Goal: Task Accomplishment & Management: Manage account settings

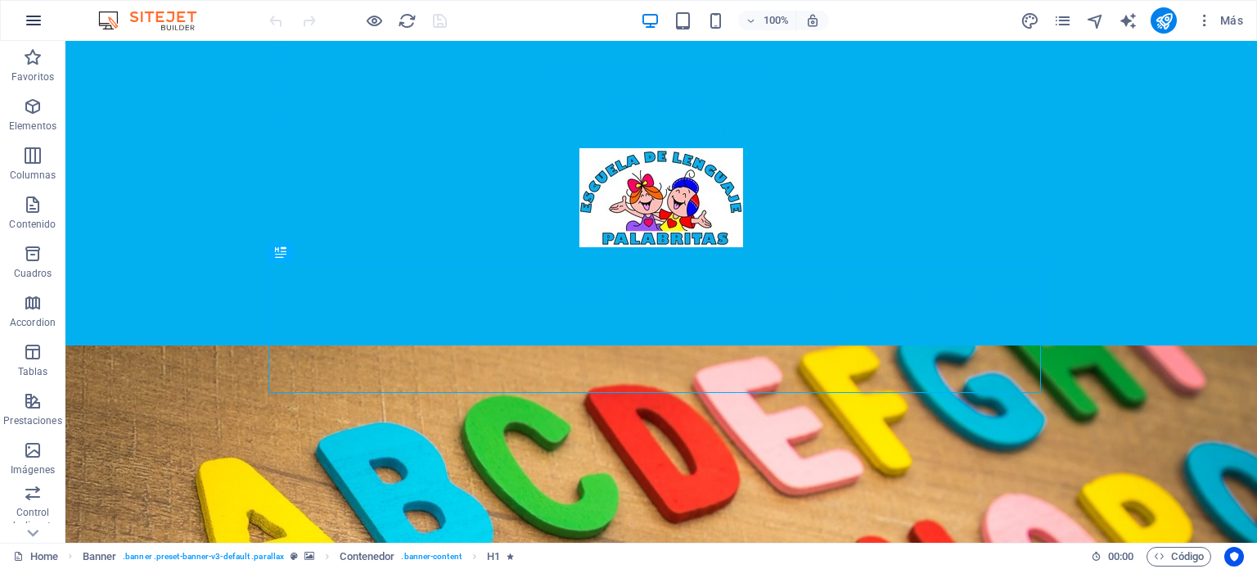
click at [37, 16] on icon "button" at bounding box center [34, 21] width 20 height 20
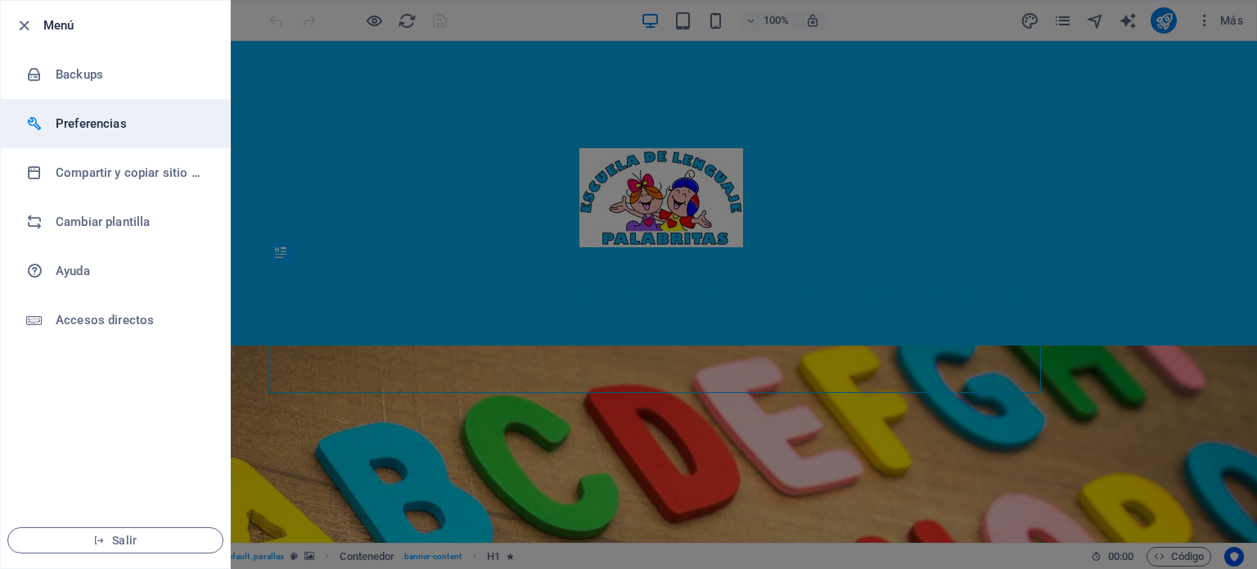
click at [87, 119] on h6 "Preferencias" at bounding box center [131, 124] width 151 height 20
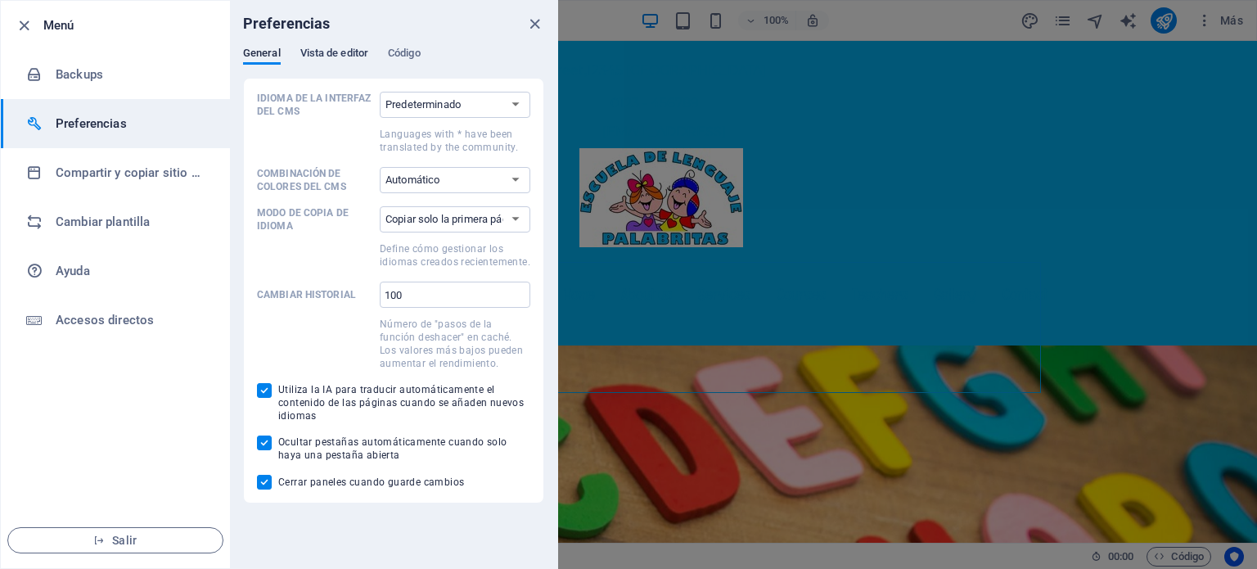
click at [328, 55] on span "Vista de editor" at bounding box center [334, 54] width 68 height 23
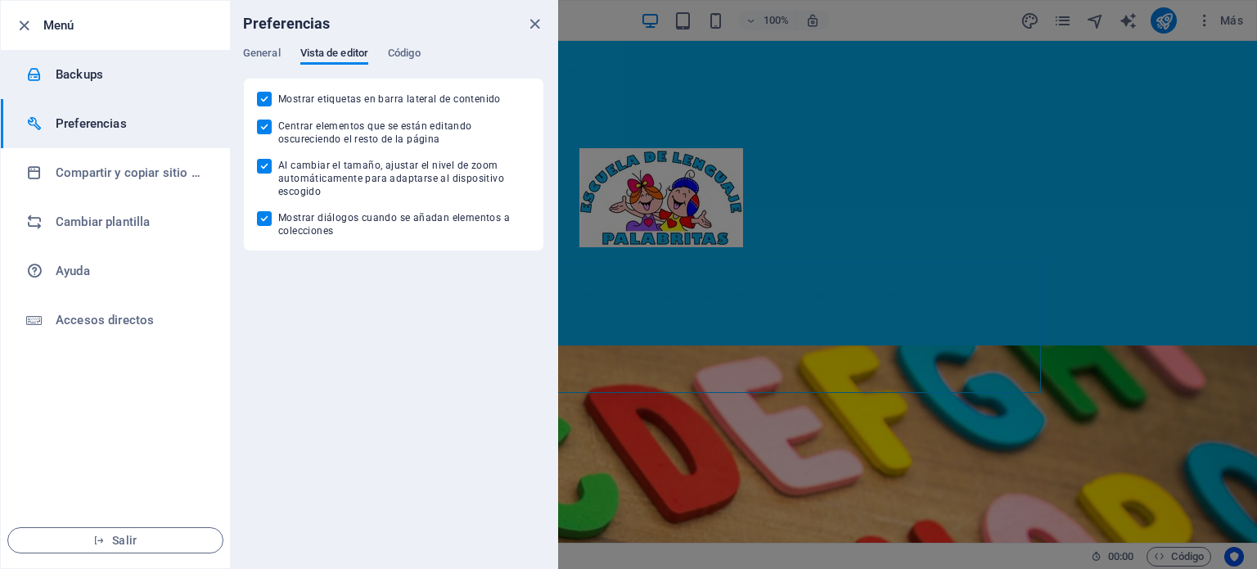
click at [84, 72] on h6 "Backups" at bounding box center [131, 75] width 151 height 20
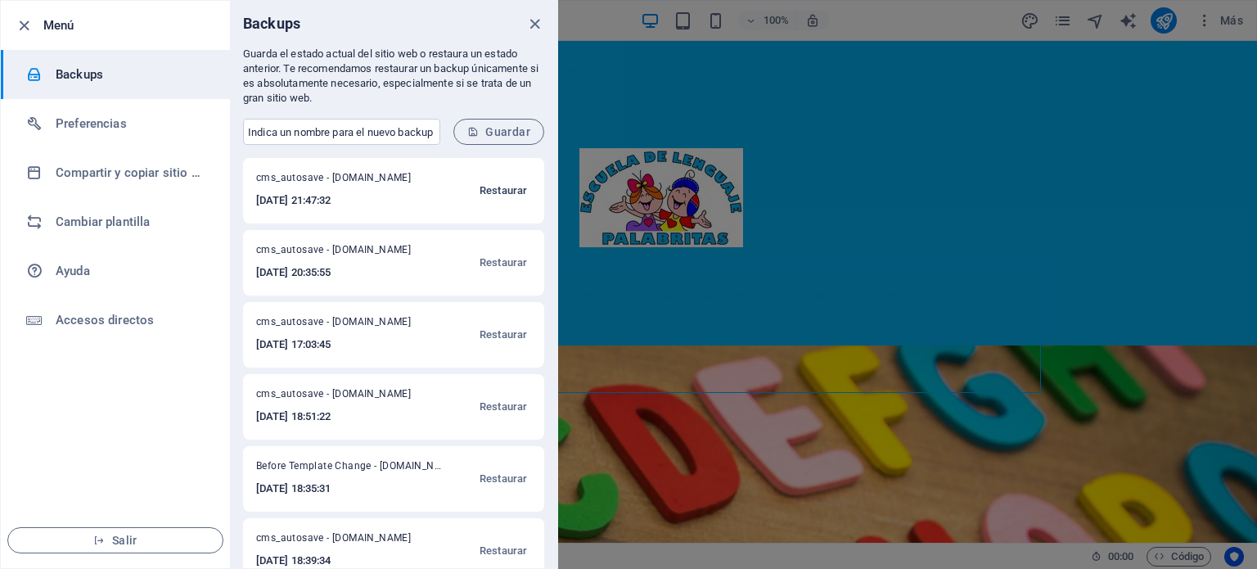
click at [495, 191] on span "Restaurar" at bounding box center [502, 191] width 47 height 20
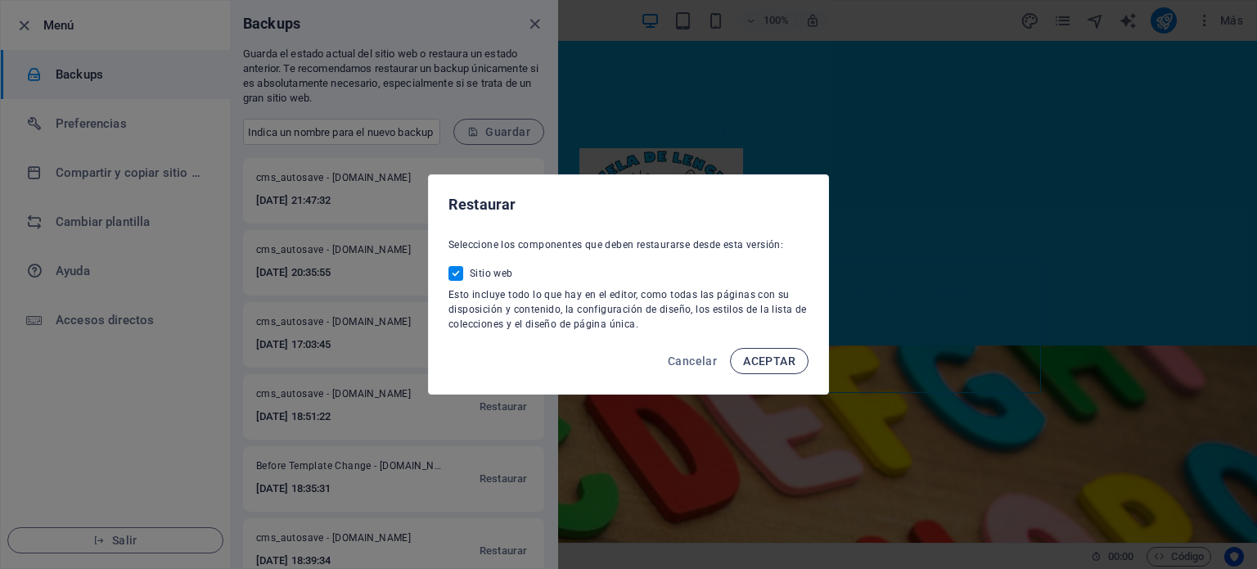
click at [746, 362] on span "ACEPTAR" at bounding box center [769, 360] width 52 height 13
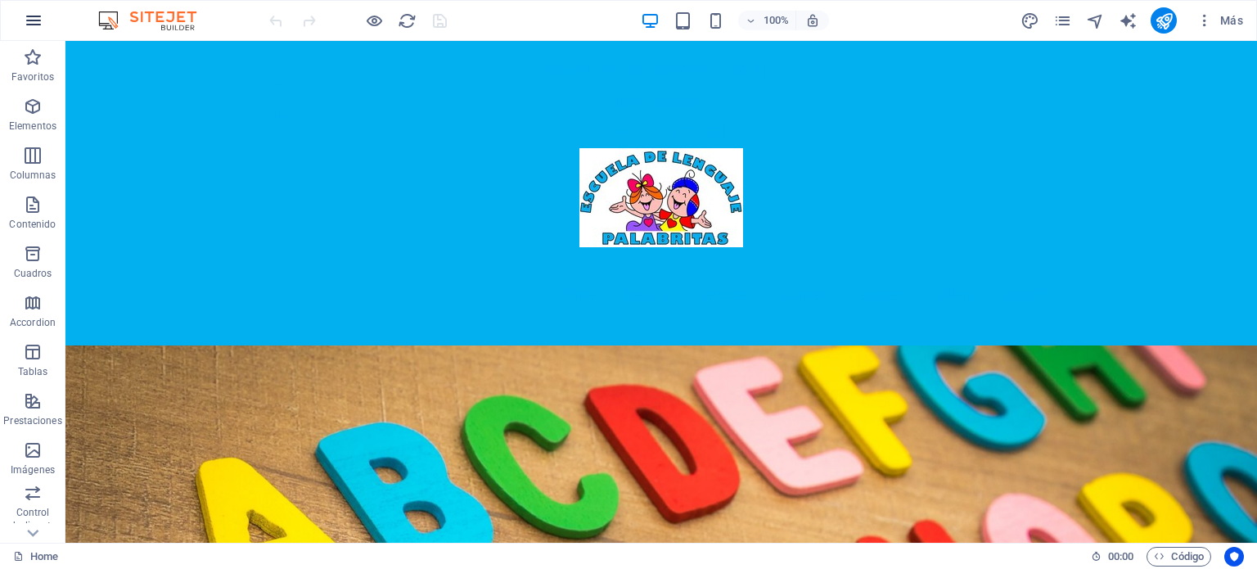
click at [35, 22] on icon "button" at bounding box center [34, 21] width 20 height 20
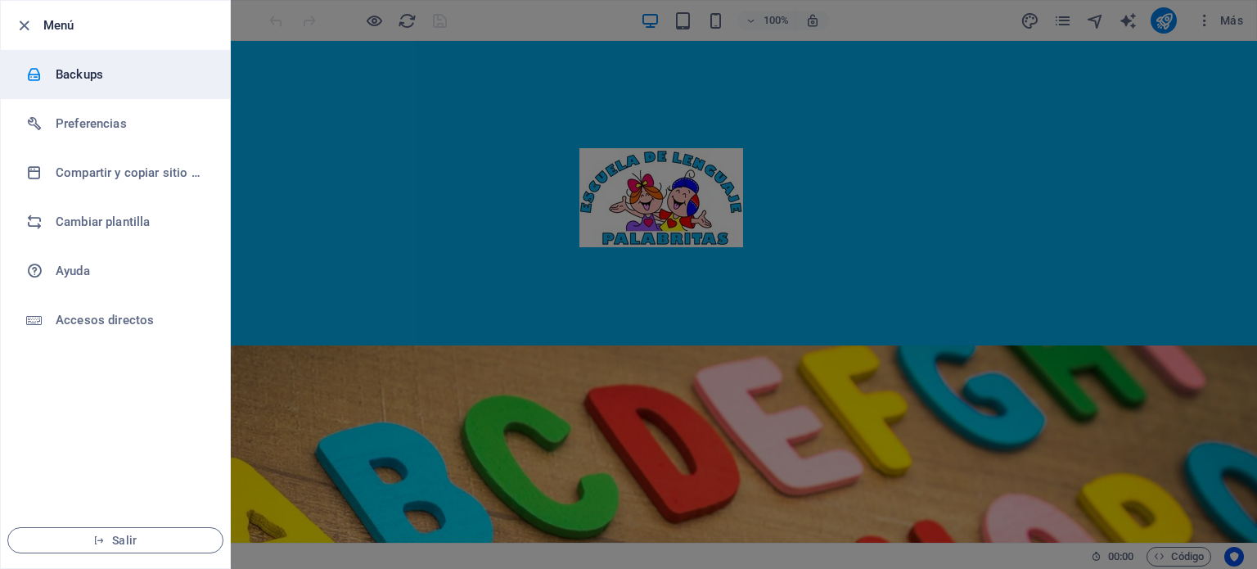
click at [101, 79] on h6 "Backups" at bounding box center [131, 75] width 151 height 20
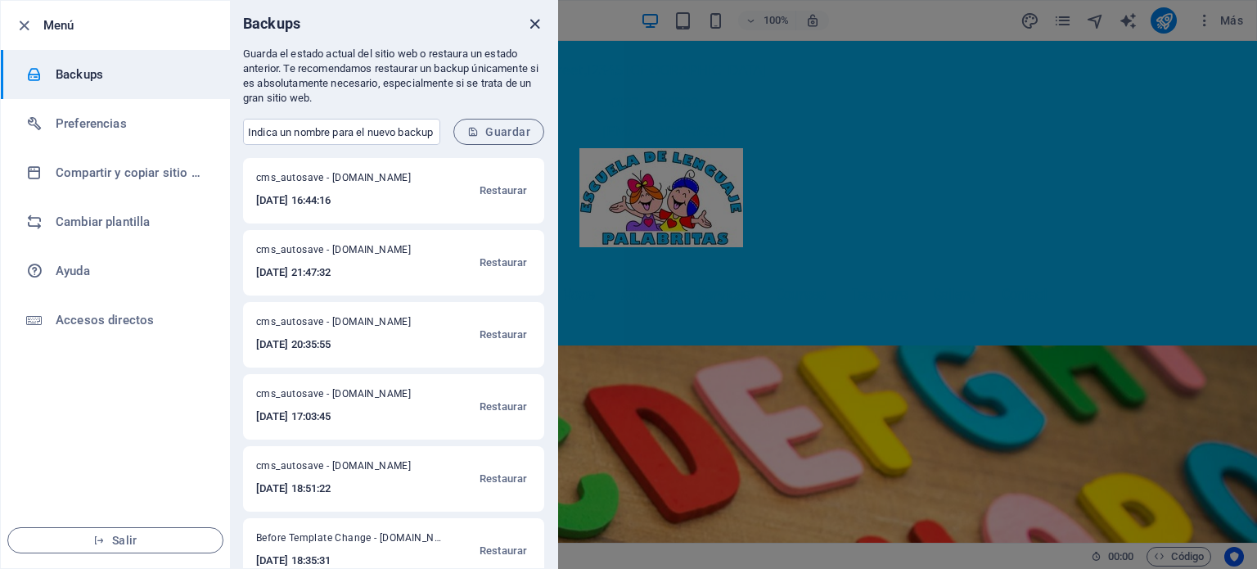
click at [539, 20] on icon "close" at bounding box center [534, 24] width 19 height 19
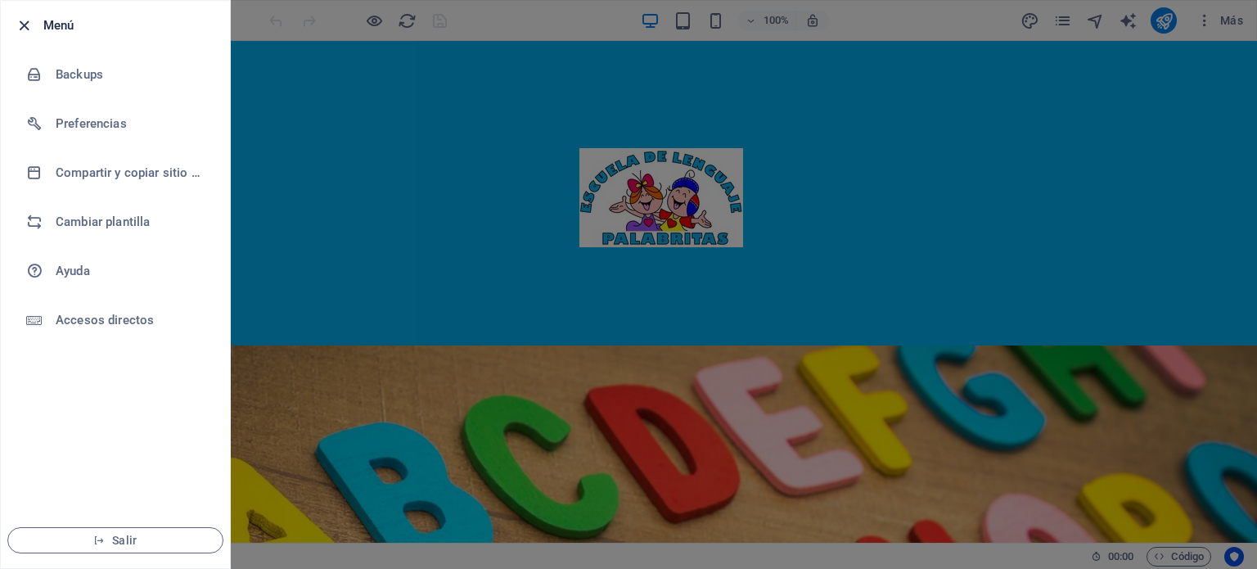
click at [15, 19] on icon "button" at bounding box center [24, 25] width 19 height 19
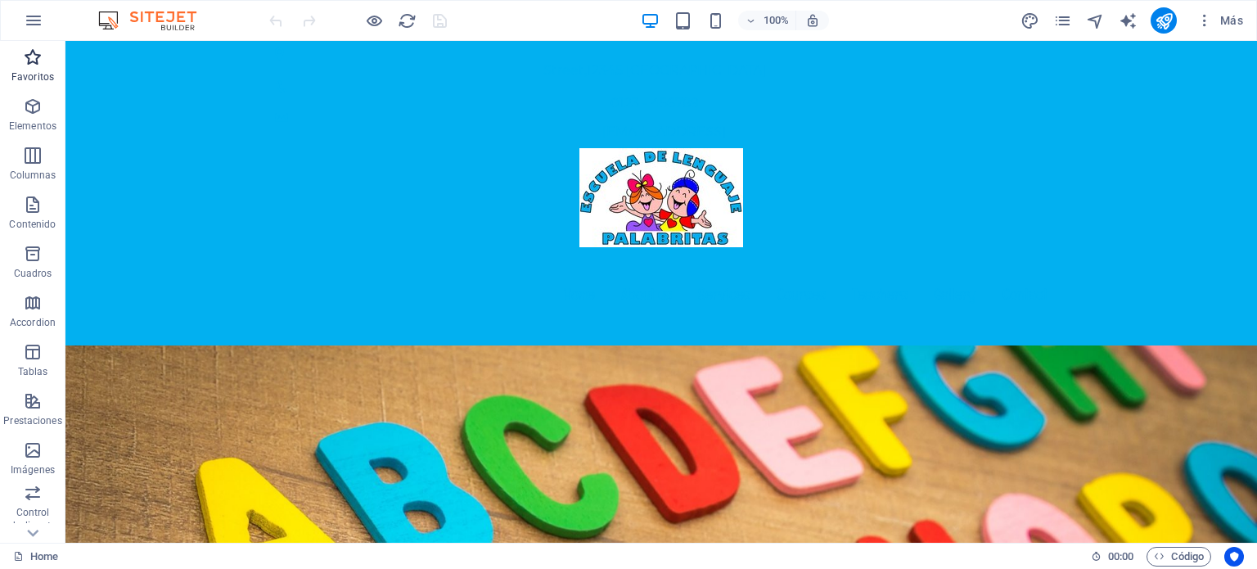
click at [33, 68] on span "Favoritos" at bounding box center [32, 66] width 65 height 39
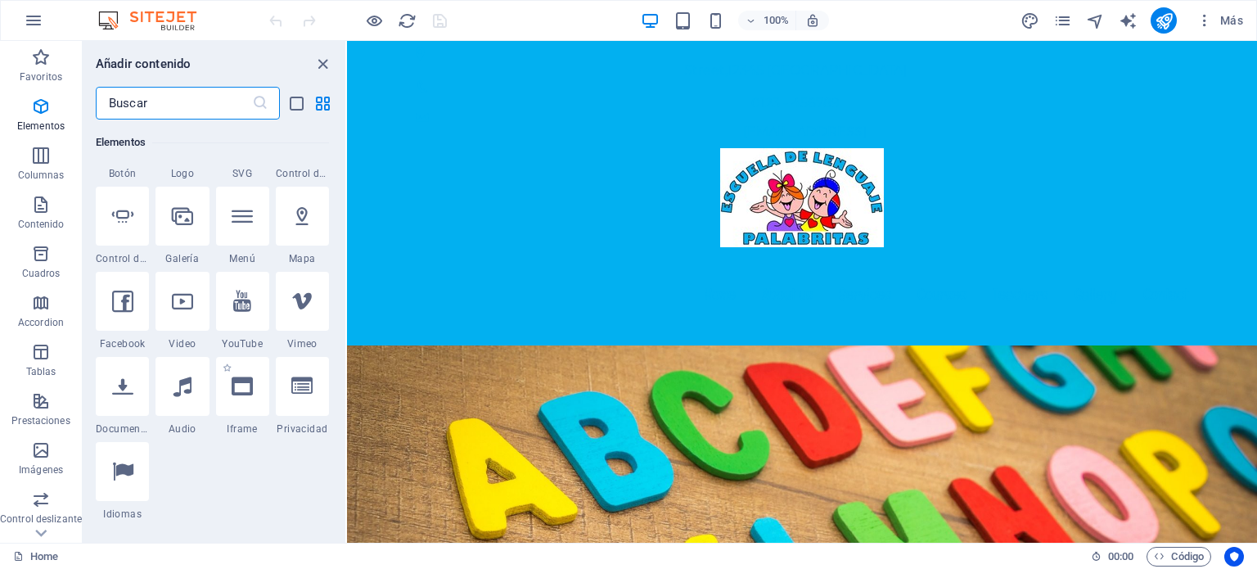
scroll to position [573, 0]
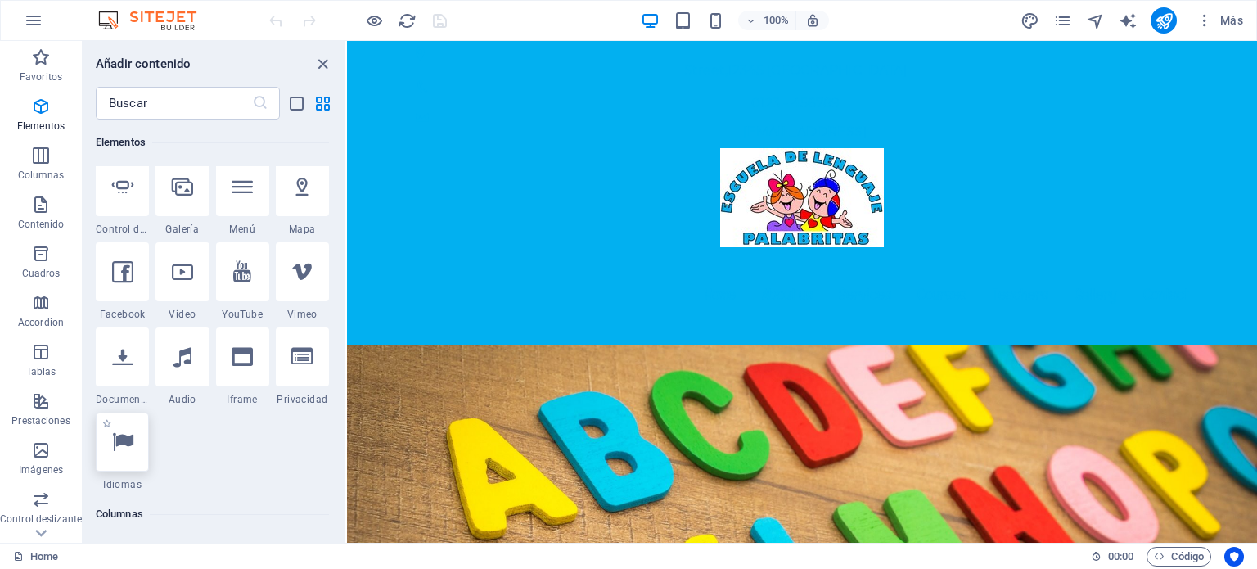
click at [121, 447] on icon at bounding box center [122, 441] width 21 height 21
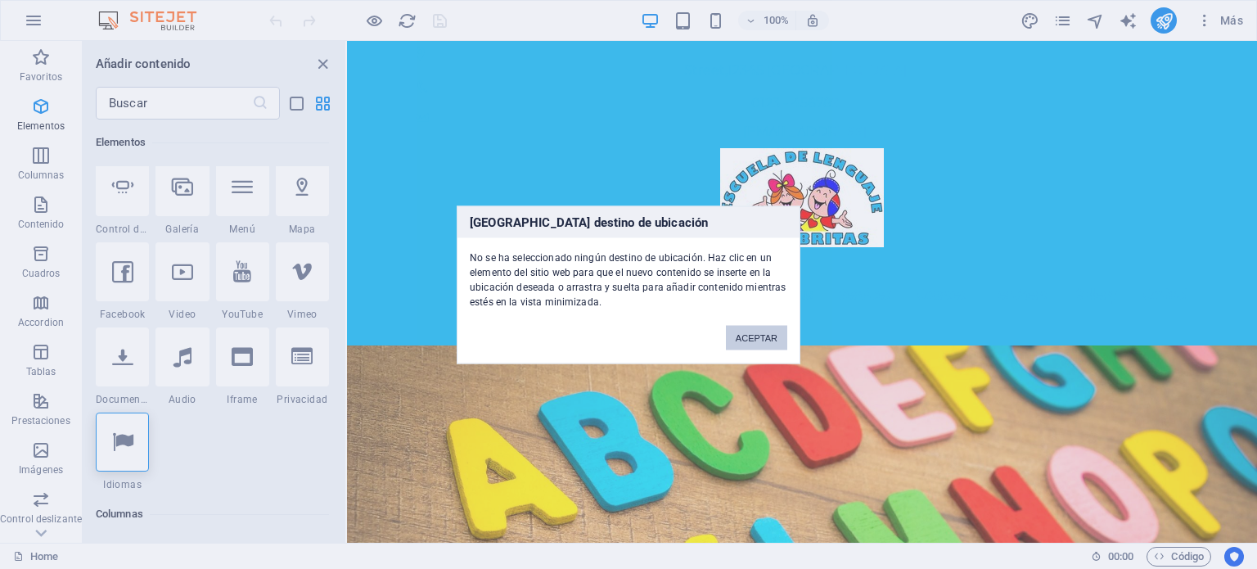
click at [745, 335] on button "ACEPTAR" at bounding box center [756, 337] width 61 height 25
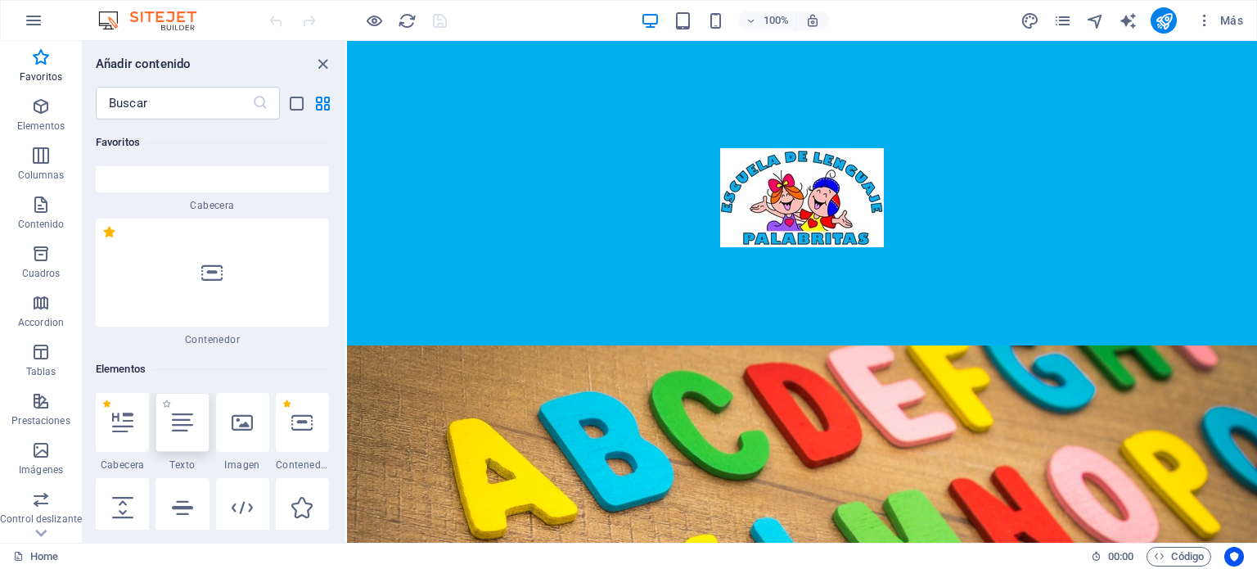
scroll to position [0, 0]
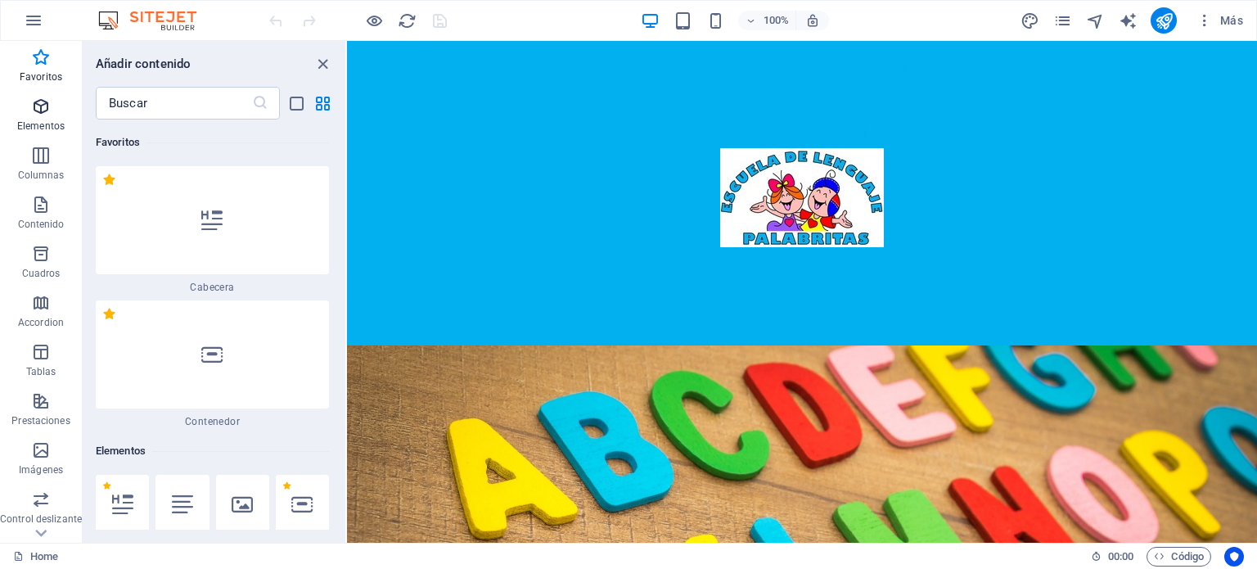
click at [44, 124] on p "Elementos" at bounding box center [40, 125] width 47 height 13
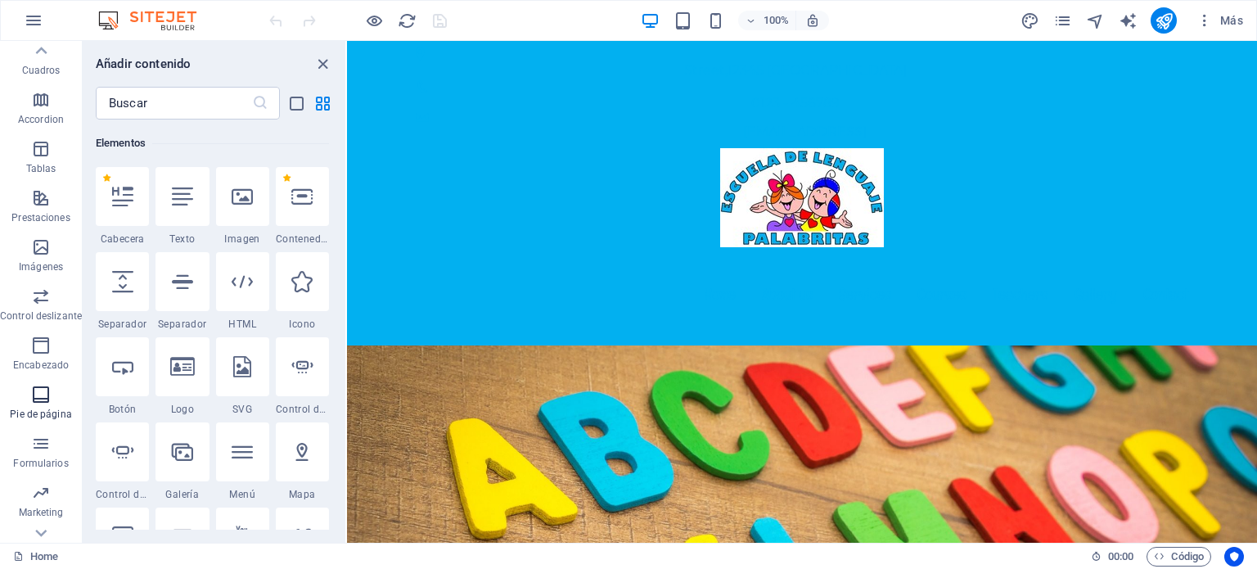
scroll to position [234, 0]
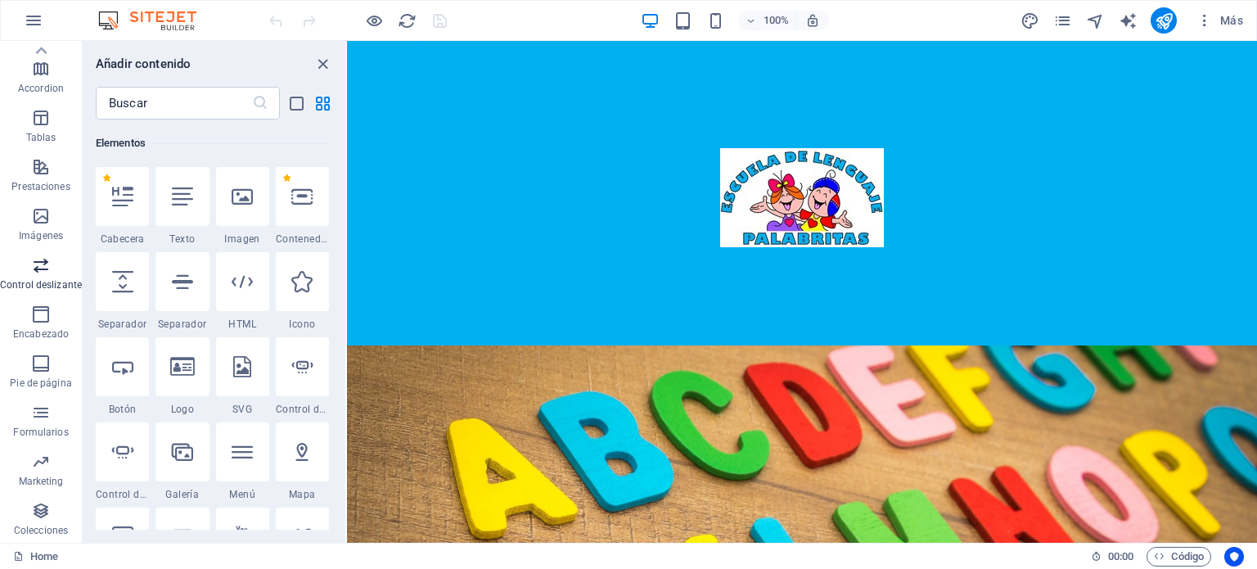
click at [38, 274] on icon "button" at bounding box center [41, 265] width 20 height 20
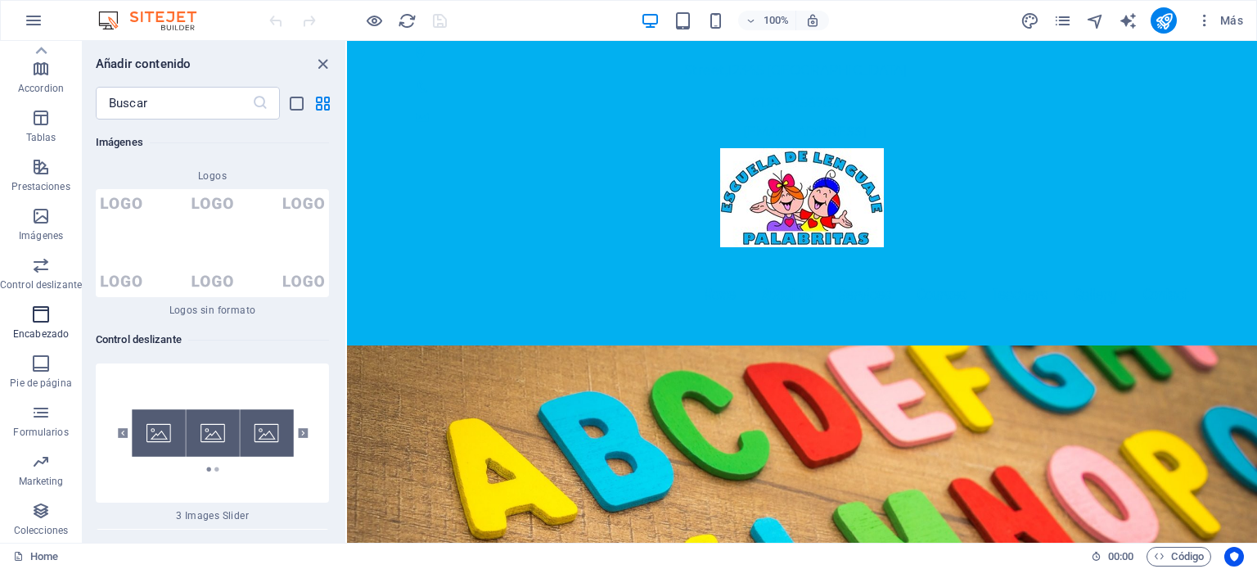
scroll to position [18394, 0]
click at [39, 372] on icon "button" at bounding box center [41, 363] width 20 height 20
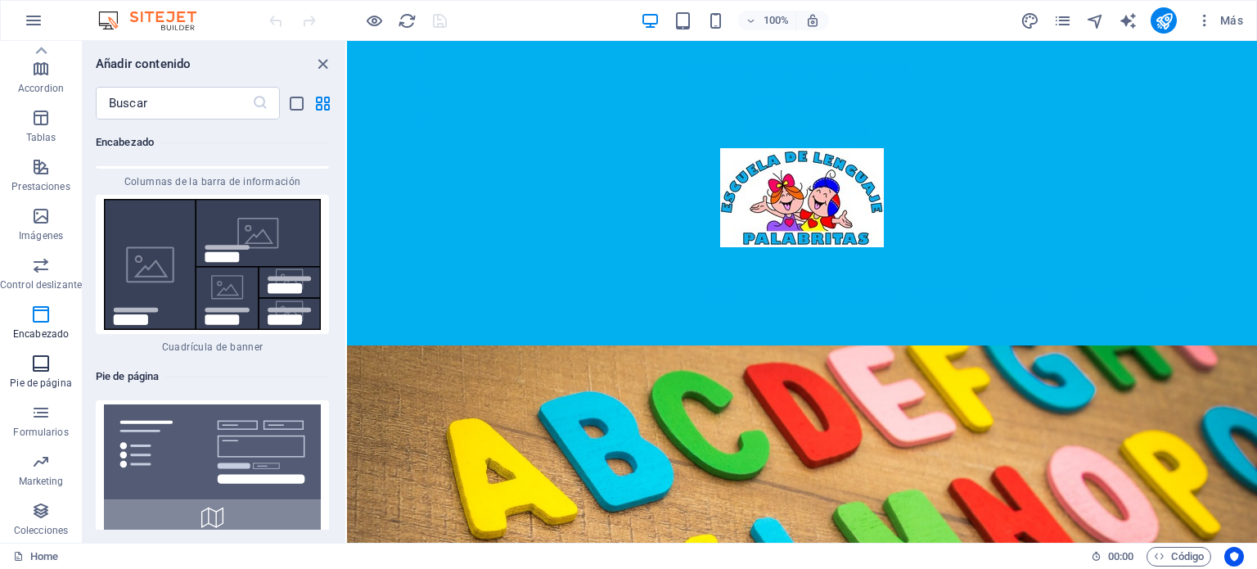
scroll to position [21817, 0]
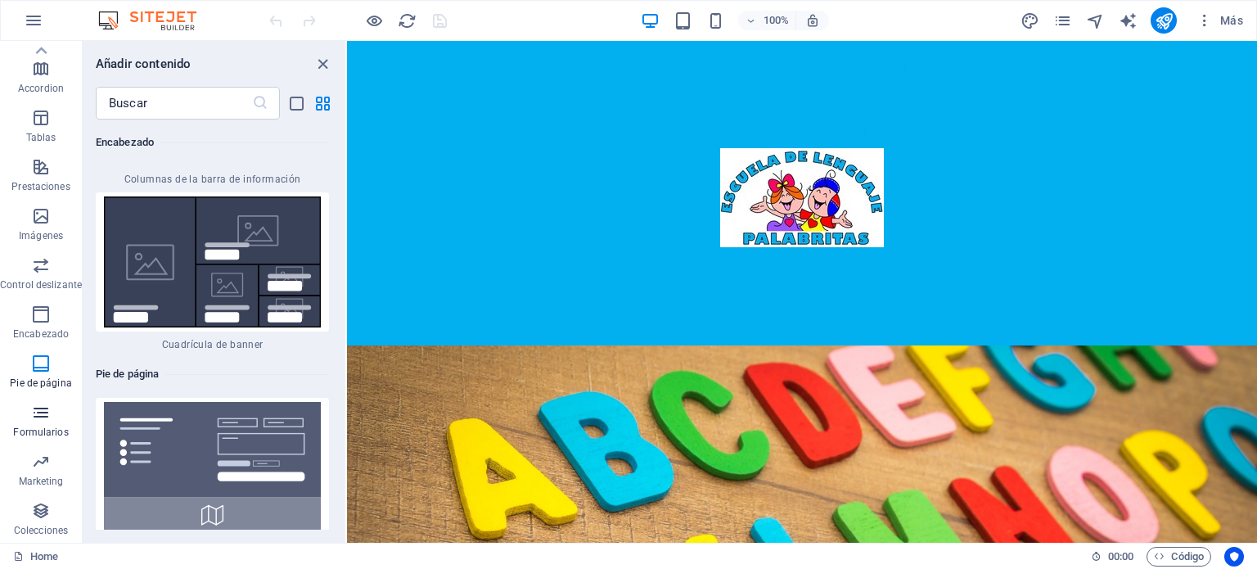
click at [40, 425] on span "Formularios" at bounding box center [41, 422] width 82 height 39
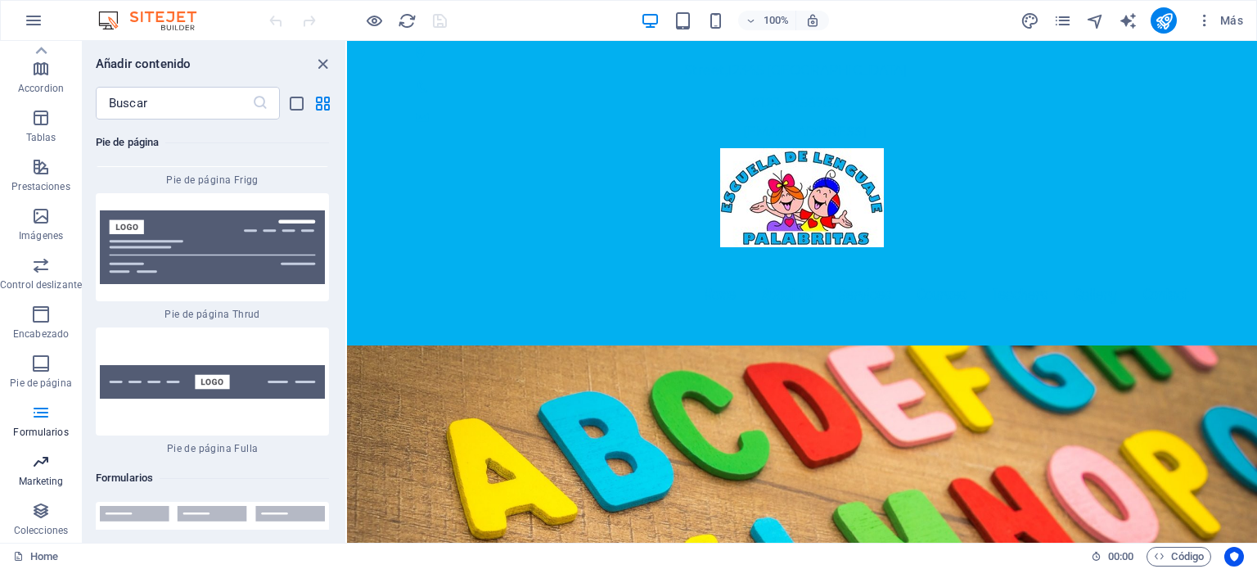
scroll to position [23962, 0]
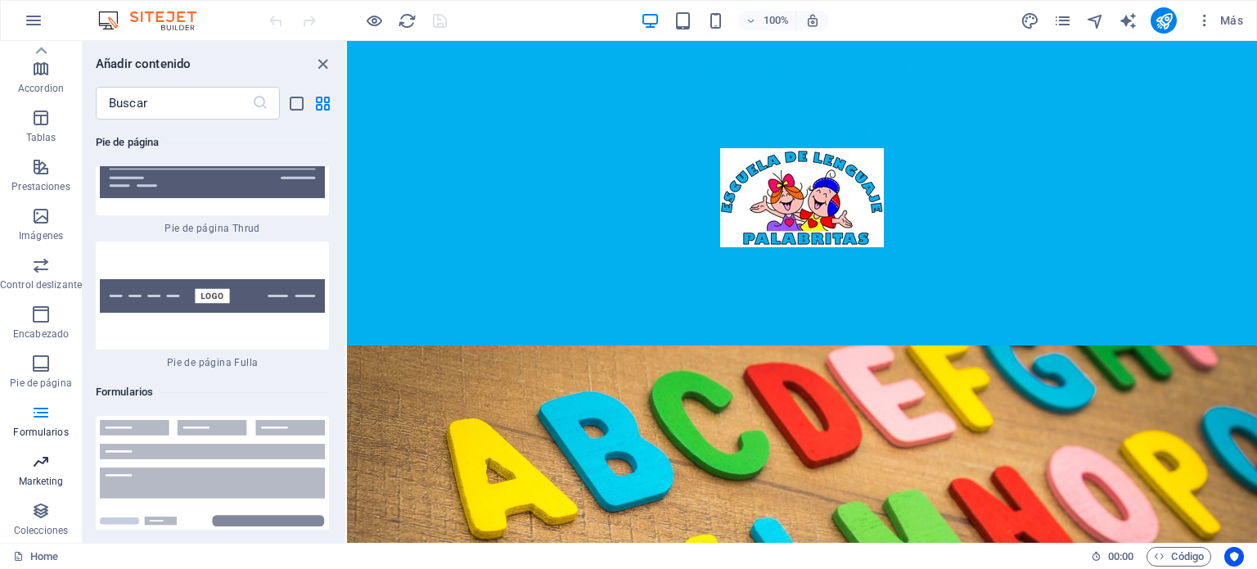
click at [42, 477] on p "Marketing" at bounding box center [41, 481] width 45 height 13
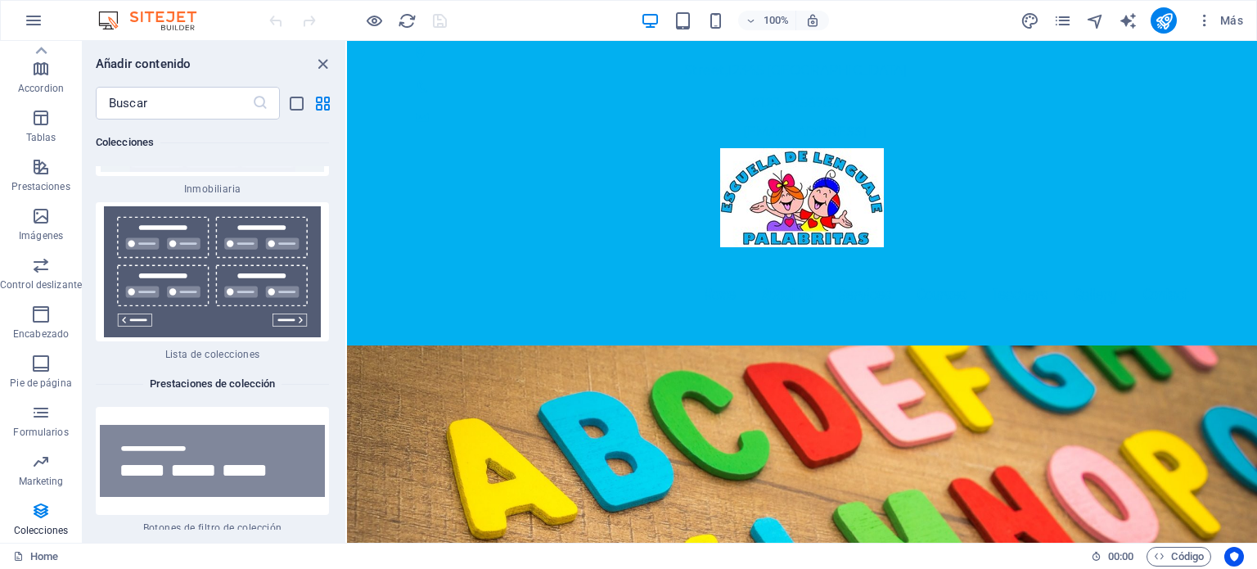
scroll to position [31794, 0]
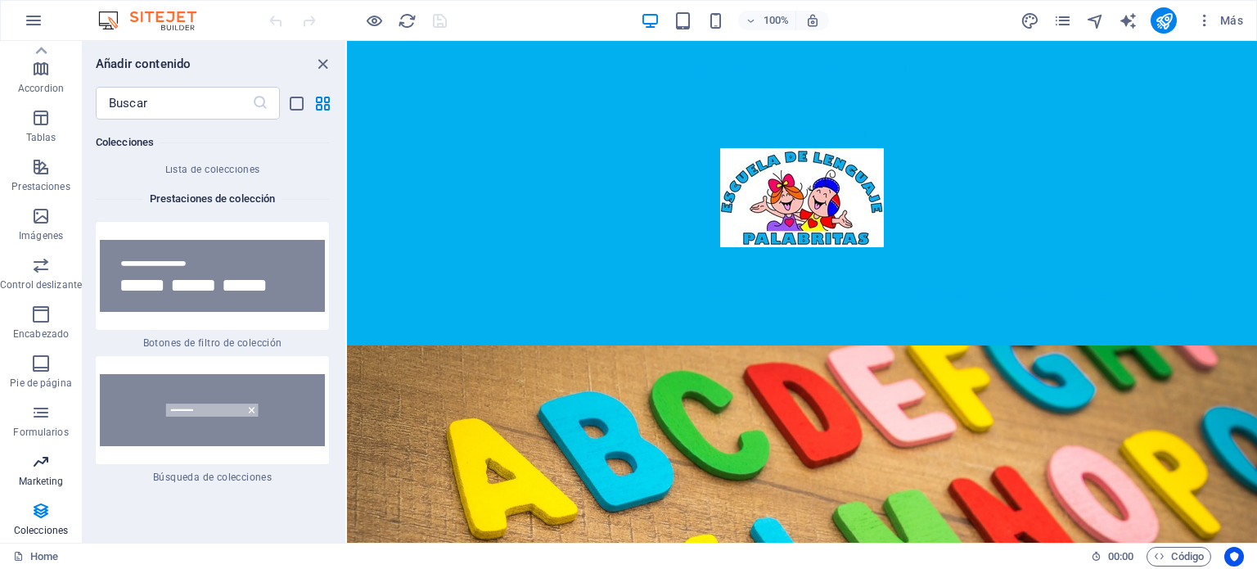
click at [45, 468] on icon "button" at bounding box center [41, 462] width 20 height 20
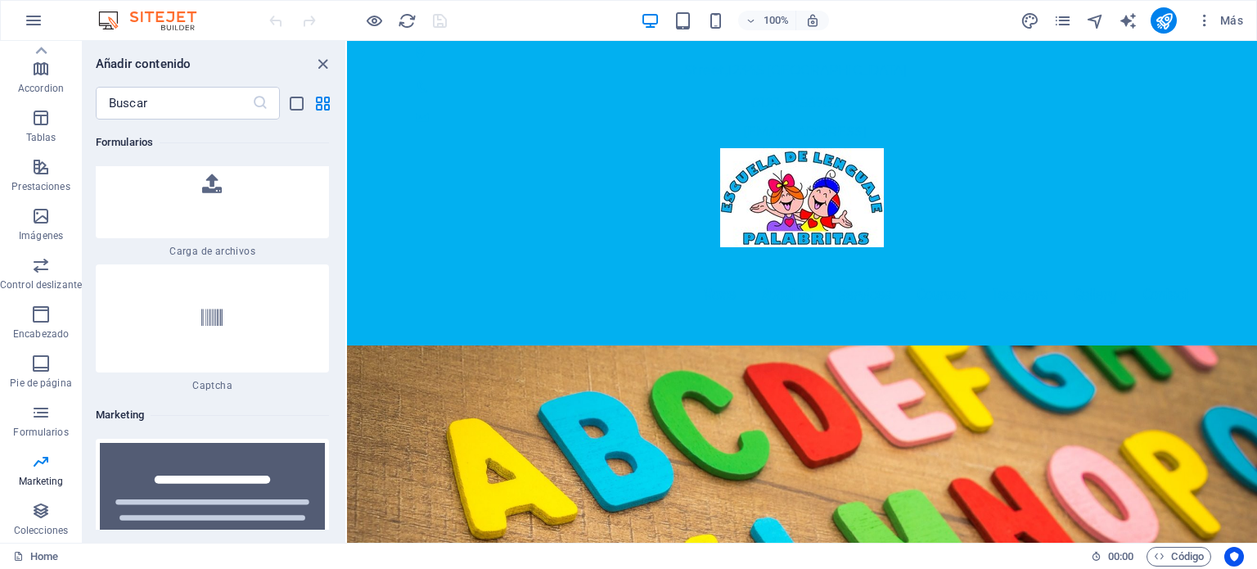
scroll to position [26599, 0]
click at [1069, 22] on icon "pages" at bounding box center [1062, 20] width 19 height 19
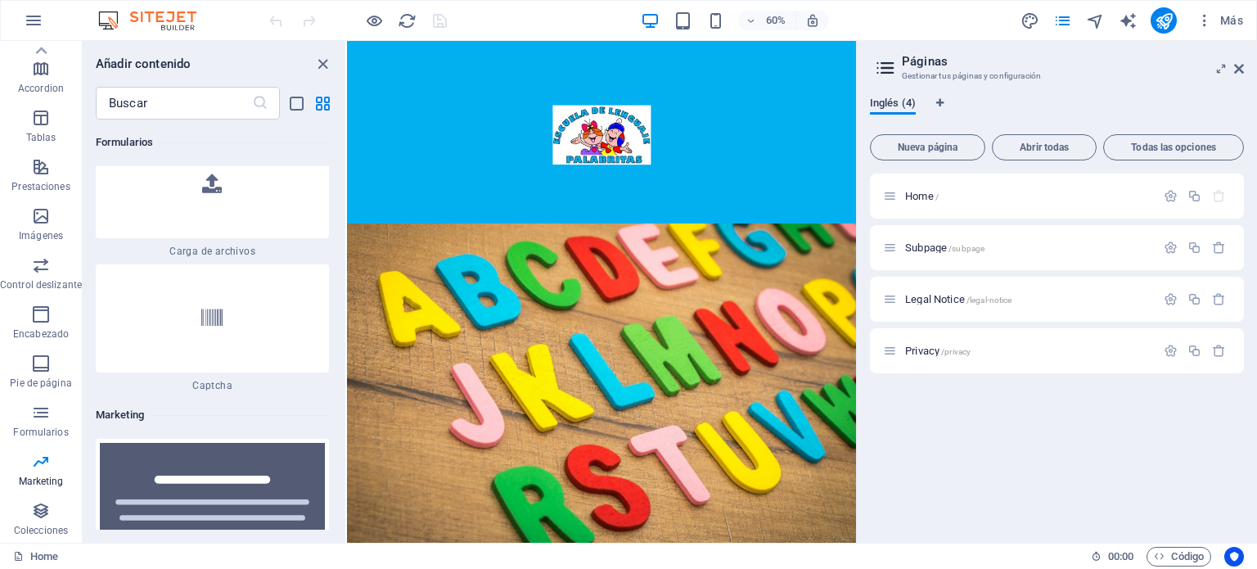
click at [902, 104] on span "Inglés (4)" at bounding box center [893, 104] width 46 height 23
click at [937, 101] on icon "Pestañas de idiomas" at bounding box center [939, 103] width 7 height 10
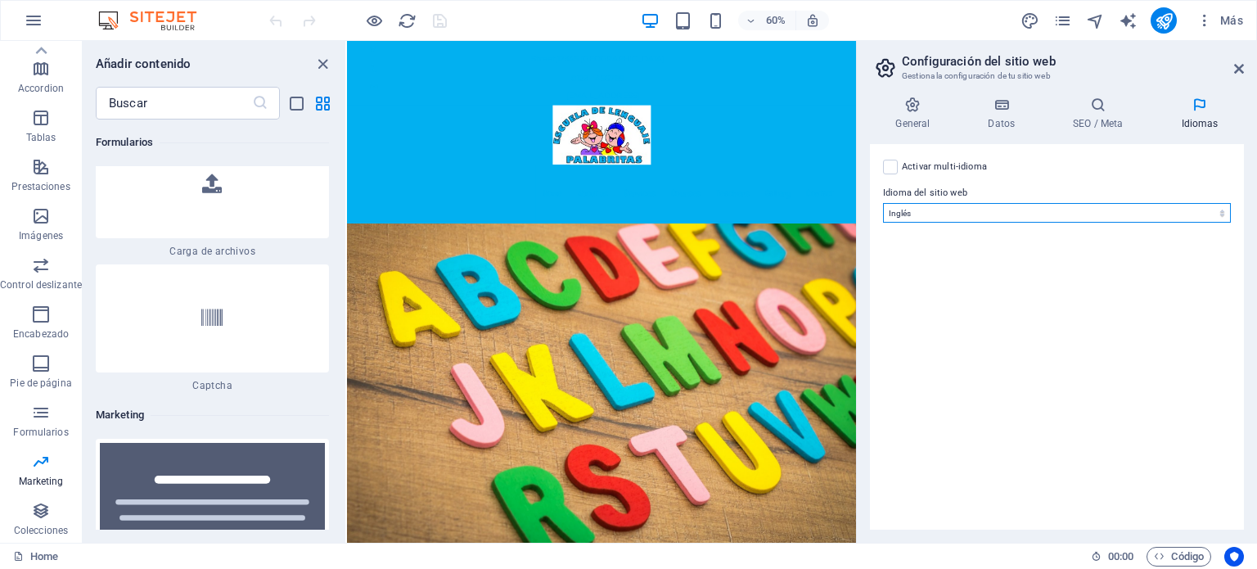
click at [960, 209] on select "Abkhazian Afar Afrikaans Akan Albanés Alemán Amharic Árabe Aragonese Armenian A…" at bounding box center [1057, 213] width 348 height 20
select select "44"
click at [883, 203] on select "Abkhazian Afar Afrikaans Akan Albanés Alemán Amharic Árabe Aragonese Armenian A…" at bounding box center [1057, 213] width 348 height 20
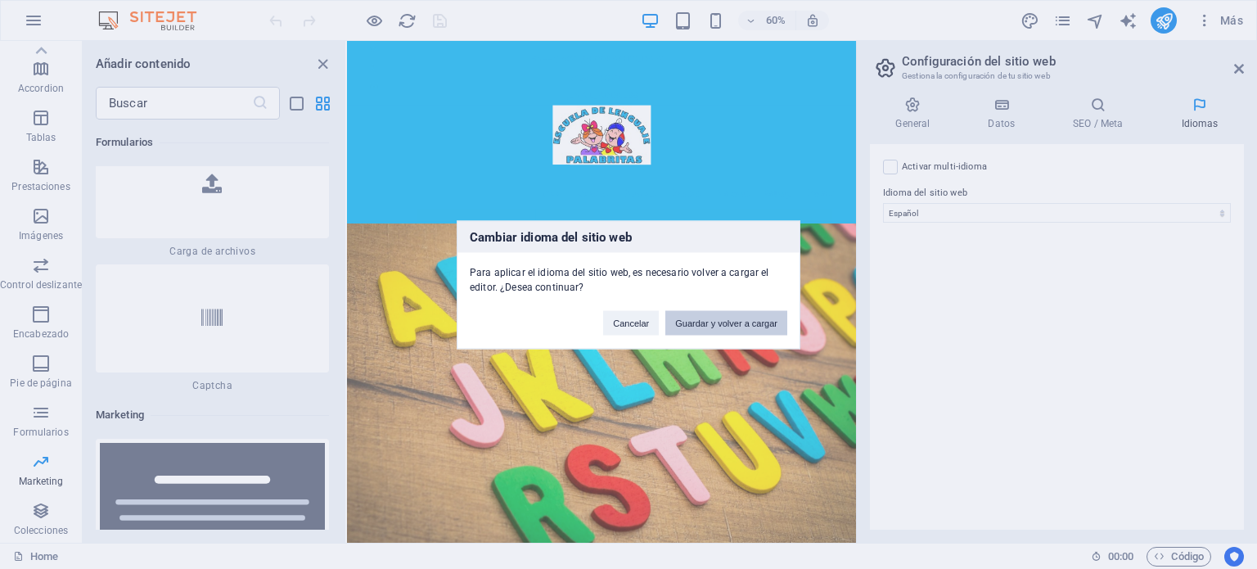
click at [699, 323] on button "Guardar y volver a cargar" at bounding box center [726, 322] width 122 height 25
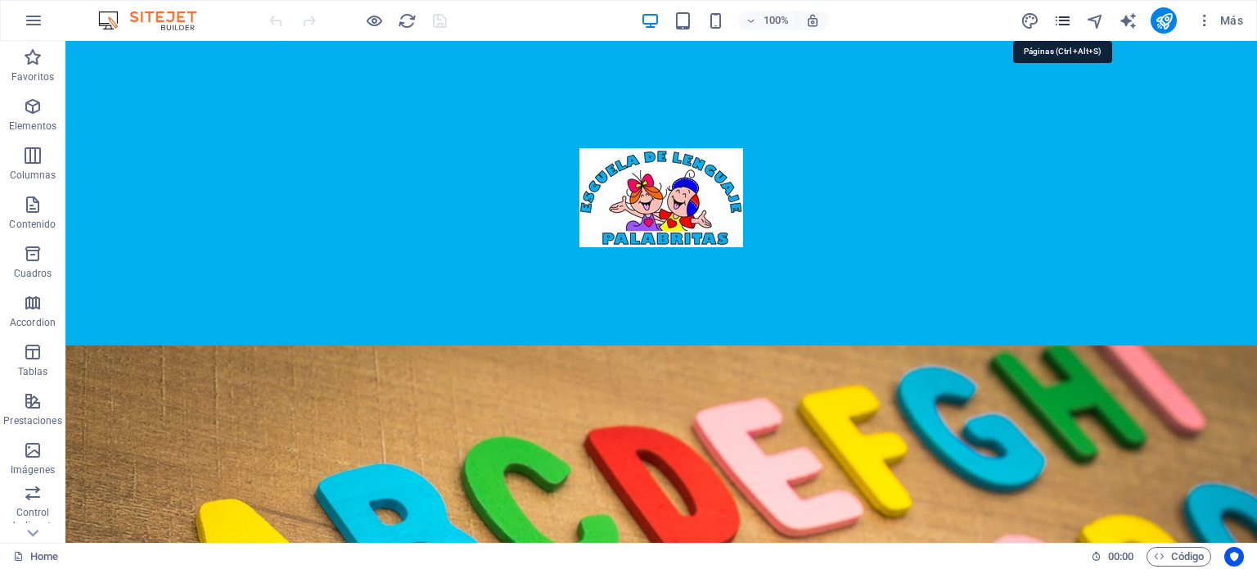
click at [1060, 19] on icon "pages" at bounding box center [1062, 20] width 19 height 19
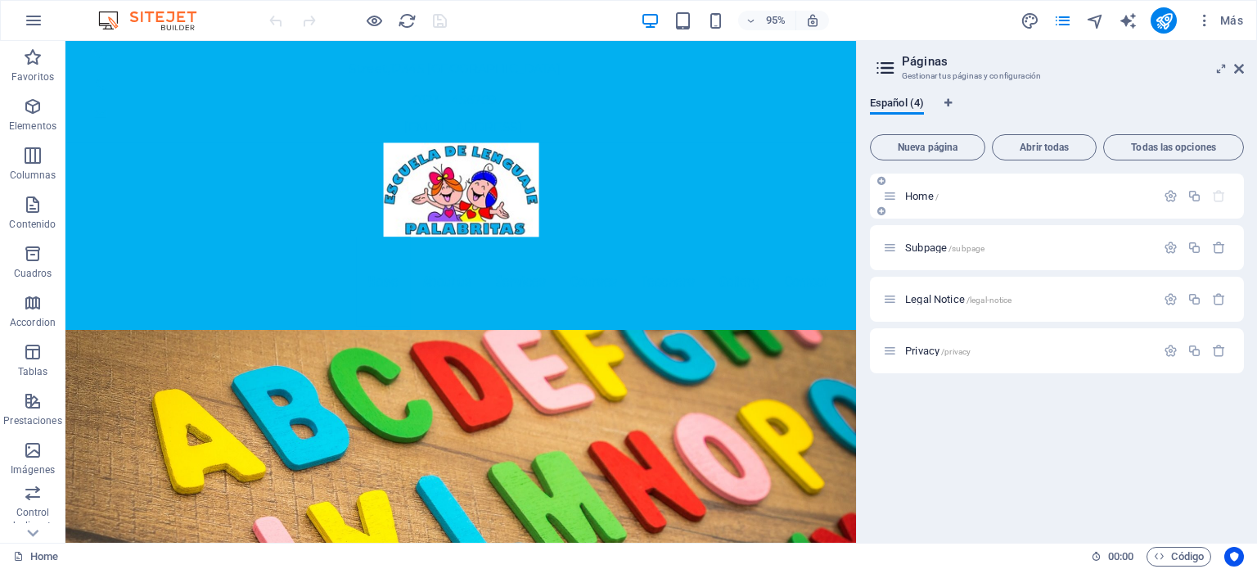
click at [921, 199] on span "Home /" at bounding box center [922, 196] width 34 height 12
click at [1237, 68] on icon at bounding box center [1239, 68] width 10 height 13
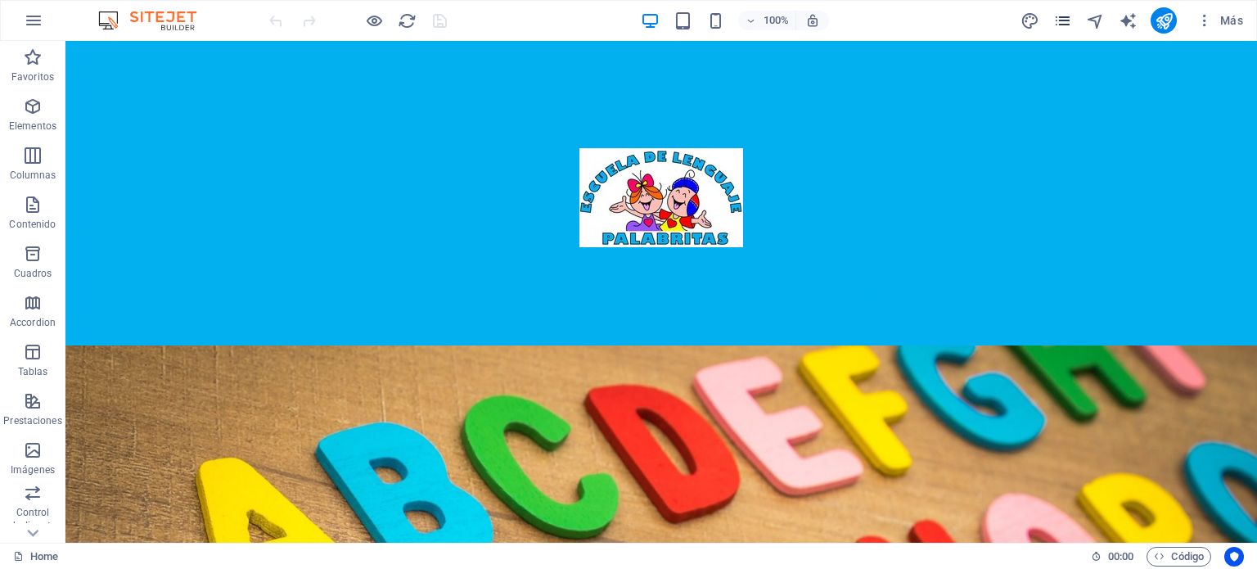
click at [1068, 18] on icon "pages" at bounding box center [1062, 20] width 19 height 19
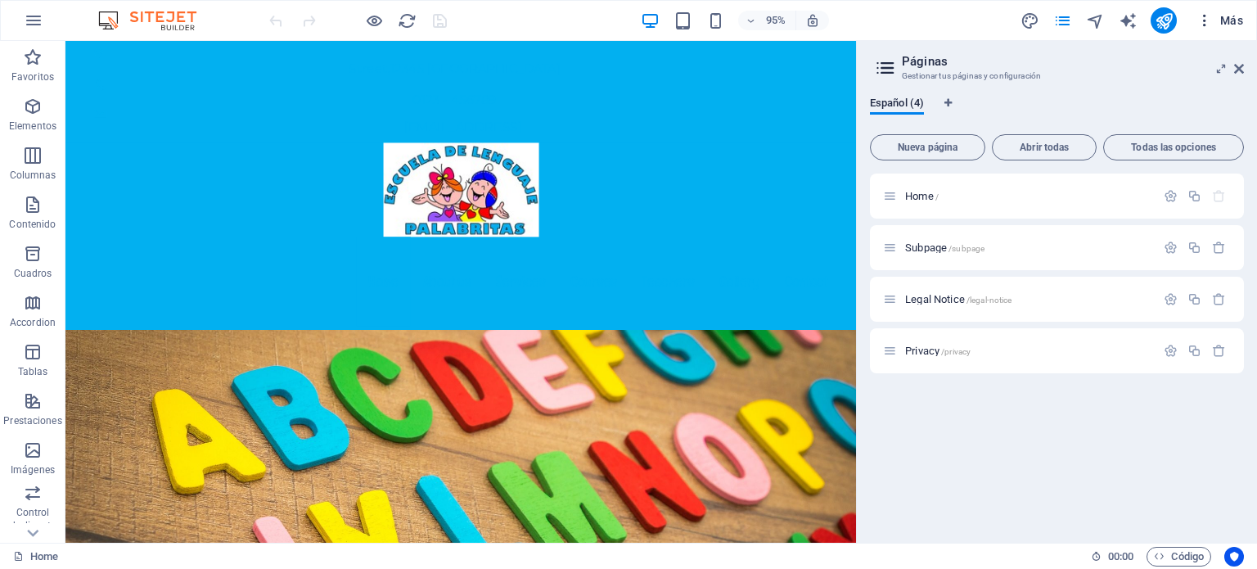
click at [1204, 24] on icon "button" at bounding box center [1204, 20] width 16 height 16
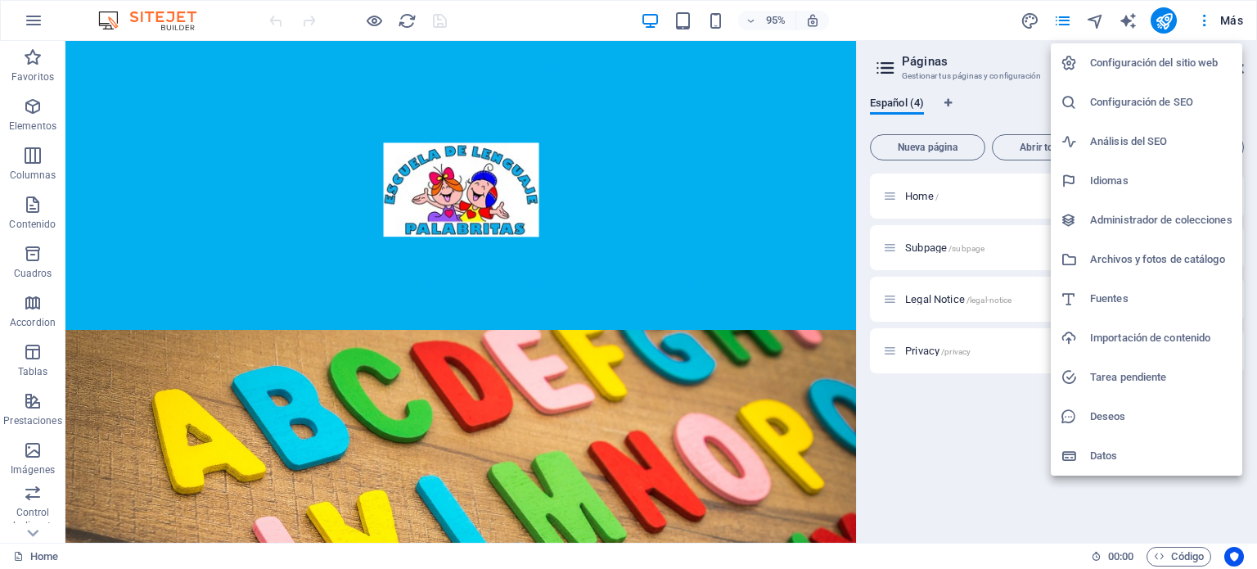
click at [1168, 65] on h6 "Configuración del sitio web" at bounding box center [1161, 63] width 142 height 20
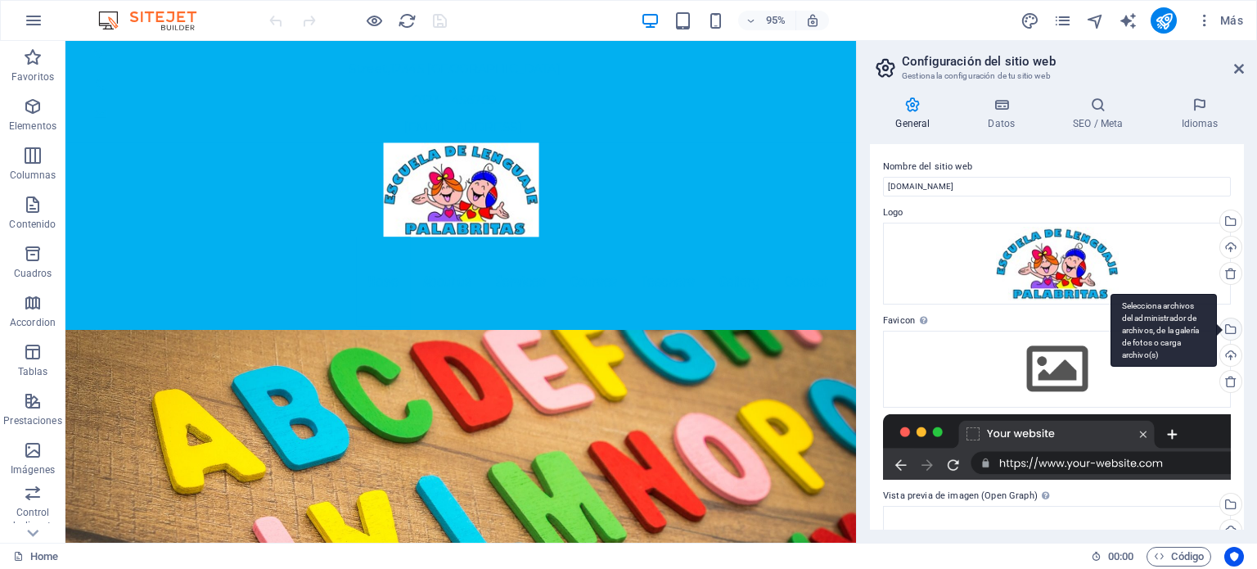
click at [1226, 330] on div "Selecciona archivos del administrador de archivos, de la galería de fotos o car…" at bounding box center [1229, 330] width 25 height 25
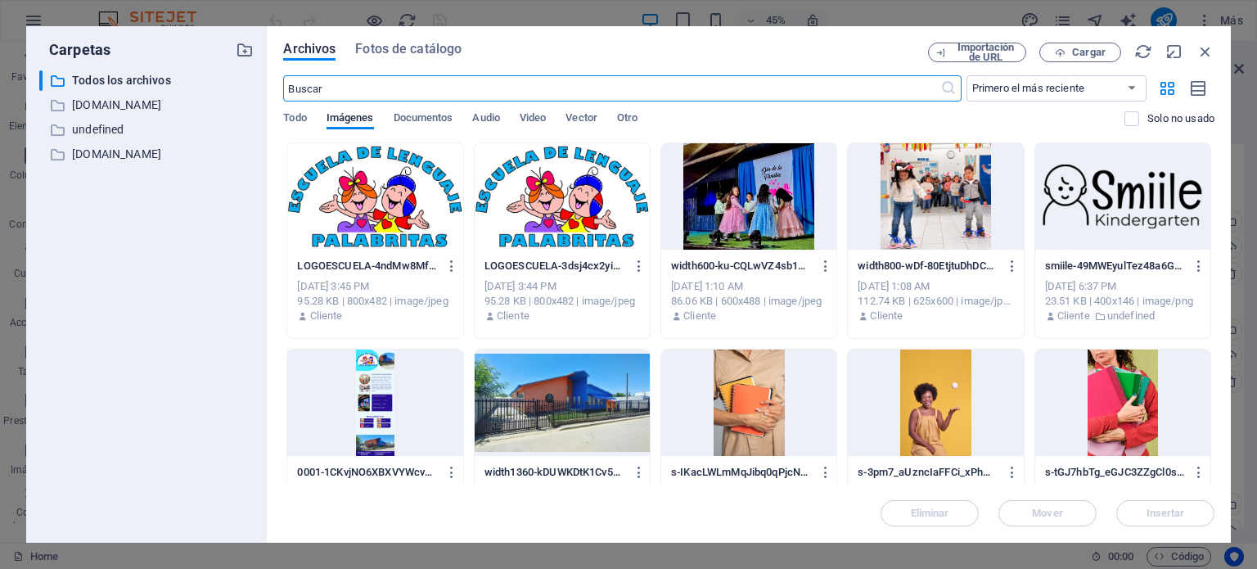
click at [376, 200] on div at bounding box center [374, 196] width 175 height 106
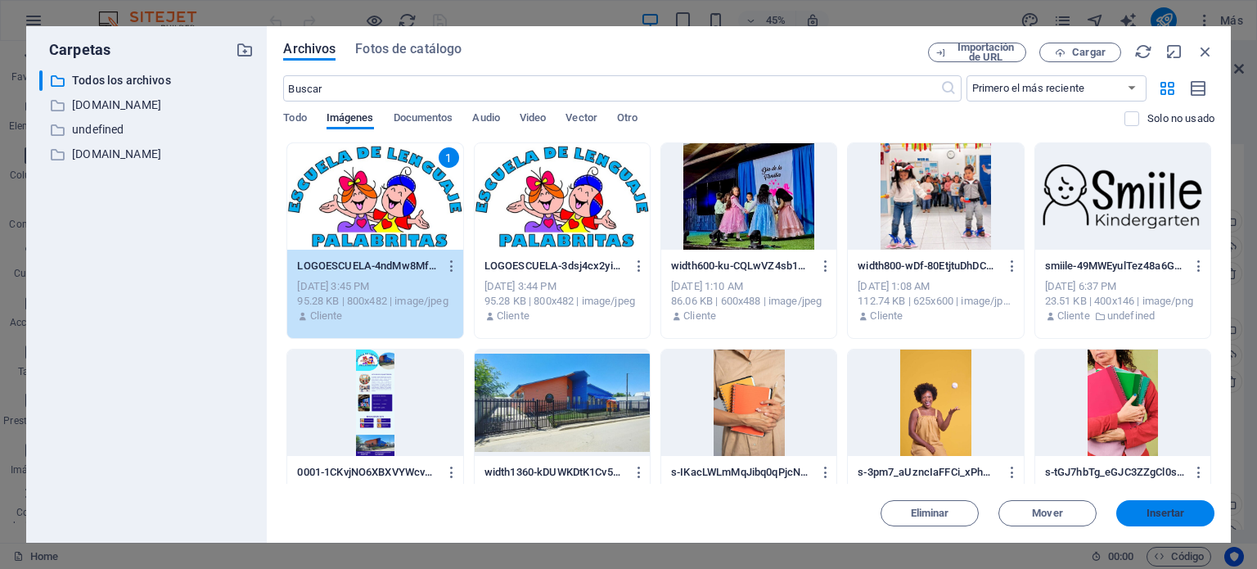
click at [1159, 516] on span "Insertar" at bounding box center [1165, 513] width 38 height 10
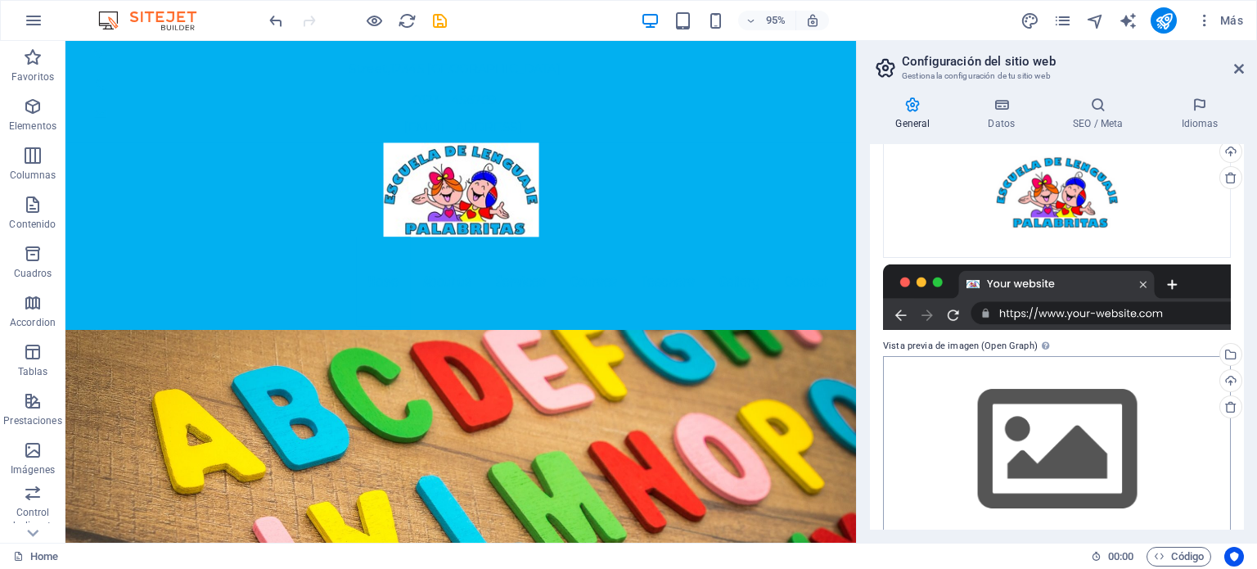
scroll to position [230, 0]
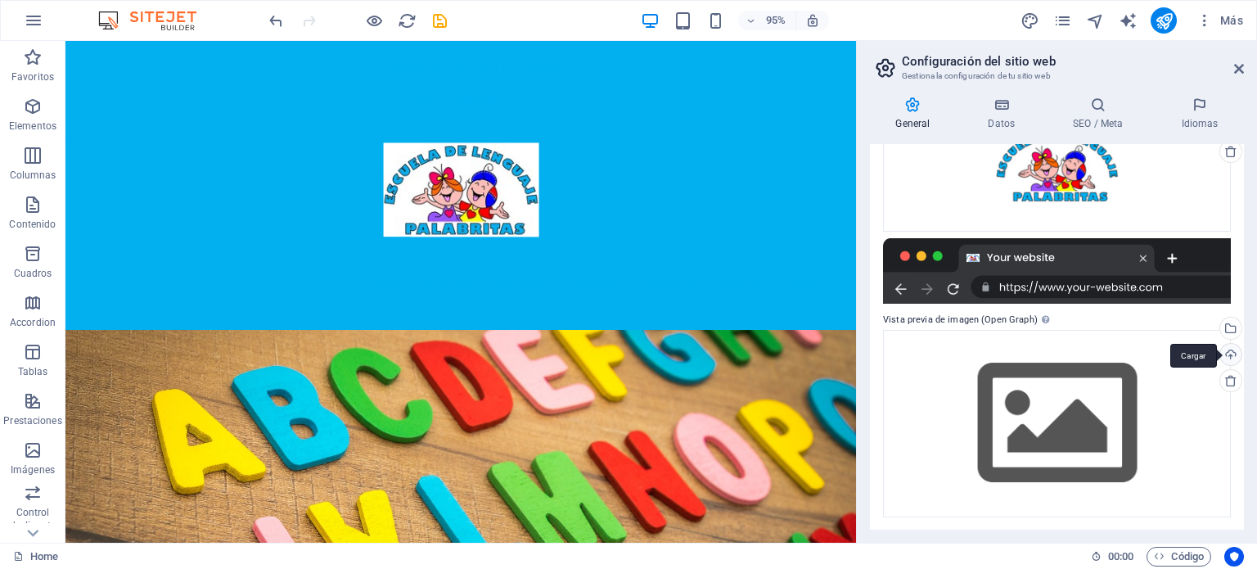
click at [1224, 352] on div "Cargar" at bounding box center [1229, 356] width 25 height 25
click at [1227, 329] on div "Selecciona archivos del administrador de archivos, de la galería de fotos o car…" at bounding box center [1229, 329] width 25 height 25
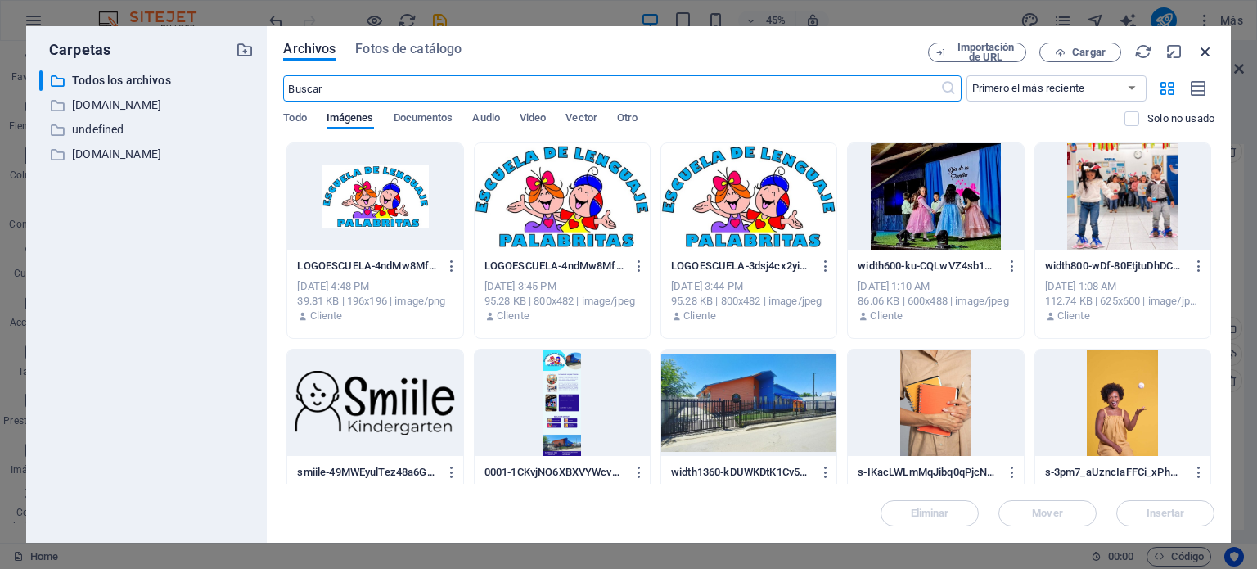
click at [1201, 48] on icon "button" at bounding box center [1205, 52] width 18 height 18
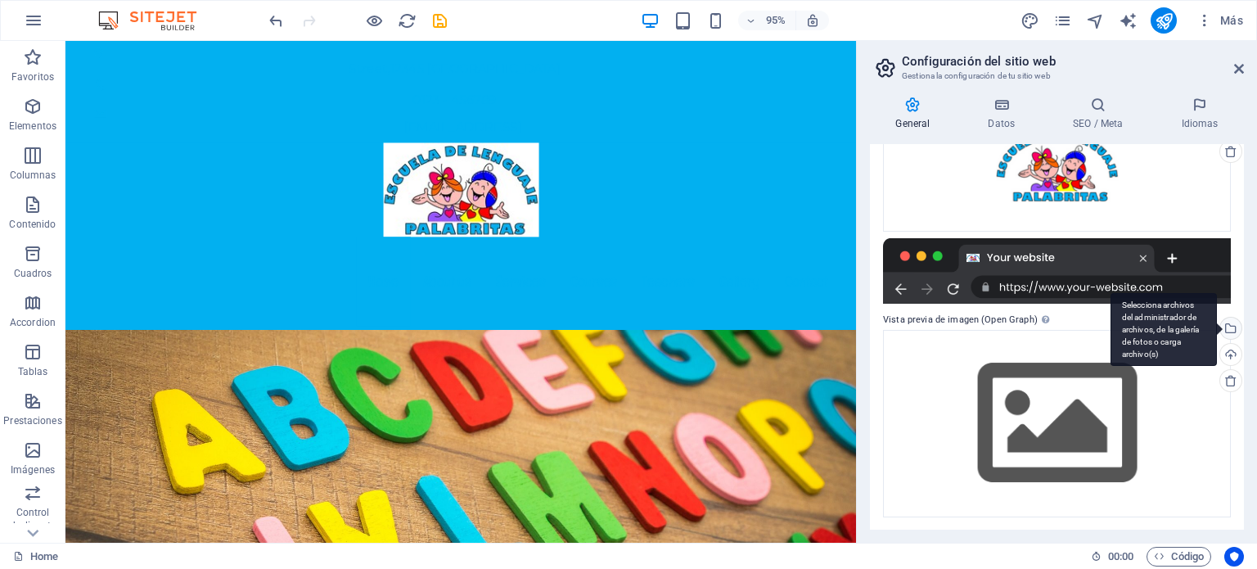
click at [1230, 329] on div "Selecciona archivos del administrador de archivos, de la galería de fotos o car…" at bounding box center [1229, 329] width 25 height 25
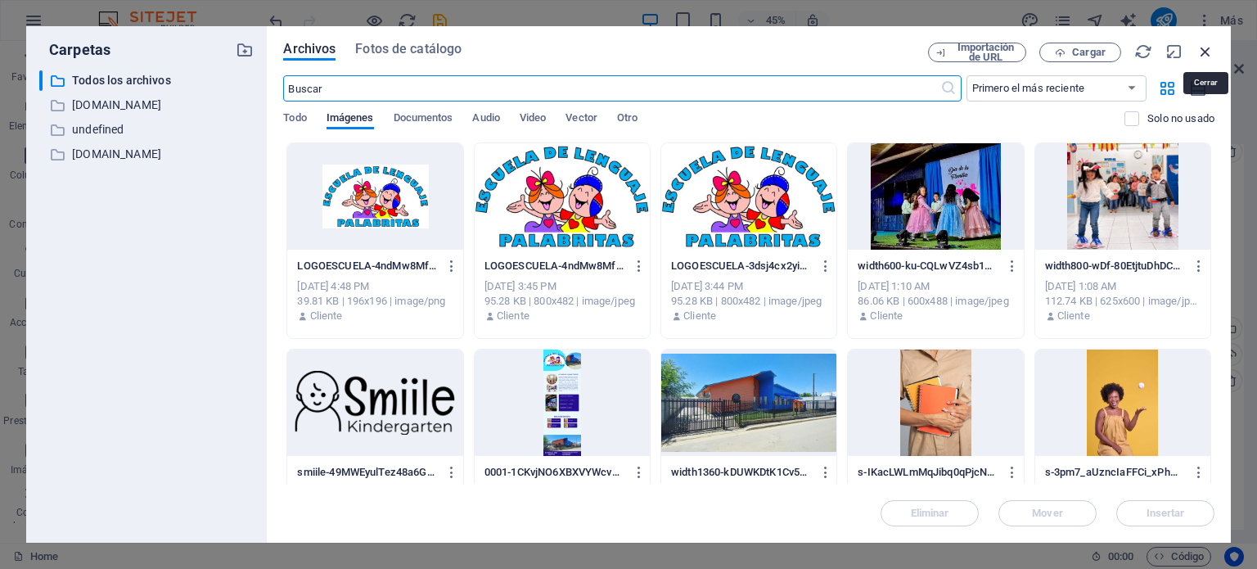
click at [1200, 48] on icon "button" at bounding box center [1205, 52] width 18 height 18
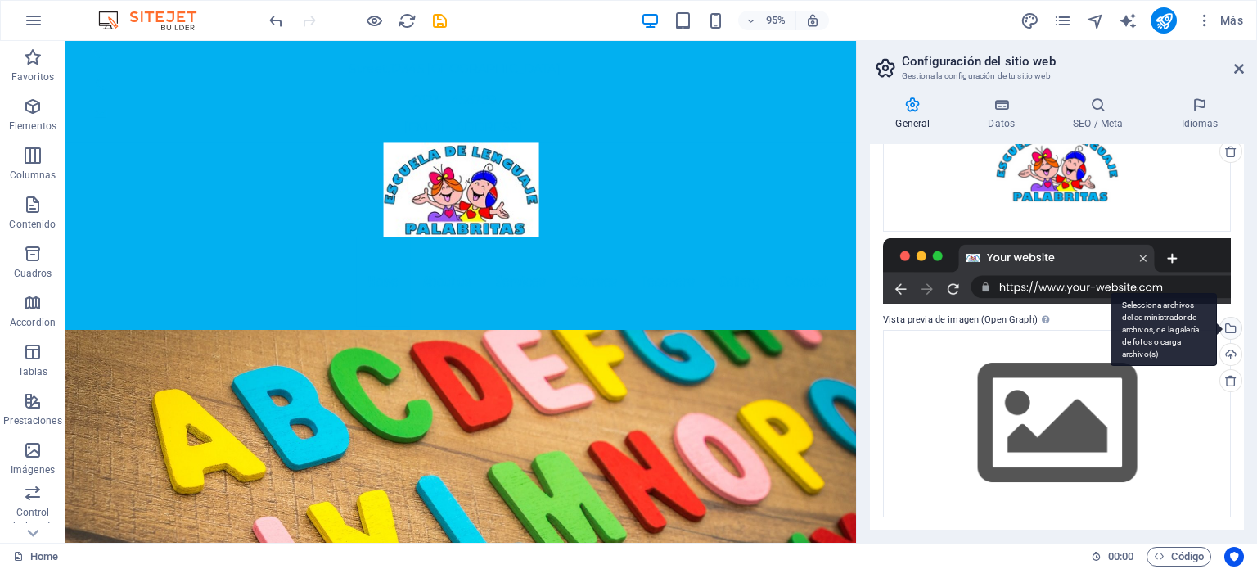
click at [1229, 324] on div "Selecciona archivos del administrador de archivos, de la galería de fotos o car…" at bounding box center [1229, 329] width 25 height 25
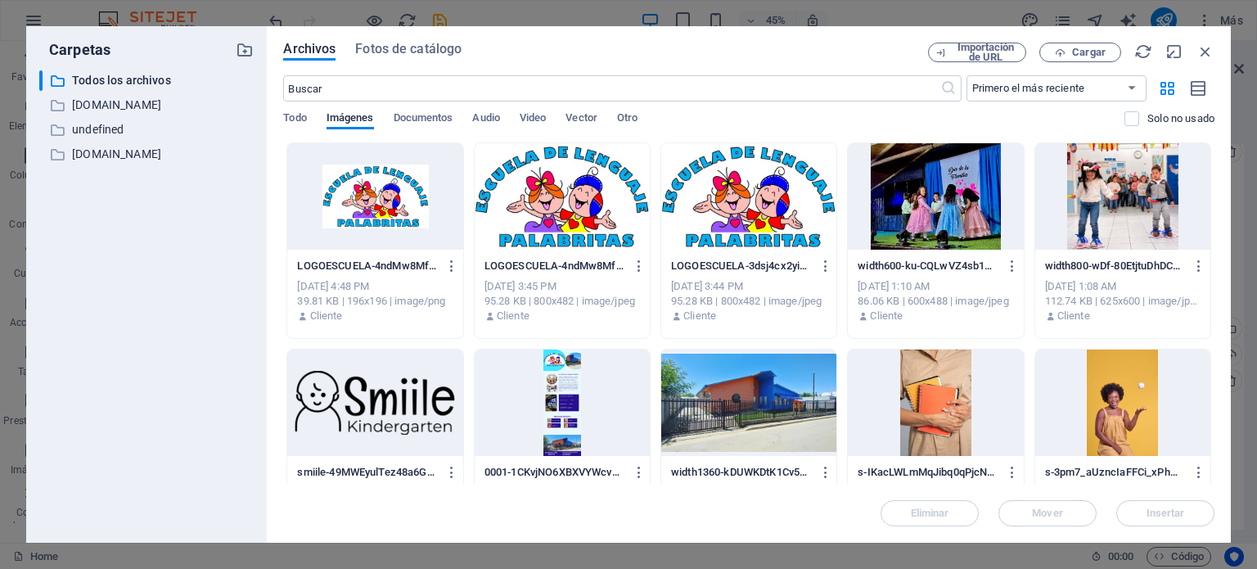
click at [396, 202] on div at bounding box center [374, 196] width 175 height 106
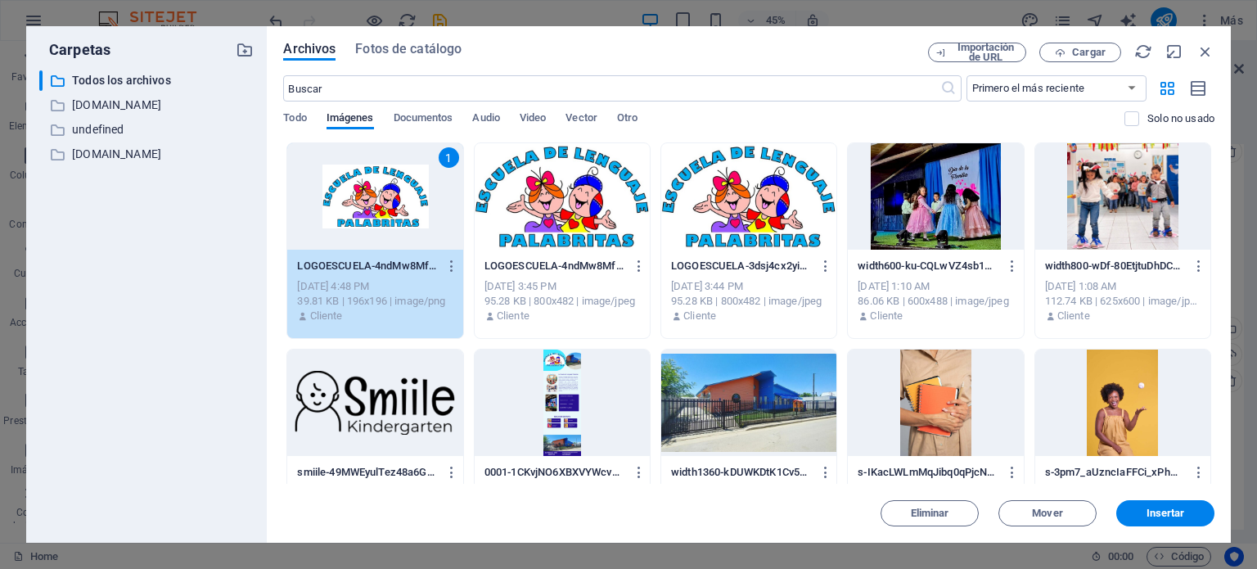
click at [578, 212] on div at bounding box center [562, 196] width 175 height 106
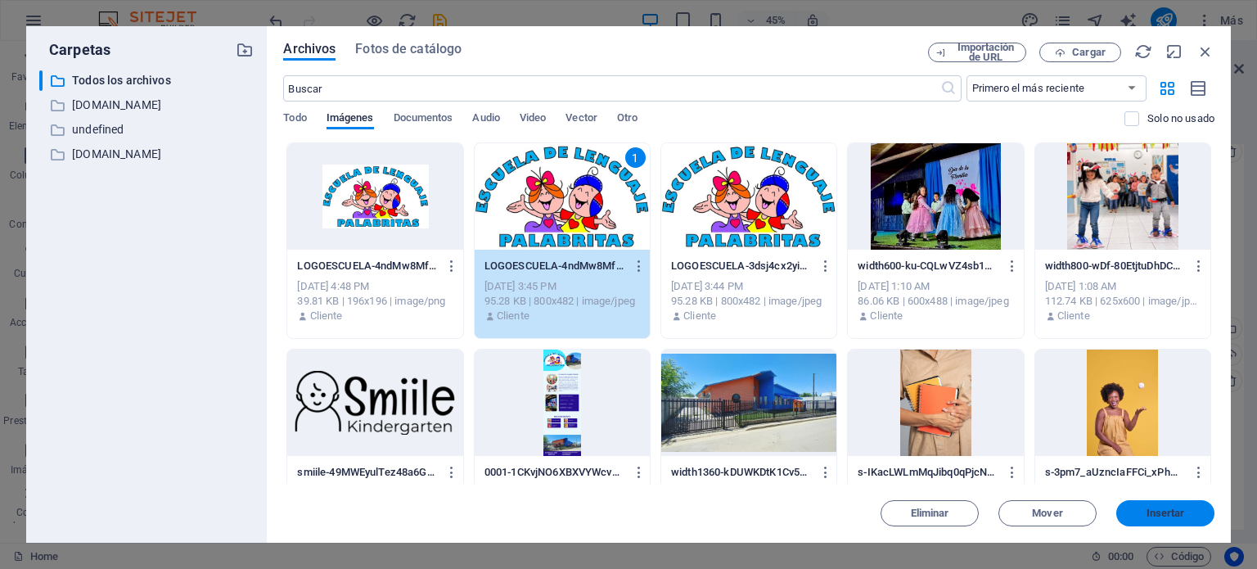
click at [1158, 509] on span "Insertar" at bounding box center [1165, 513] width 38 height 10
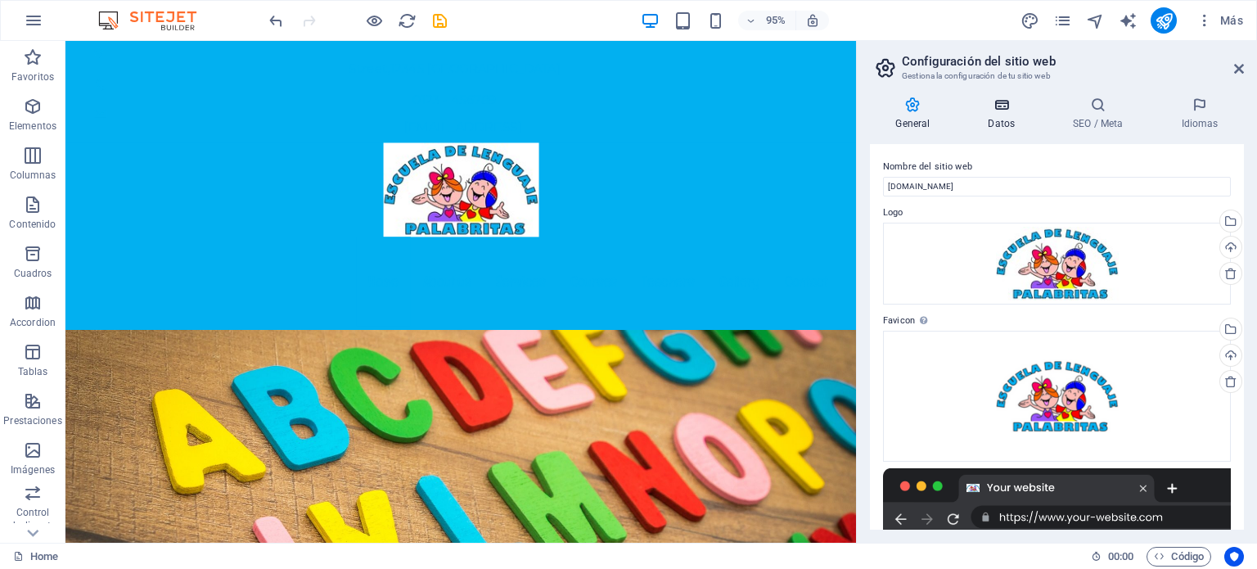
click at [995, 106] on icon at bounding box center [1001, 105] width 79 height 16
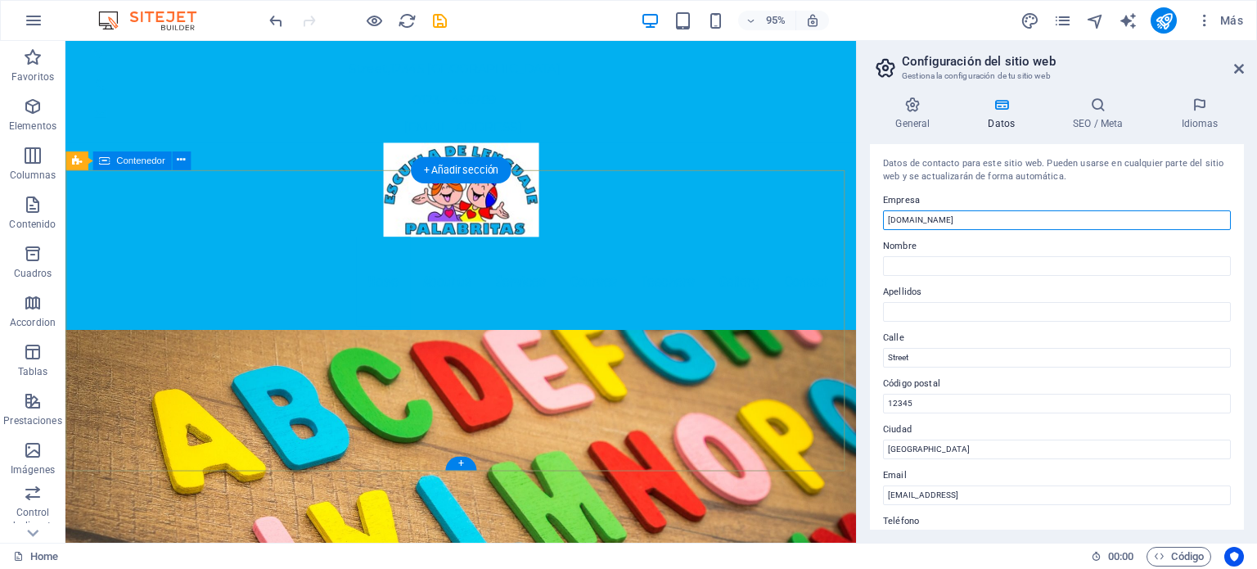
drag, startPoint x: 1089, startPoint y: 261, endPoint x: 763, endPoint y: 254, distance: 325.7
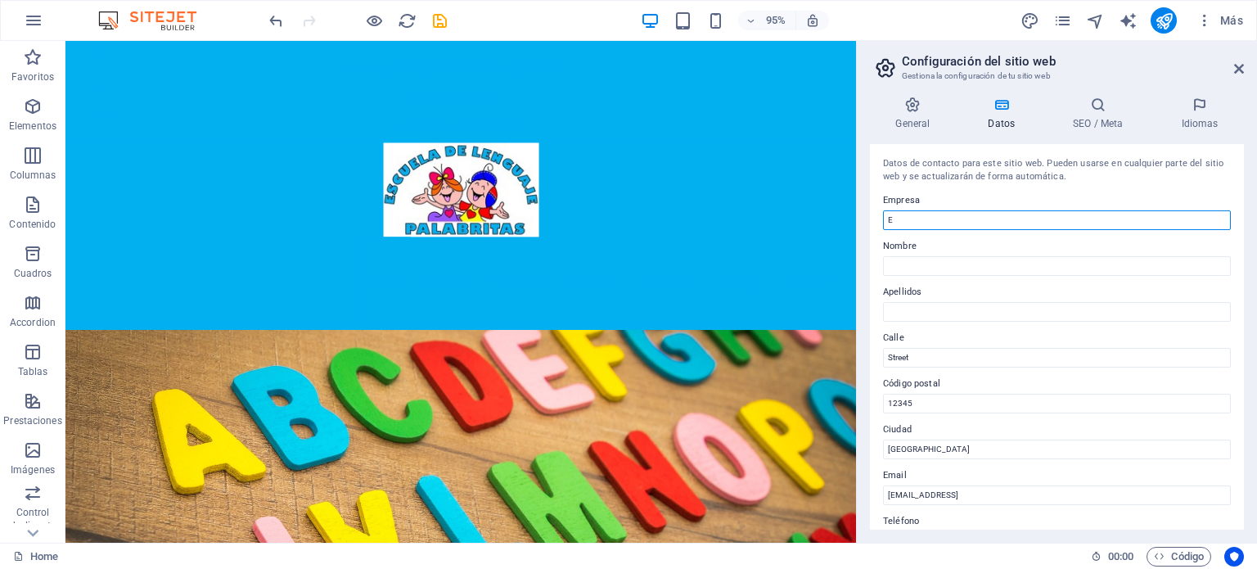
click at [939, 222] on input "E" at bounding box center [1057, 220] width 348 height 20
type input "Escuela de Lenguaje Palabritas"
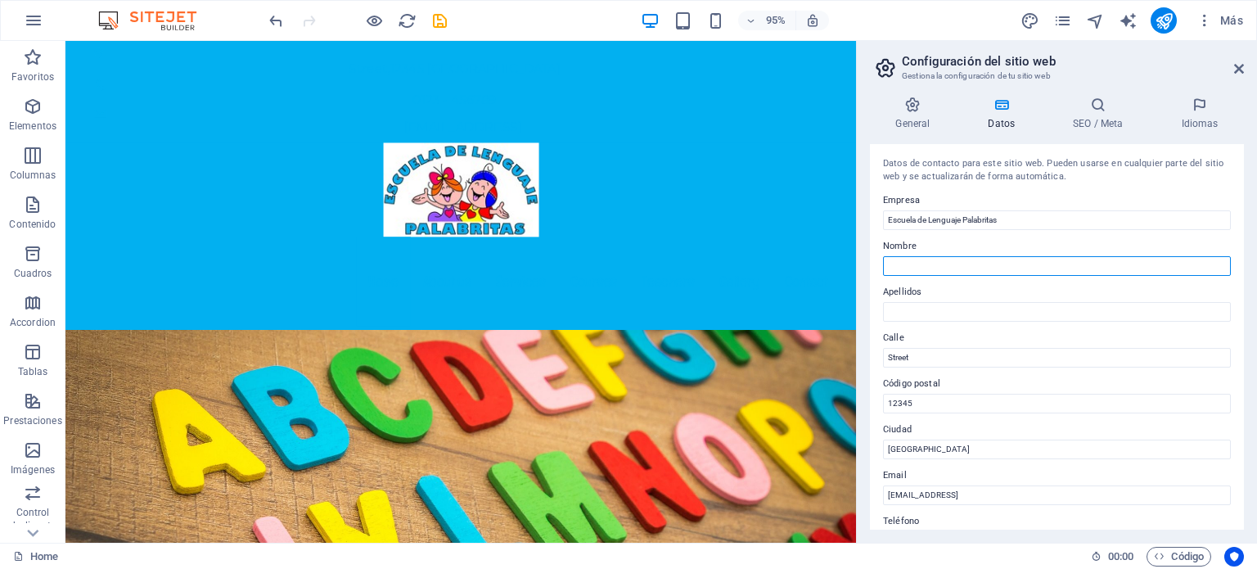
click at [918, 267] on input "Nombre" at bounding box center [1057, 266] width 348 height 20
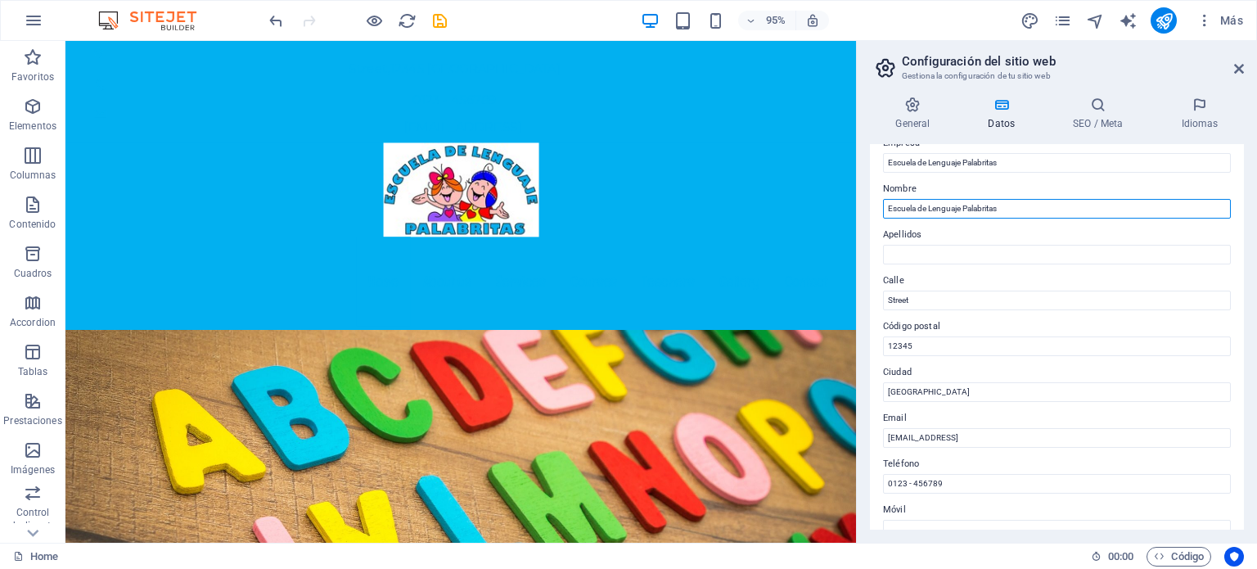
scroll to position [82, 0]
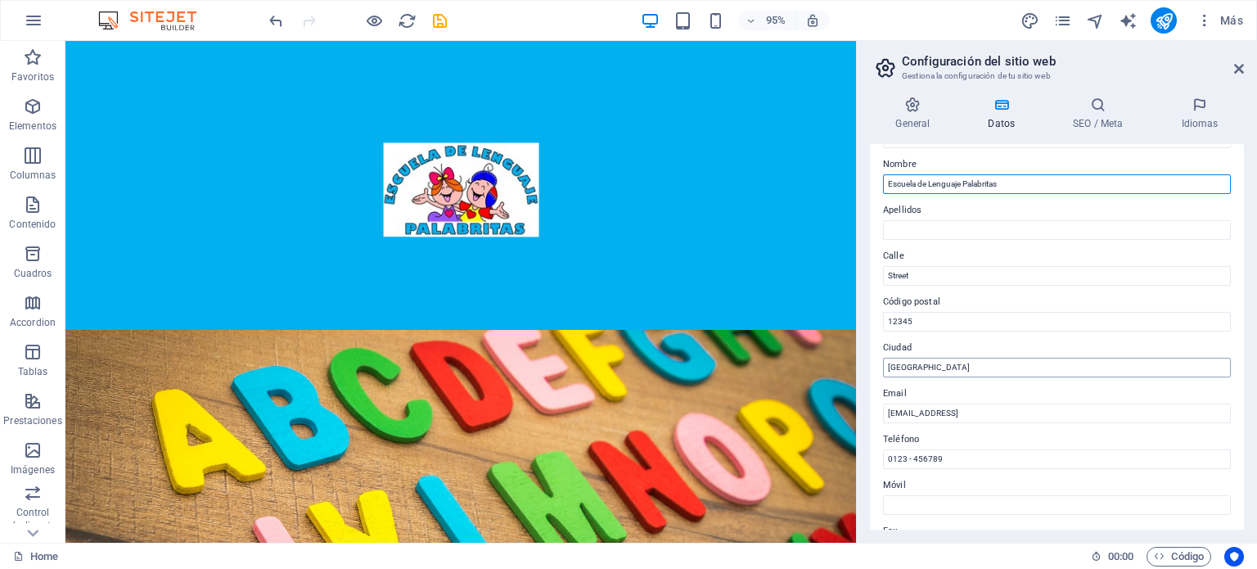
type input "Escuela de Lenguaje Palabritas"
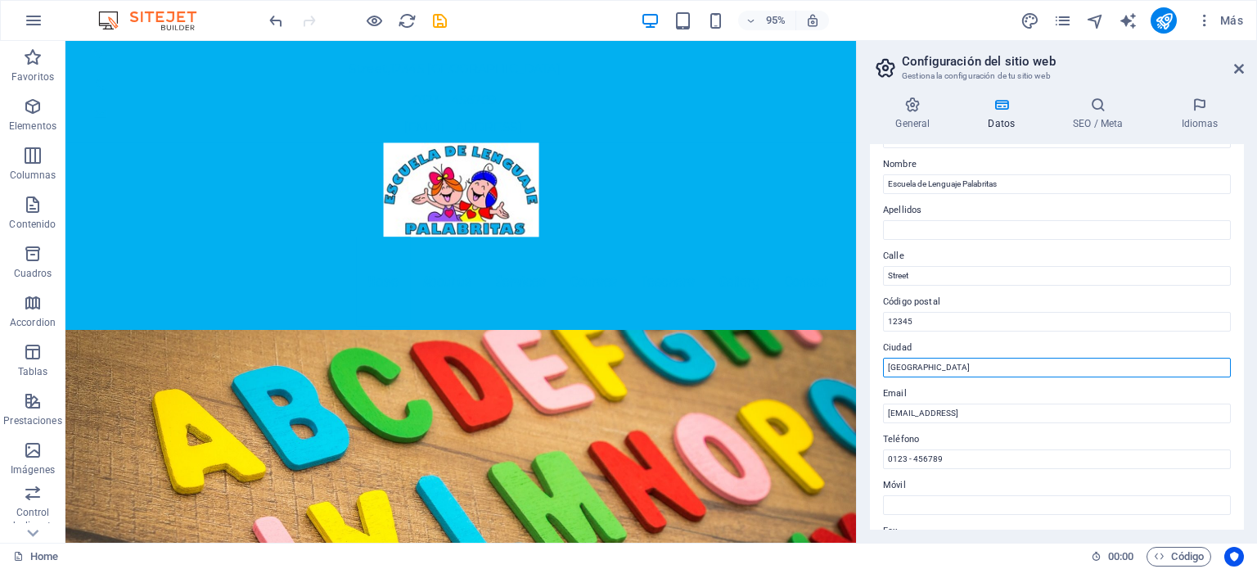
click at [921, 367] on input "Berlin" at bounding box center [1057, 368] width 348 height 20
type input "B"
type input "Retiro"
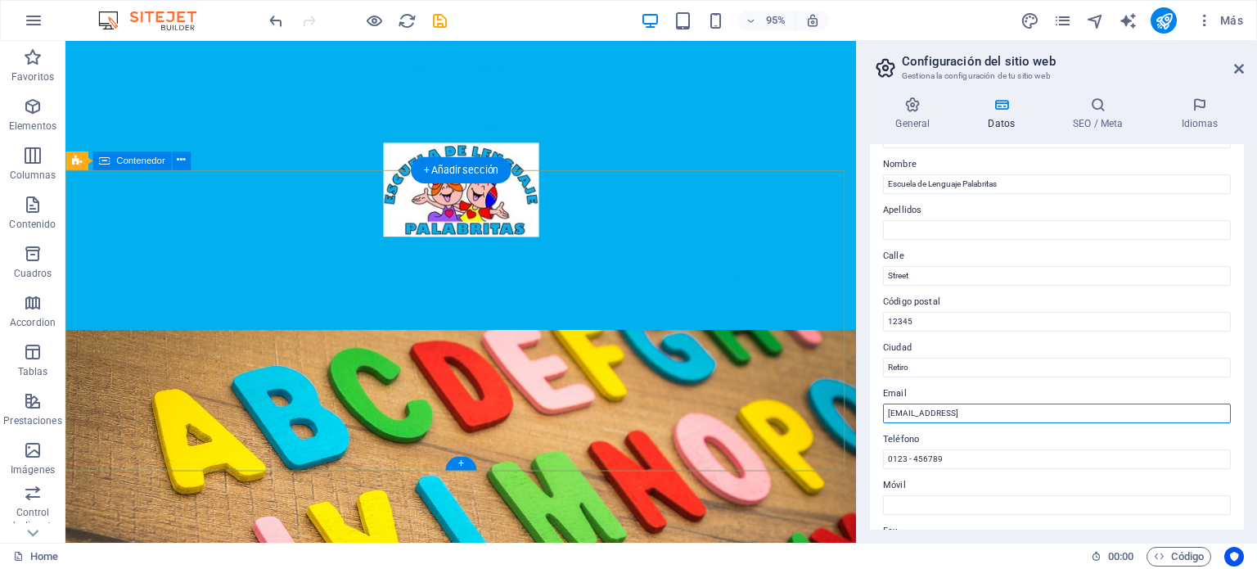
drag, startPoint x: 1153, startPoint y: 452, endPoint x: 839, endPoint y: 423, distance: 314.7
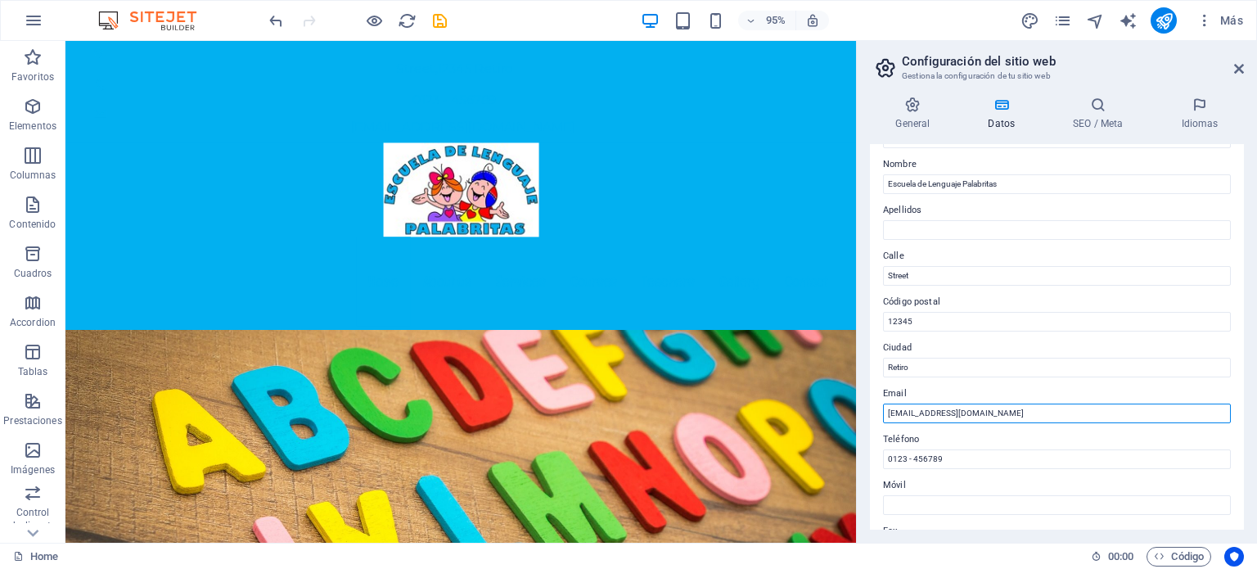
scroll to position [164, 0]
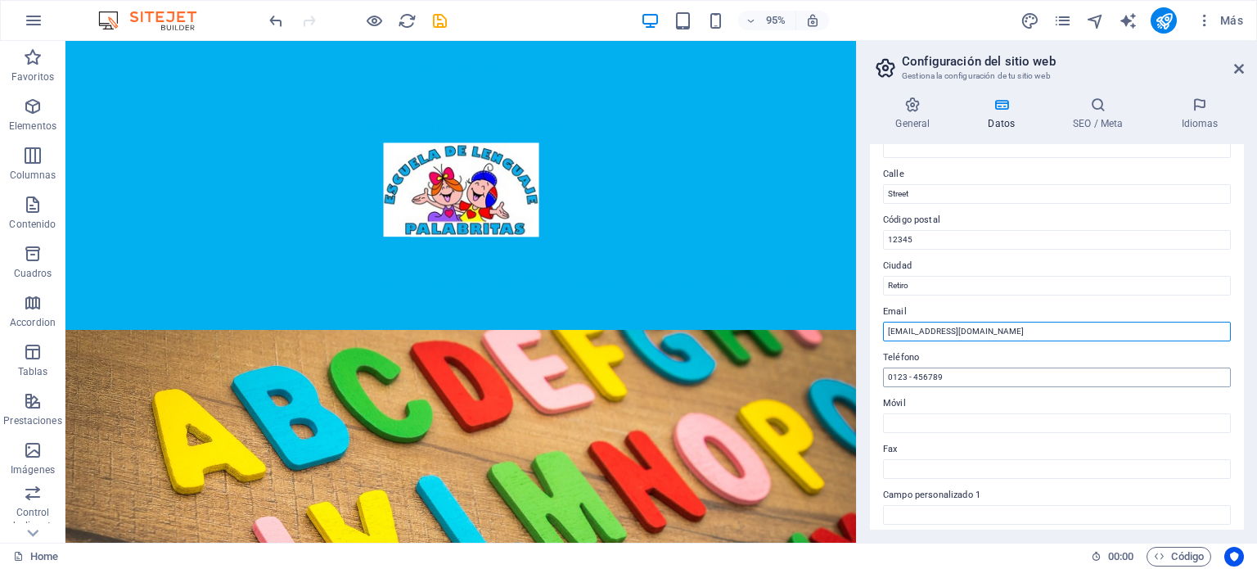
type input "[EMAIL_ADDRESS][DOMAIN_NAME]"
drag, startPoint x: 1033, startPoint y: 420, endPoint x: 880, endPoint y: 412, distance: 154.0
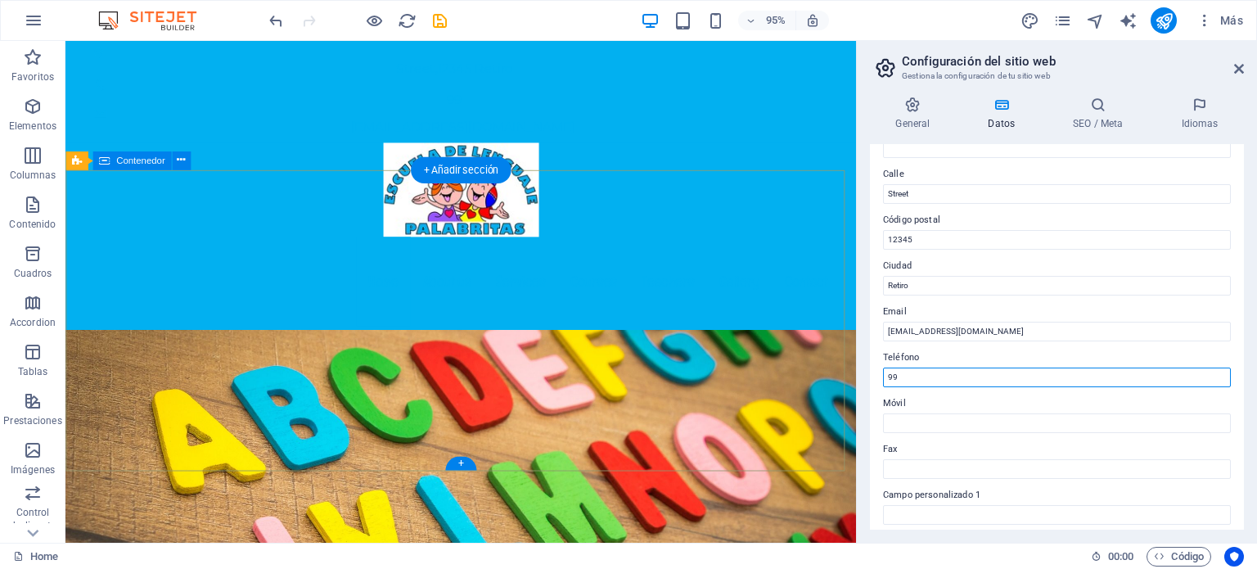
type input "9"
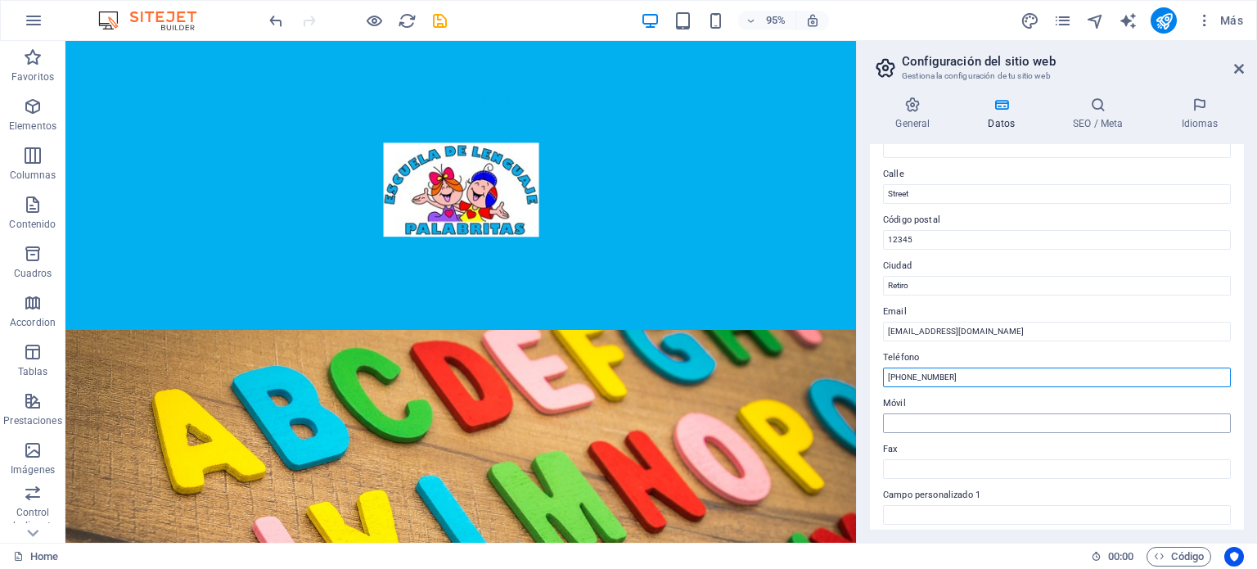
type input "[PHONE_NUMBER]"
click at [903, 420] on input "Móvil" at bounding box center [1057, 423] width 348 height 20
drag, startPoint x: 1029, startPoint y: 417, endPoint x: 891, endPoint y: 399, distance: 138.6
click at [911, 425] on input "Móvil" at bounding box center [1057, 423] width 348 height 20
paste input "[PHONE_NUMBER]"
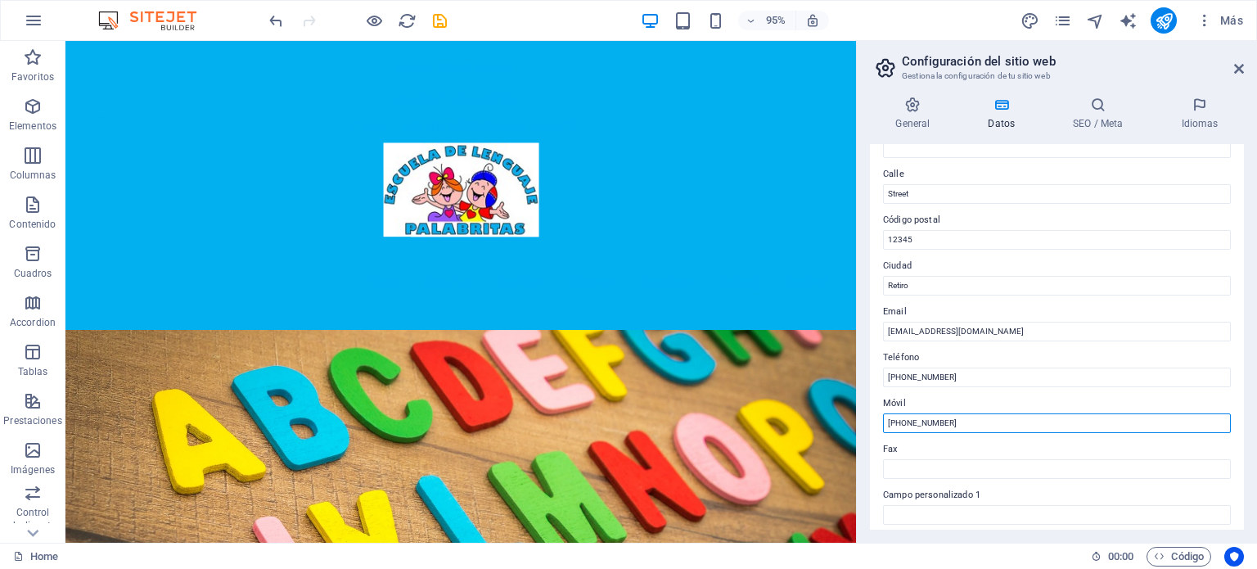
type input "[PHONE_NUMBER]"
click at [995, 443] on label "Fax" at bounding box center [1057, 449] width 348 height 20
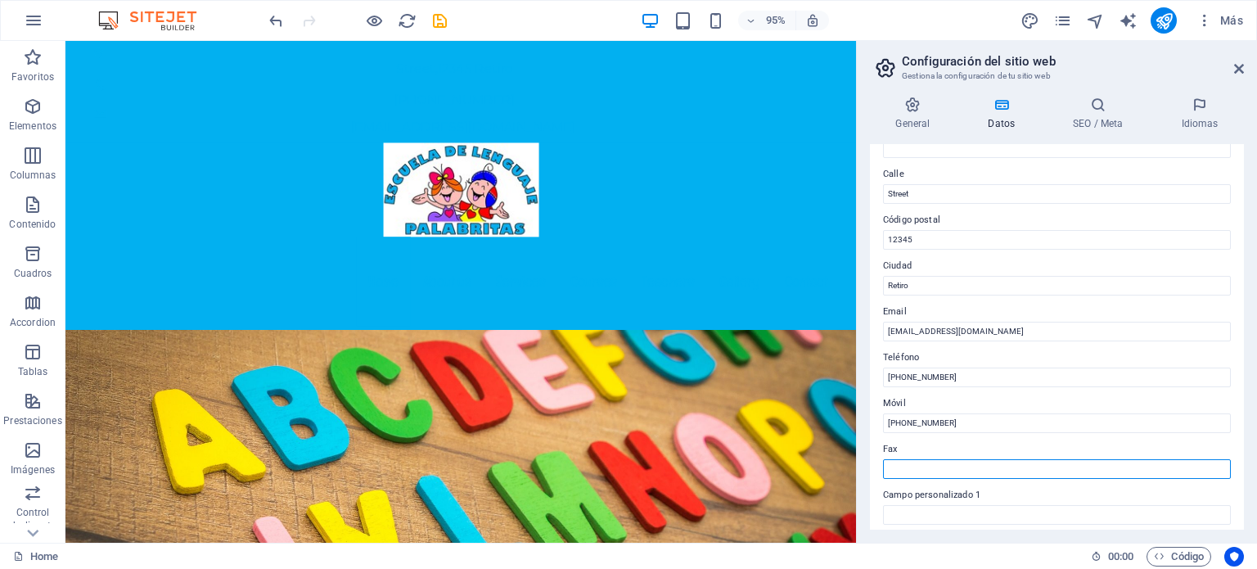
click at [995, 459] on input "Fax" at bounding box center [1057, 469] width 348 height 20
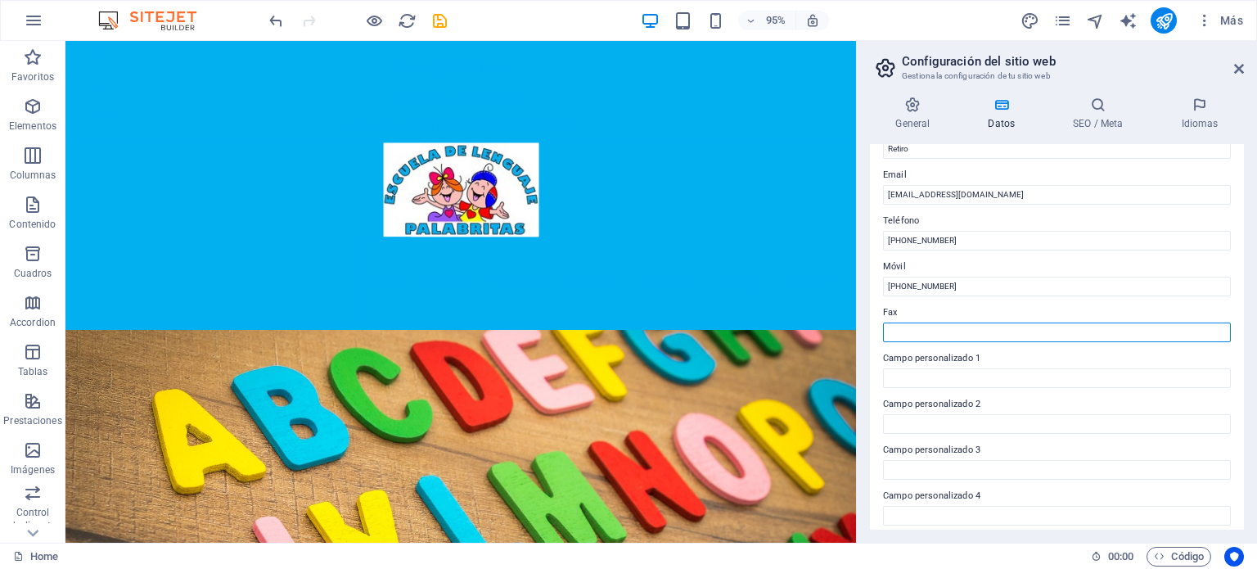
scroll to position [327, 0]
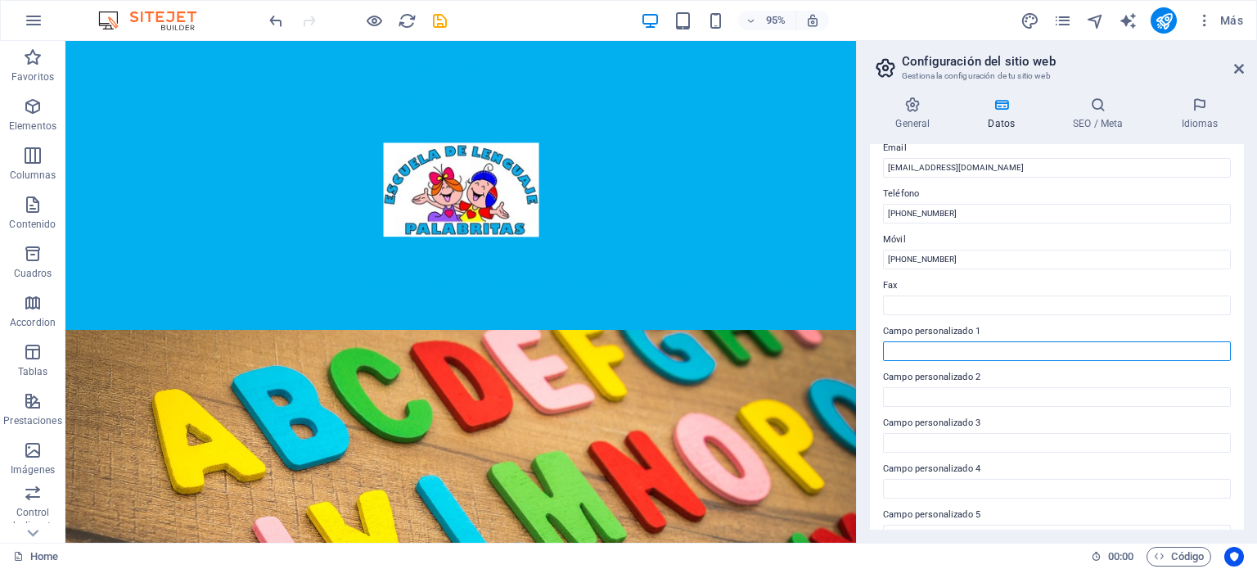
click at [956, 353] on input "Campo personalizado 1" at bounding box center [1057, 351] width 348 height 20
type input "E"
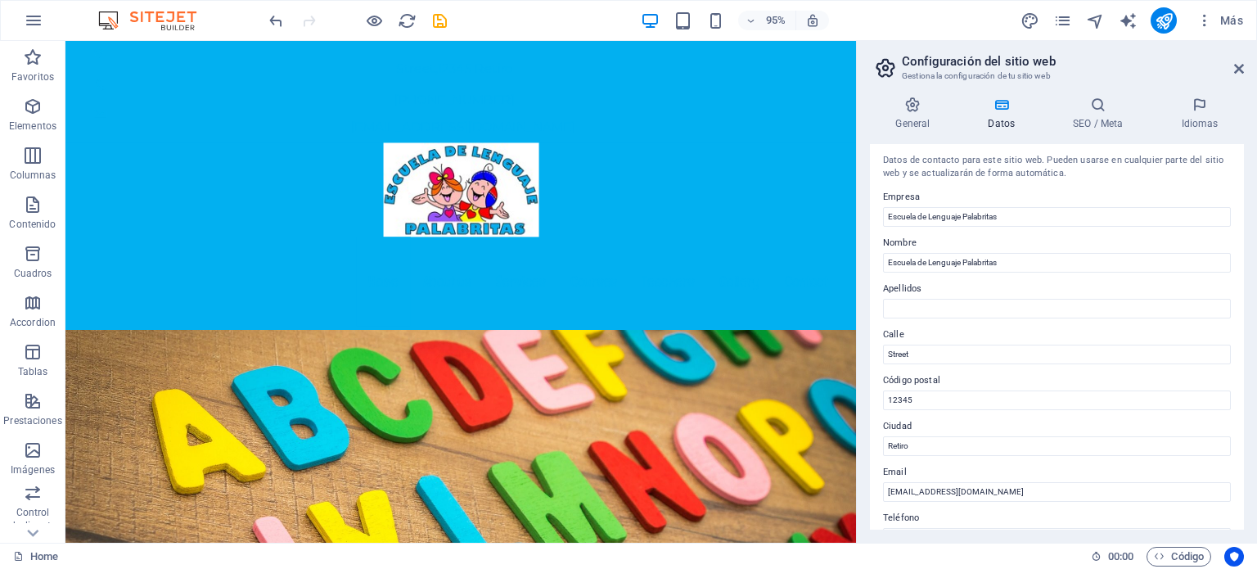
scroll to position [0, 0]
type input "Educación Integral de [GEOGRAPHIC_DATA]"
click at [953, 359] on input "Street" at bounding box center [1057, 358] width 348 height 20
type input "S"
type input "[PERSON_NAME] S/N Las camelias"
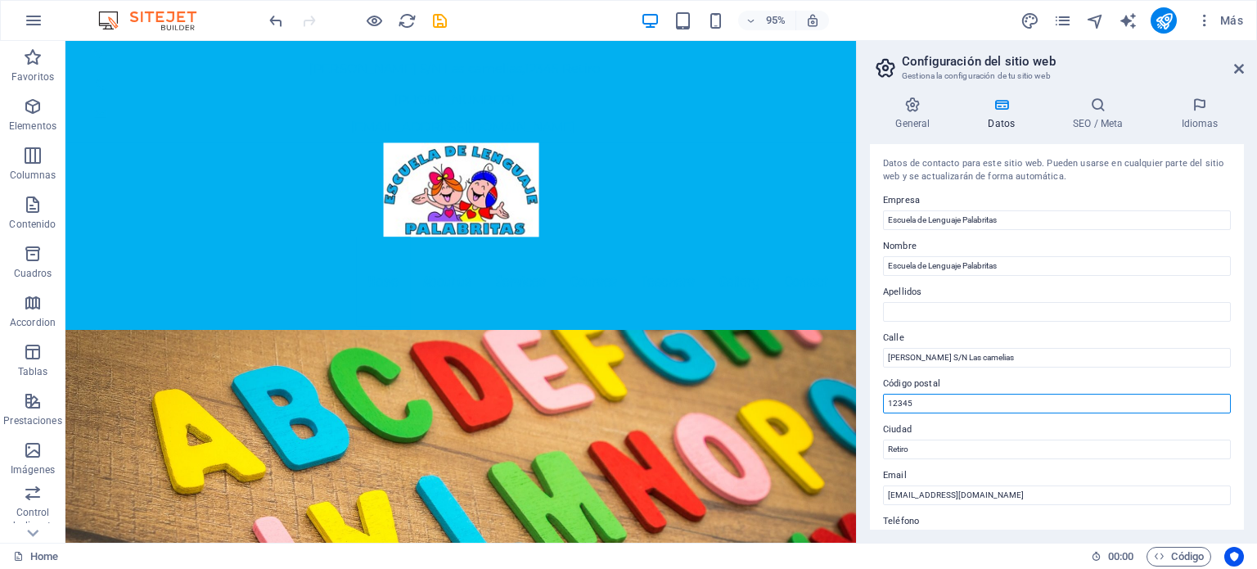
click at [952, 398] on input "12345" at bounding box center [1057, 404] width 348 height 20
type input "1"
paste input "3780000"
type input "3780000"
click at [435, 16] on icon "save" at bounding box center [439, 20] width 19 height 19
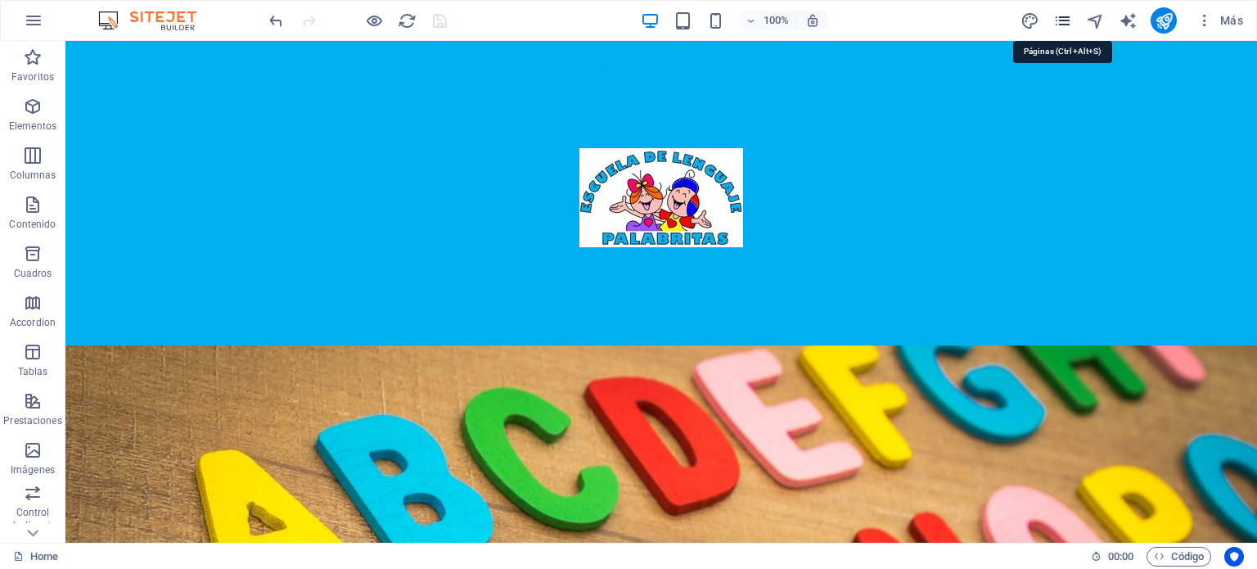
click at [1068, 25] on icon "pages" at bounding box center [1062, 20] width 19 height 19
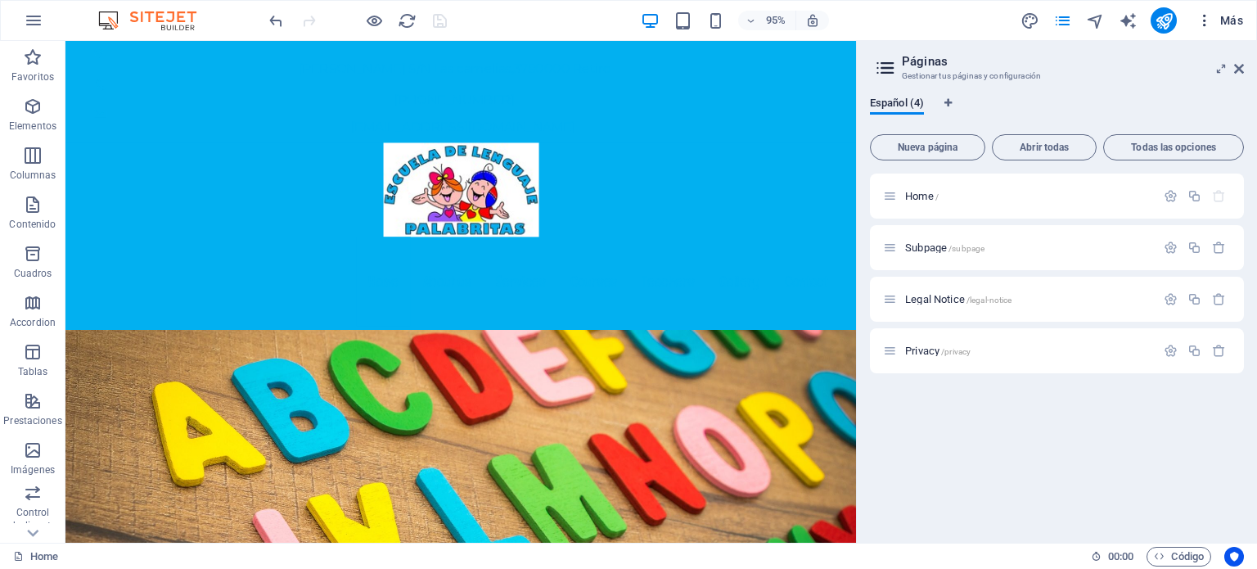
click at [1202, 19] on icon "button" at bounding box center [1204, 20] width 16 height 16
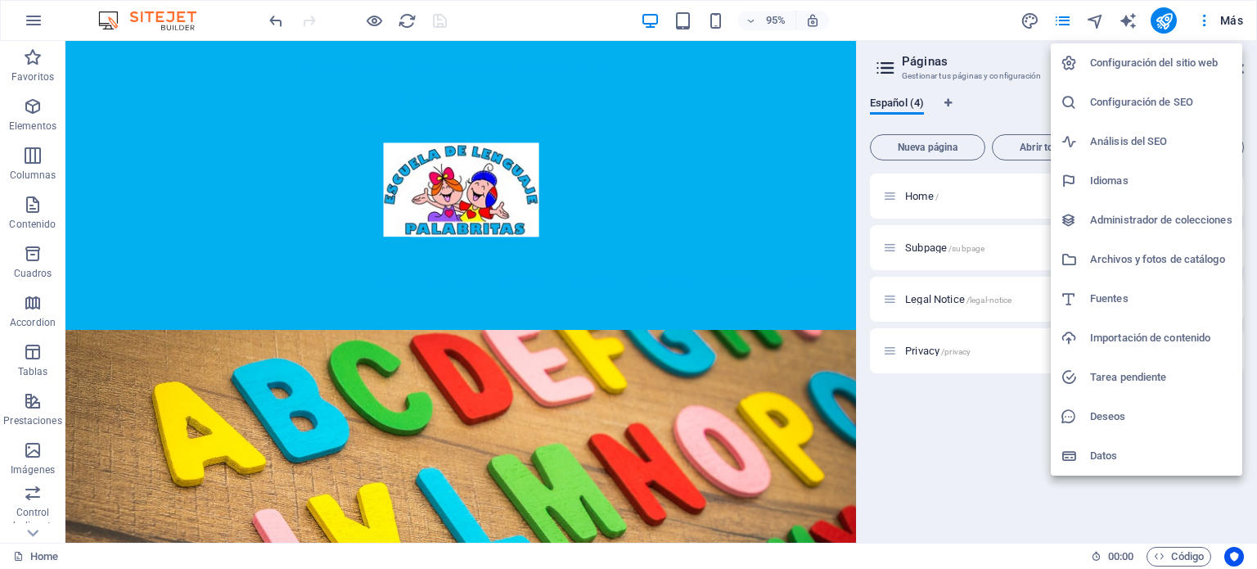
click at [1133, 60] on h6 "Configuración del sitio web" at bounding box center [1161, 63] width 142 height 20
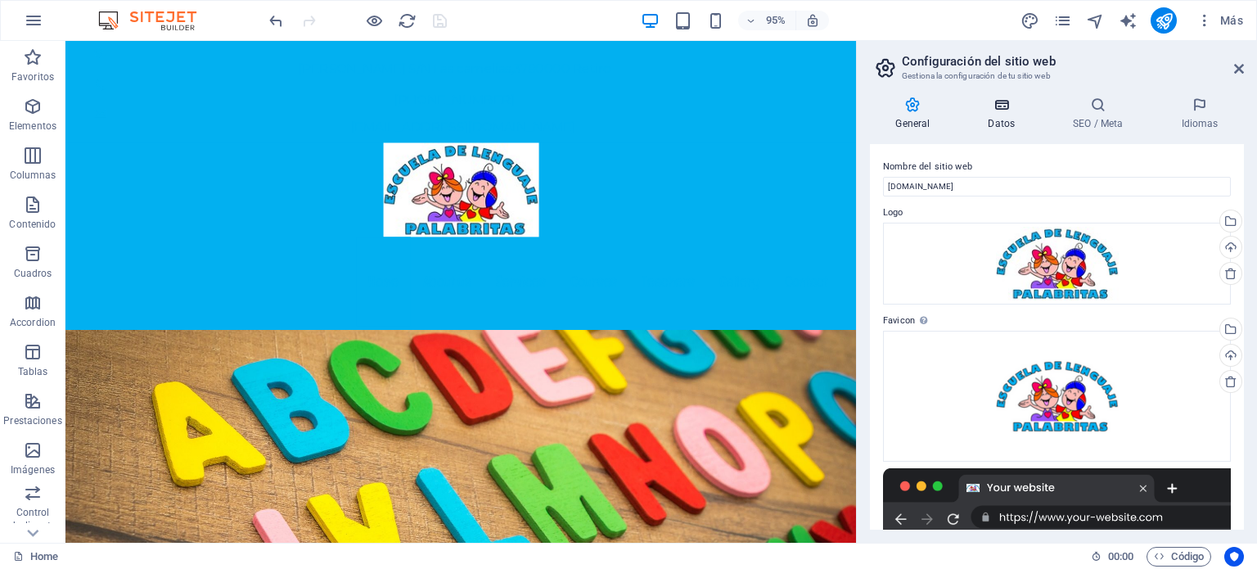
click at [1008, 110] on icon at bounding box center [1001, 105] width 79 height 16
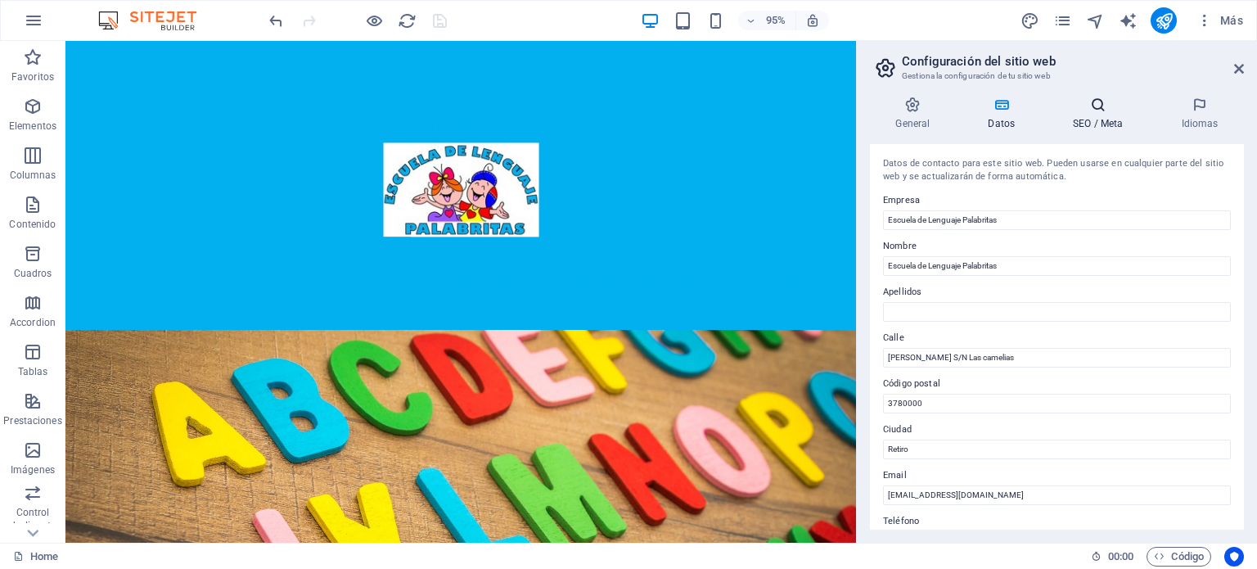
click at [1090, 120] on h4 "SEO / Meta" at bounding box center [1101, 114] width 108 height 34
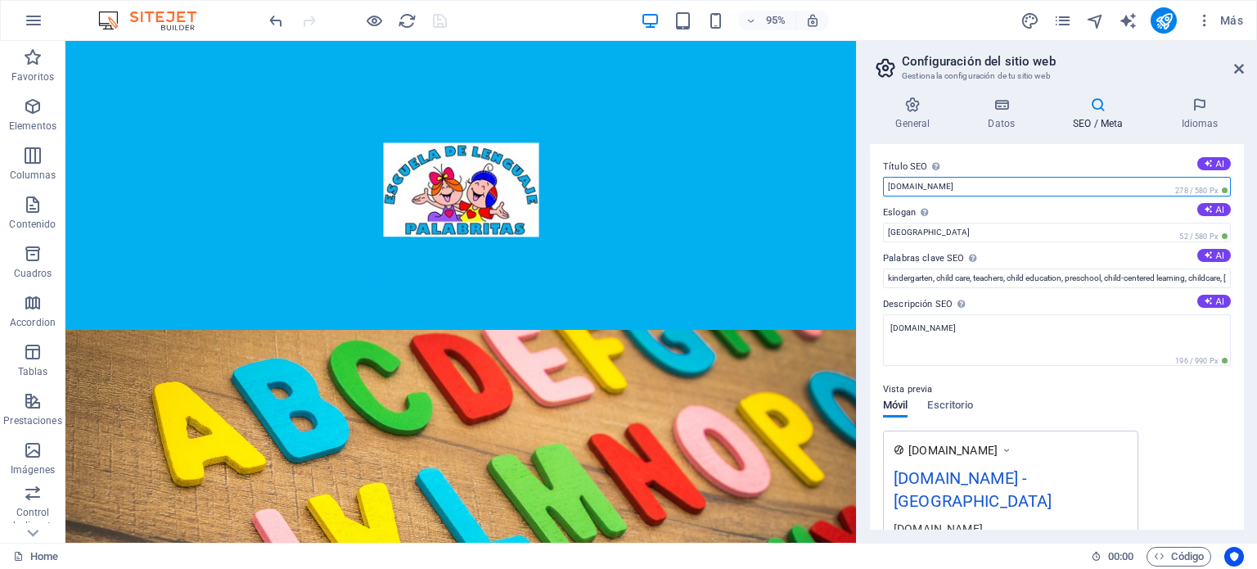
click at [1015, 185] on input "[DOMAIN_NAME]" at bounding box center [1057, 187] width 348 height 20
drag, startPoint x: 1083, startPoint y: 227, endPoint x: 881, endPoint y: 227, distance: 202.1
type input "Escuela de Lenguaje Palabritas"
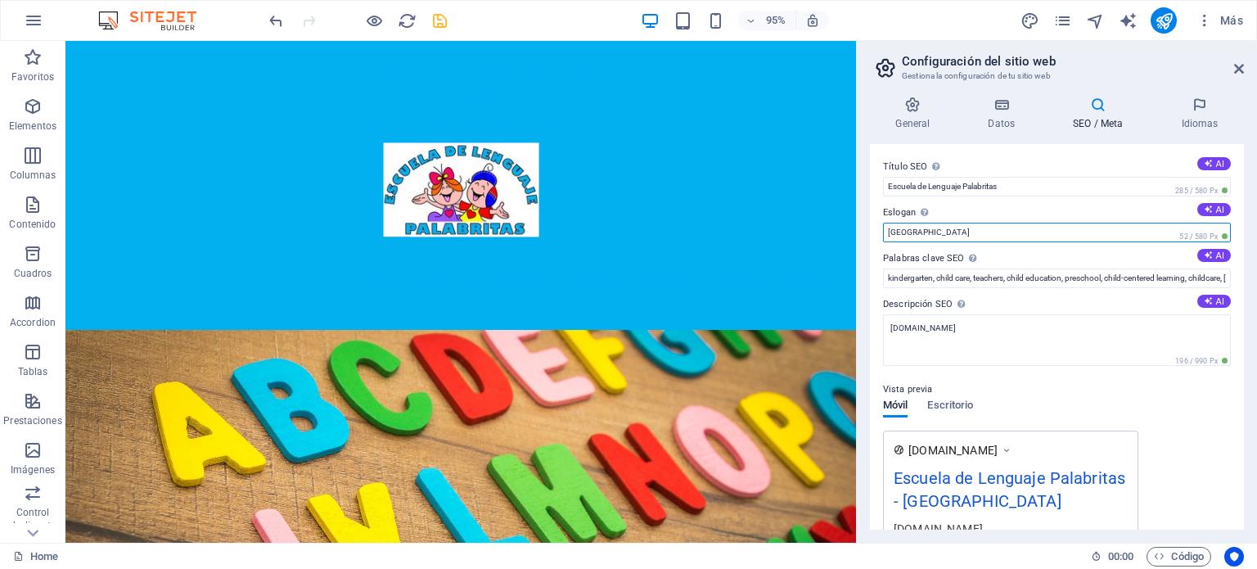
click at [924, 232] on input "Berlin" at bounding box center [1057, 233] width 348 height 20
type input "B"
type input "Educacion Integral de Calidad"
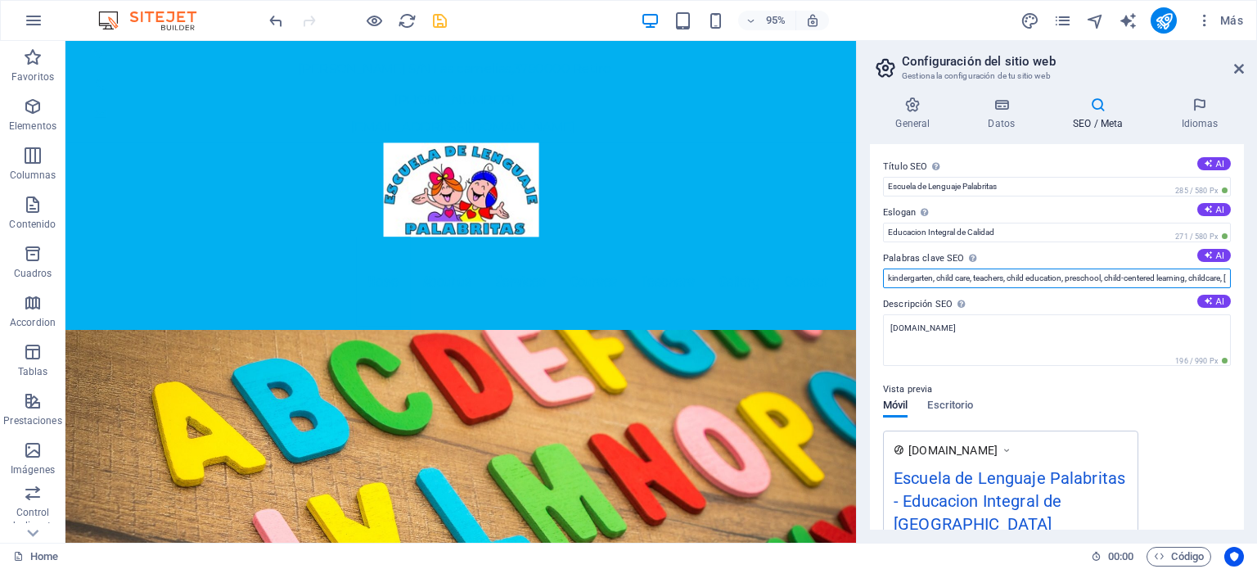
drag, startPoint x: 1150, startPoint y: 279, endPoint x: 929, endPoint y: 282, distance: 220.1
click at [943, 280] on input "kindergarten, child care, teachers, child education, preschool, child-centered …" at bounding box center [1057, 278] width 348 height 20
type input "kindergarten, cred learning, childcare, escueladelenguajepalabritas.cl, Berlin"
drag, startPoint x: 1173, startPoint y: 277, endPoint x: 861, endPoint y: 281, distance: 312.6
click at [861, 281] on div "General Datos SEO / Meta Idiomas Nombre del sitio web escueladelenguajepalabrit…" at bounding box center [1057, 312] width 400 height 459
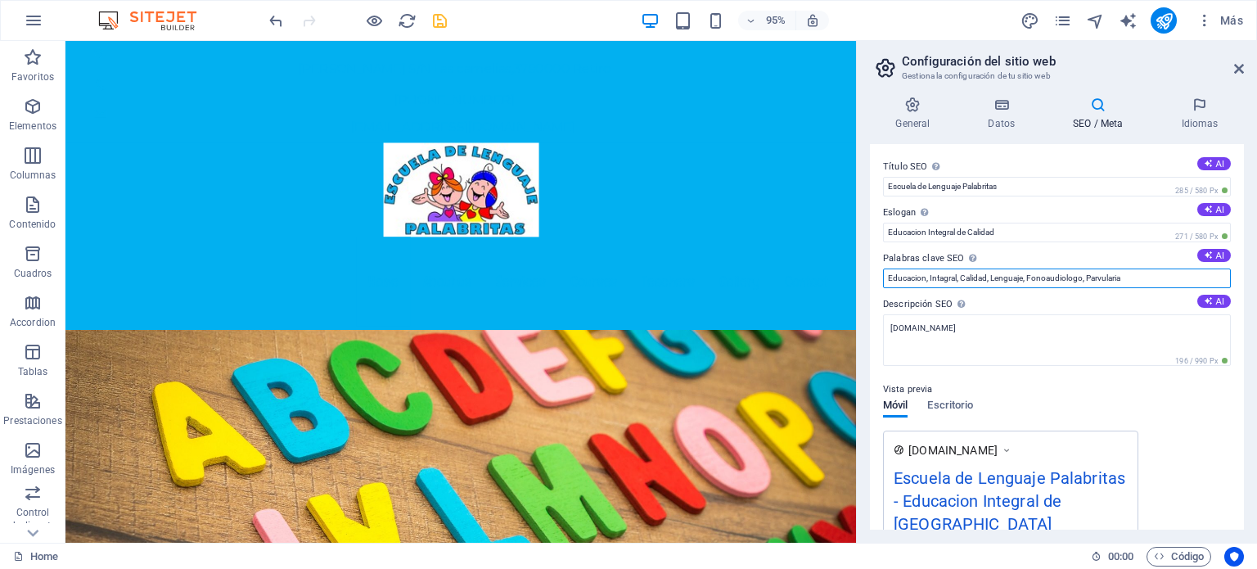
click at [1087, 278] on input "Educacion, Intagral, Calidad, Lenguaje, Fonoaudiologo, Parvularia" at bounding box center [1057, 278] width 348 height 20
click at [924, 284] on input "Educacion, Intagral, Calidad, Lenguaje, Fonoaudiologo, Educacion Parvularia" at bounding box center [1057, 278] width 348 height 20
drag, startPoint x: 1209, startPoint y: 277, endPoint x: 1129, endPoint y: 289, distance: 81.1
click at [1129, 289] on div "Título SEO El título de tu sitio web. Elige algo que destaque en los resultados…" at bounding box center [1057, 336] width 374 height 385
type input "Educacion Parvularia, Intagral, Calidad, Lenguaje, Fonoaudiologo, Transporte Es…"
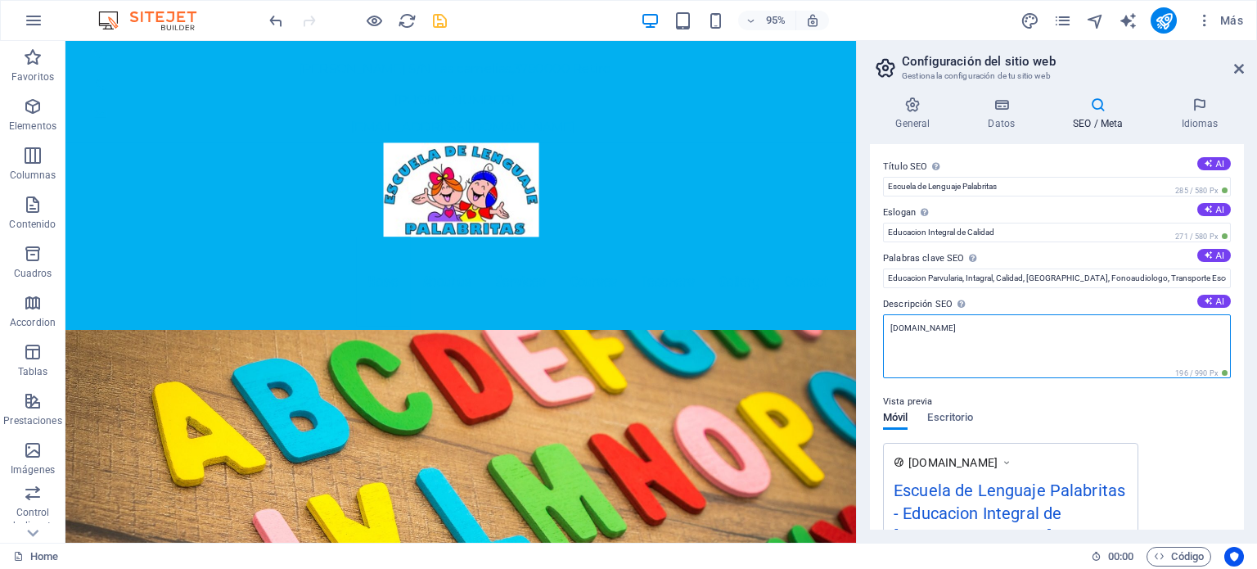
drag, startPoint x: 1033, startPoint y: 330, endPoint x: 872, endPoint y: 331, distance: 161.2
click at [872, 331] on div "Título SEO El título de tu sitio web. Elige algo que destaque en los resultados…" at bounding box center [1057, 336] width 374 height 385
click at [1015, 327] on textarea "Educacion Integral de Calidad" at bounding box center [1057, 346] width 348 height 64
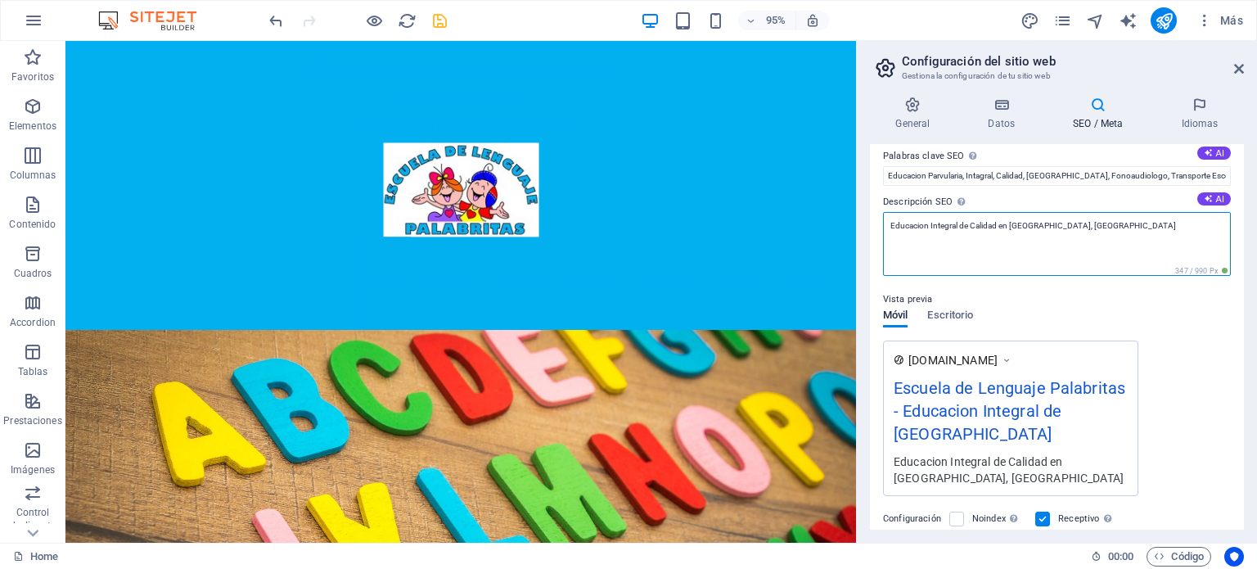
scroll to position [82, 0]
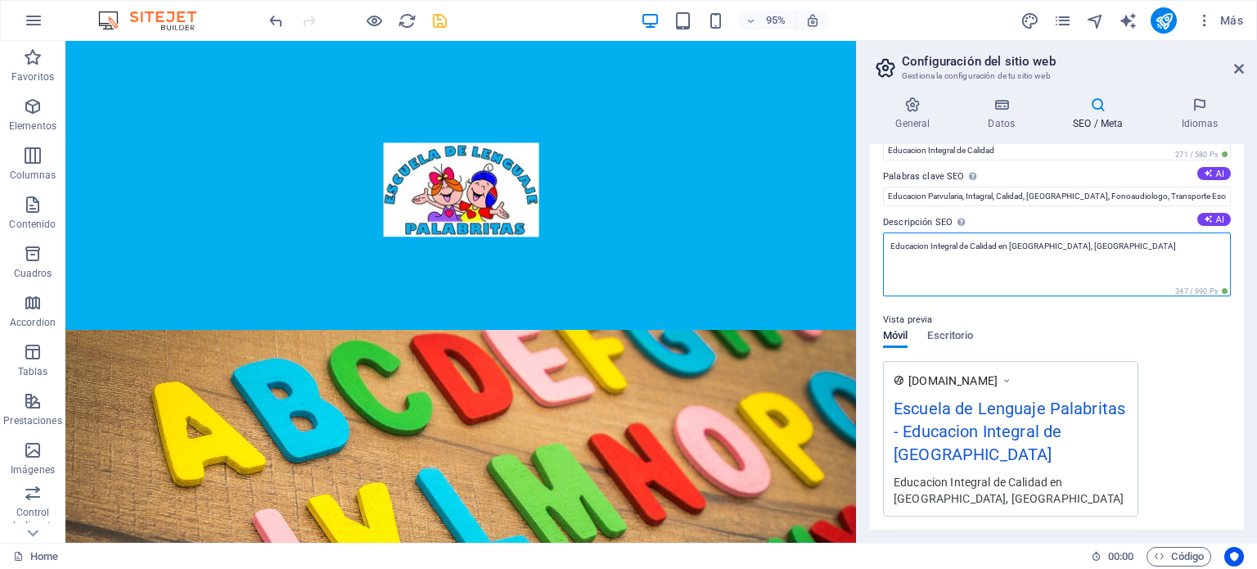
click at [929, 245] on textarea "Educacion Integral de Calidad en Las Camelias, Retiro" at bounding box center [1057, 264] width 348 height 64
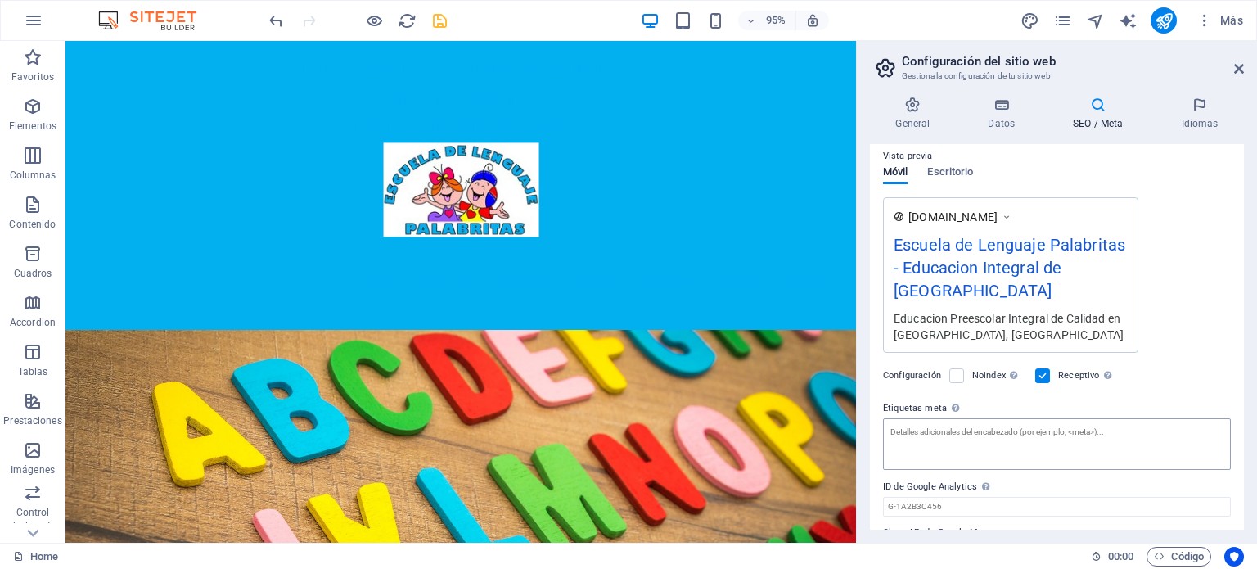
scroll to position [266, 0]
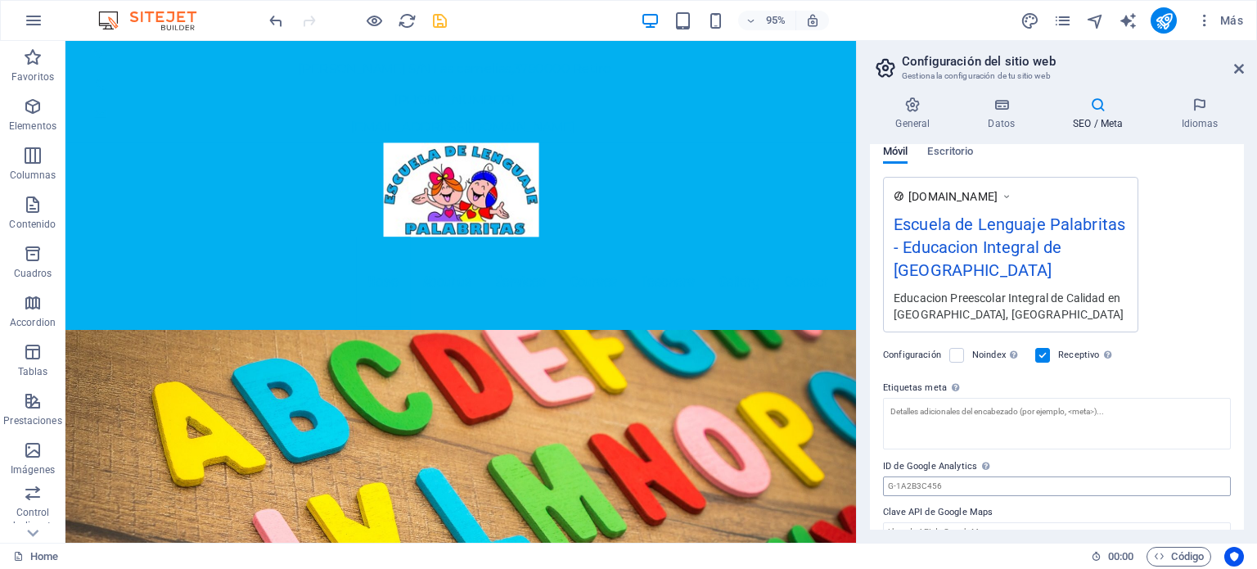
type textarea "Educacion Preescolar Integral de Calidad en [GEOGRAPHIC_DATA], [GEOGRAPHIC_DATA]"
click at [958, 476] on input "ID de Google Analytics Añada únicamente el ID de Google Analytics. Incluimos el…" at bounding box center [1057, 486] width 348 height 20
click at [437, 20] on icon "save" at bounding box center [439, 20] width 19 height 19
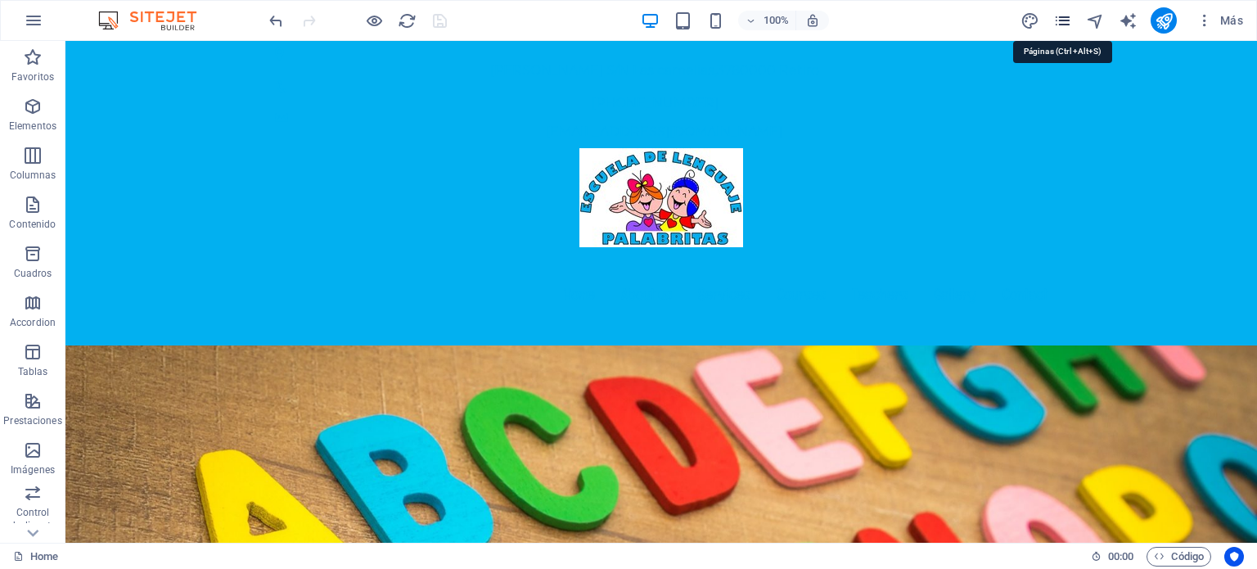
click at [1062, 22] on icon "pages" at bounding box center [1062, 20] width 19 height 19
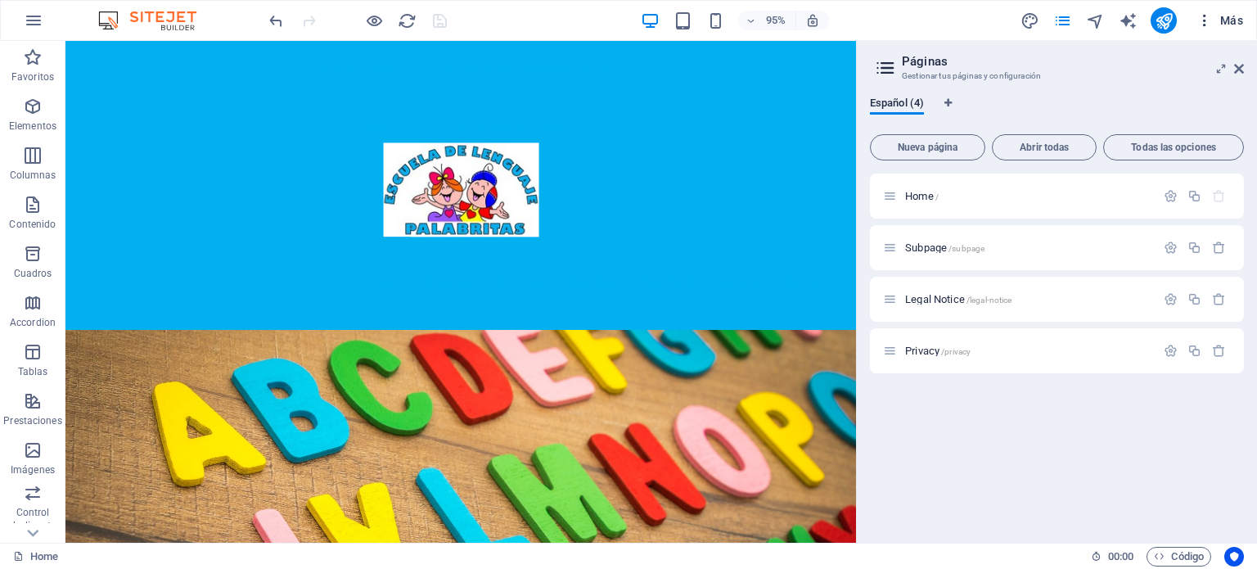
click at [1206, 20] on icon "button" at bounding box center [1204, 20] width 16 height 16
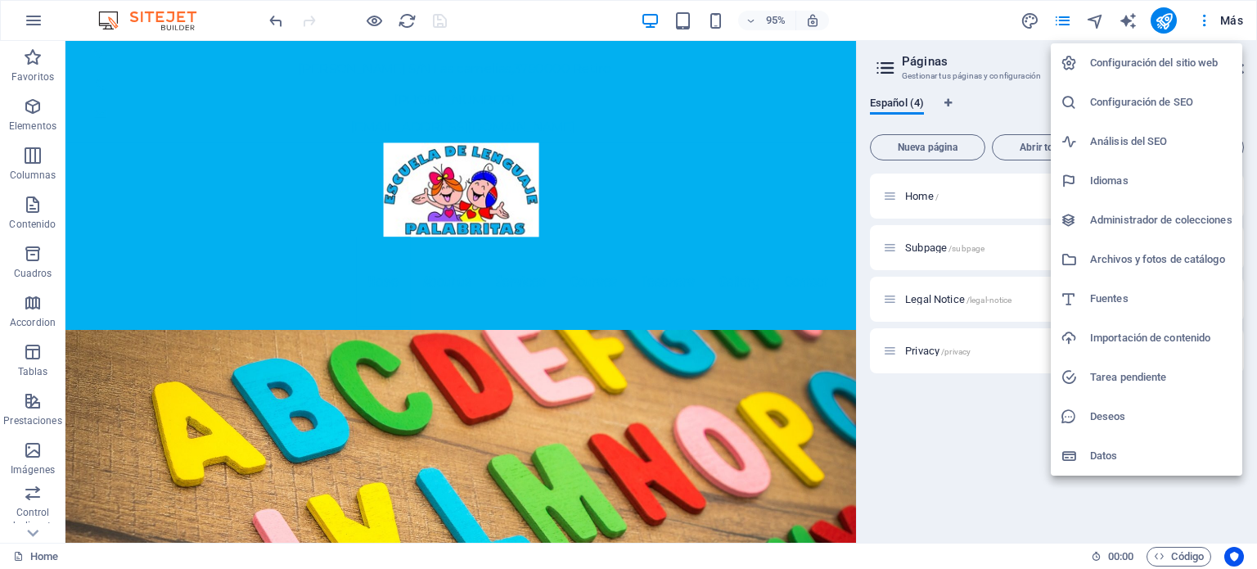
click at [1116, 61] on h6 "Configuración del sitio web" at bounding box center [1161, 63] width 142 height 20
select select "44"
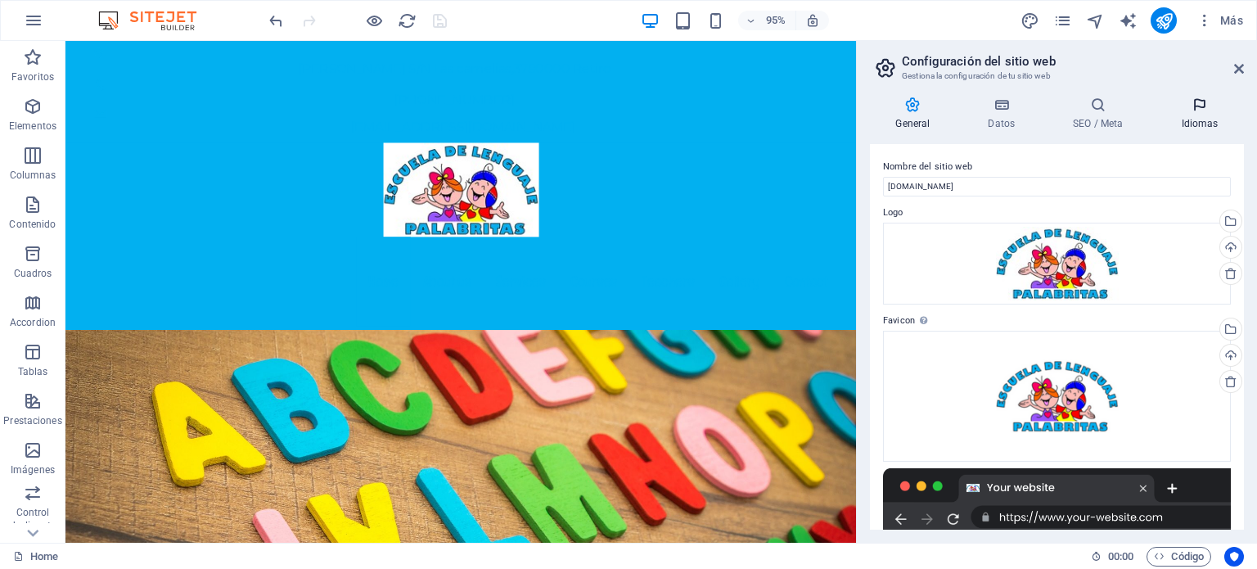
click at [1198, 105] on icon at bounding box center [1199, 105] width 88 height 16
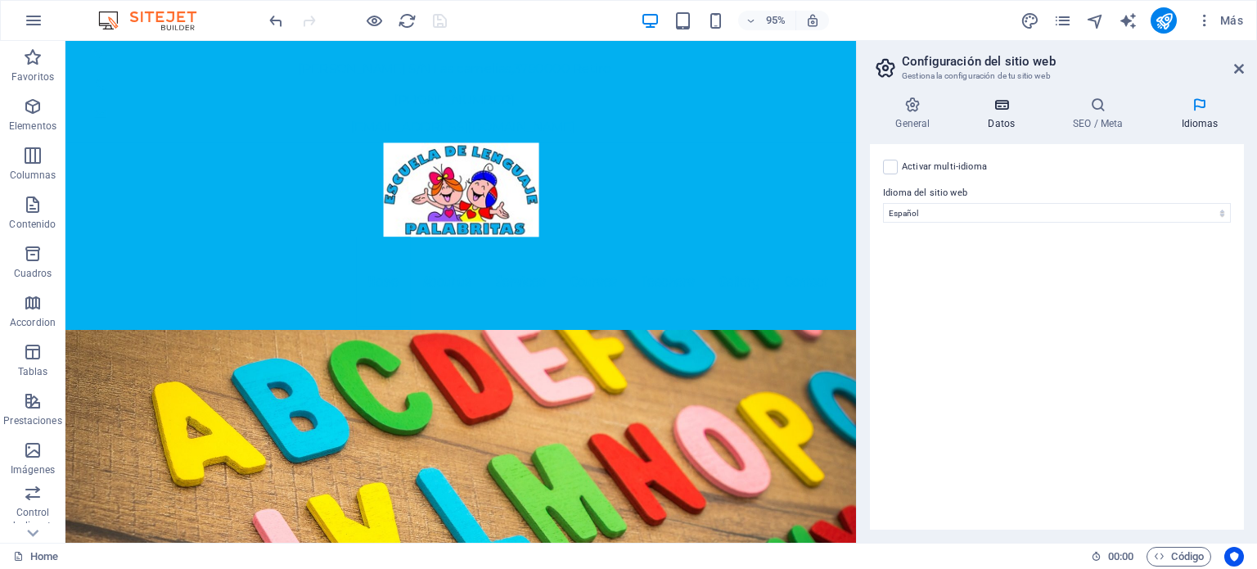
click at [1008, 106] on icon at bounding box center [1001, 105] width 79 height 16
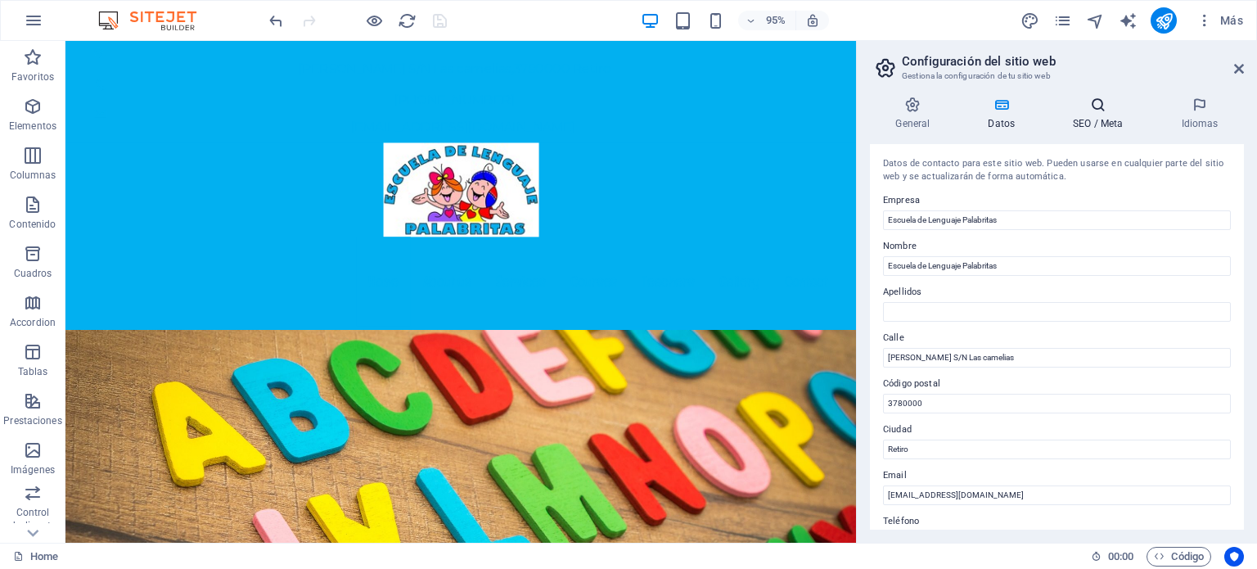
click at [1092, 106] on icon at bounding box center [1097, 105] width 101 height 16
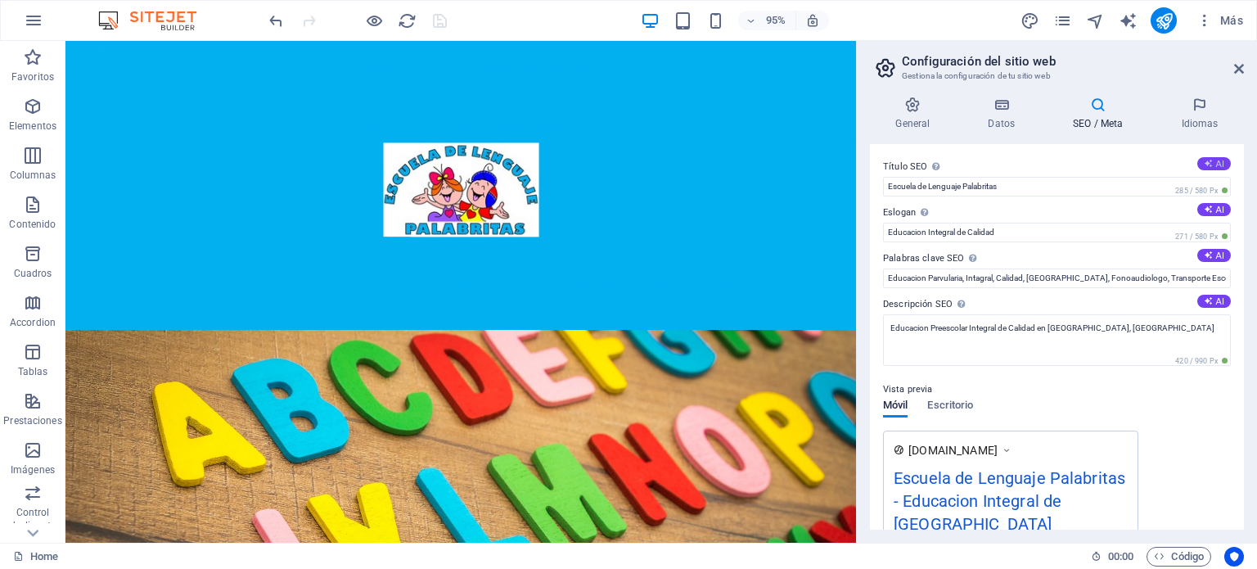
click at [1210, 162] on button "AI" at bounding box center [1214, 163] width 34 height 13
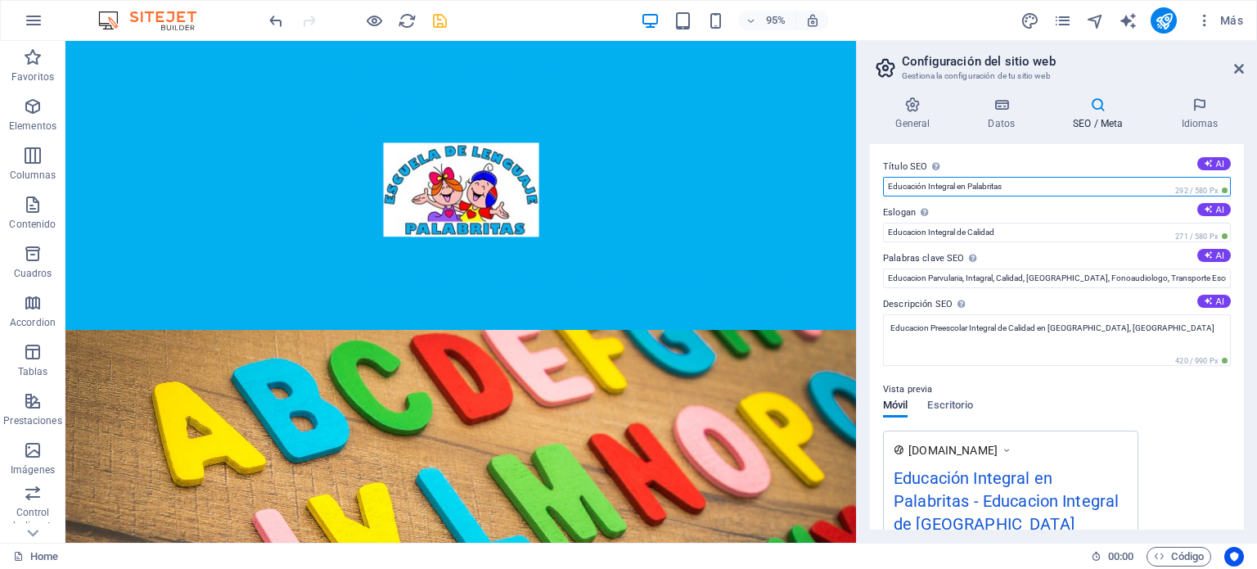
drag, startPoint x: 1024, startPoint y: 186, endPoint x: 892, endPoint y: 192, distance: 132.7
click at [892, 192] on input "Educación Integral en Palabritas" at bounding box center [1057, 187] width 348 height 20
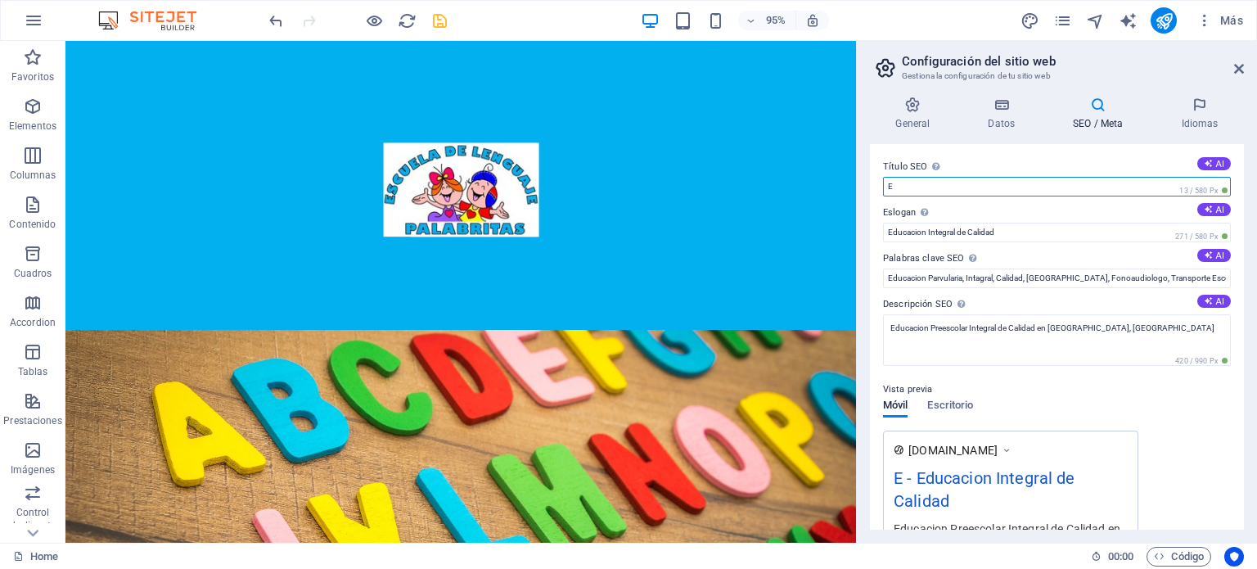
type input "Escuela de Lenguaje Palabritas"
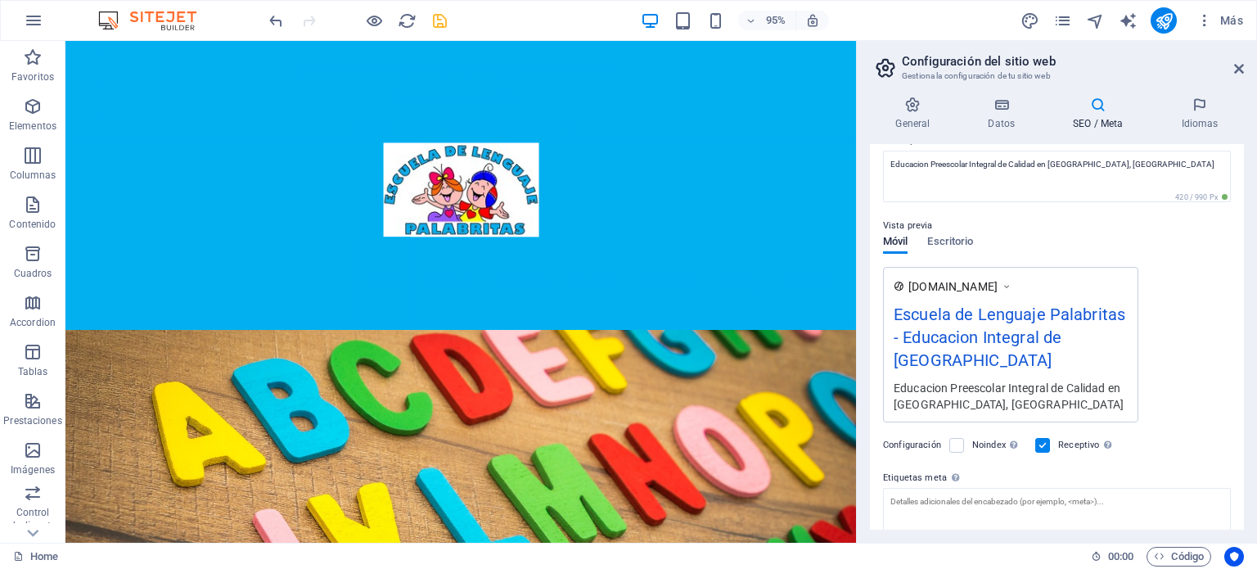
scroll to position [0, 0]
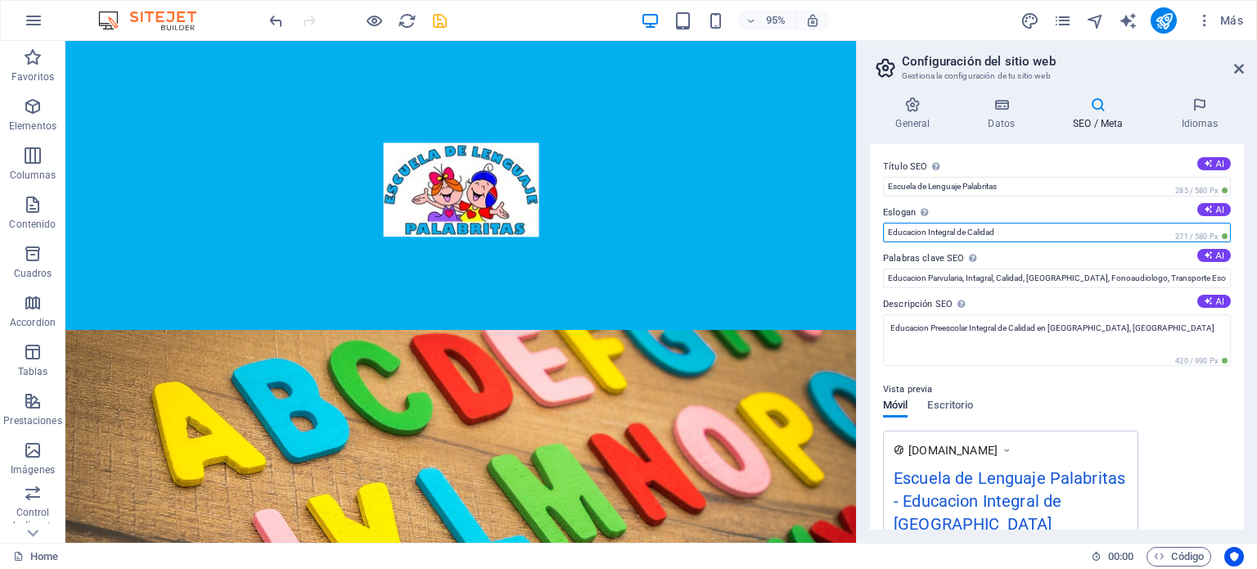
click at [919, 232] on input "Educacion Integral de Calidad" at bounding box center [1057, 233] width 348 height 20
type input "Educación Integral de [GEOGRAPHIC_DATA]"
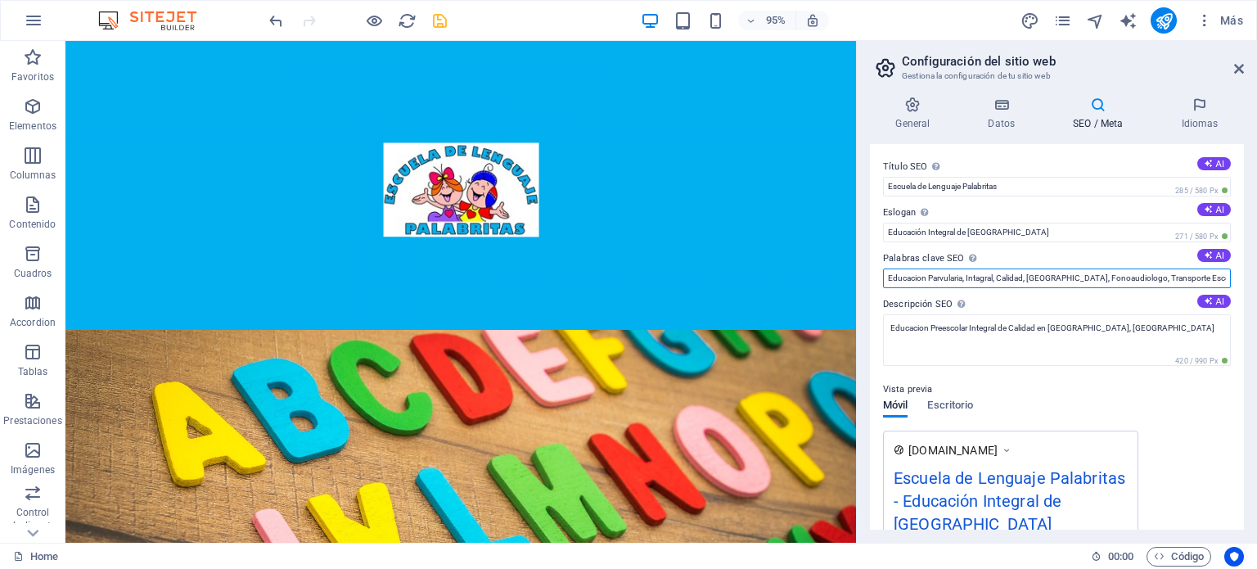
click at [918, 276] on input "Educacion Parvularia, Intagral, Calidad, Lenguaje, Fonoaudiologo, Transporte Es…" at bounding box center [1057, 278] width 348 height 20
click at [1195, 464] on div "www.example.com Escuela de Lenguaje Palabritas - Educación Integral de Calidad …" at bounding box center [1057, 507] width 348 height 155
click at [1104, 280] on input "Educación Parvularia, Intagral, Calidad, Lenguaje, Fonoaudiologo, Transporte Es…" at bounding box center [1057, 278] width 348 height 20
type input "Educación Parvularia, Intagral, Calidad, [GEOGRAPHIC_DATA], Fonoaudiólogo, Tran…"
click at [1187, 430] on div "www.example.com Escuela de Lenguaje Palabritas - Educación Integral de Calidad …" at bounding box center [1057, 507] width 348 height 155
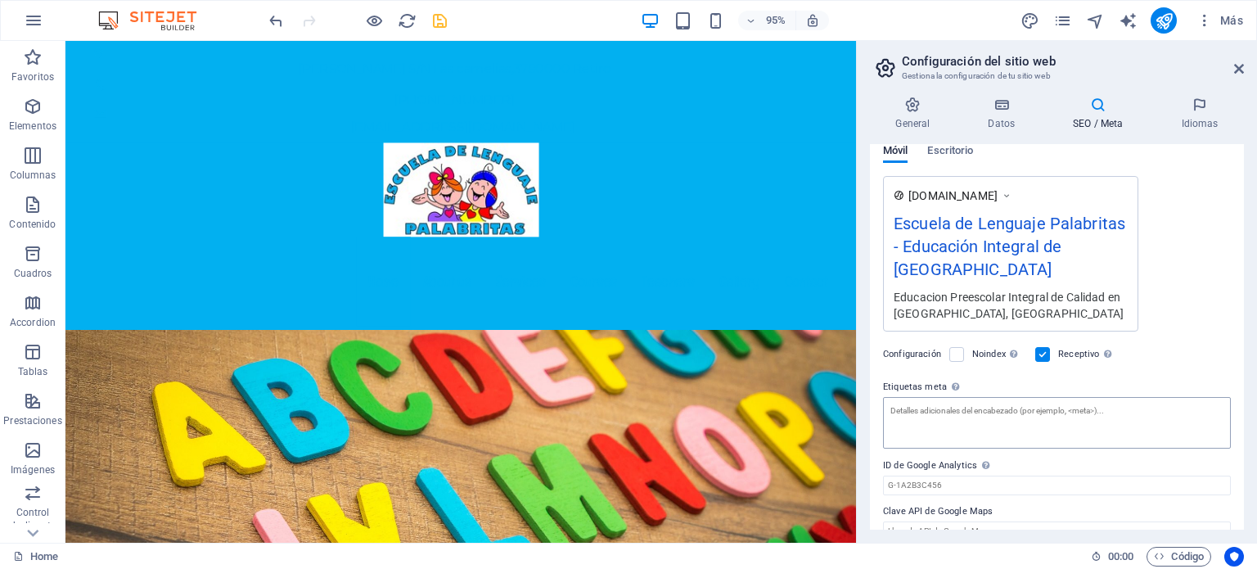
scroll to position [173, 0]
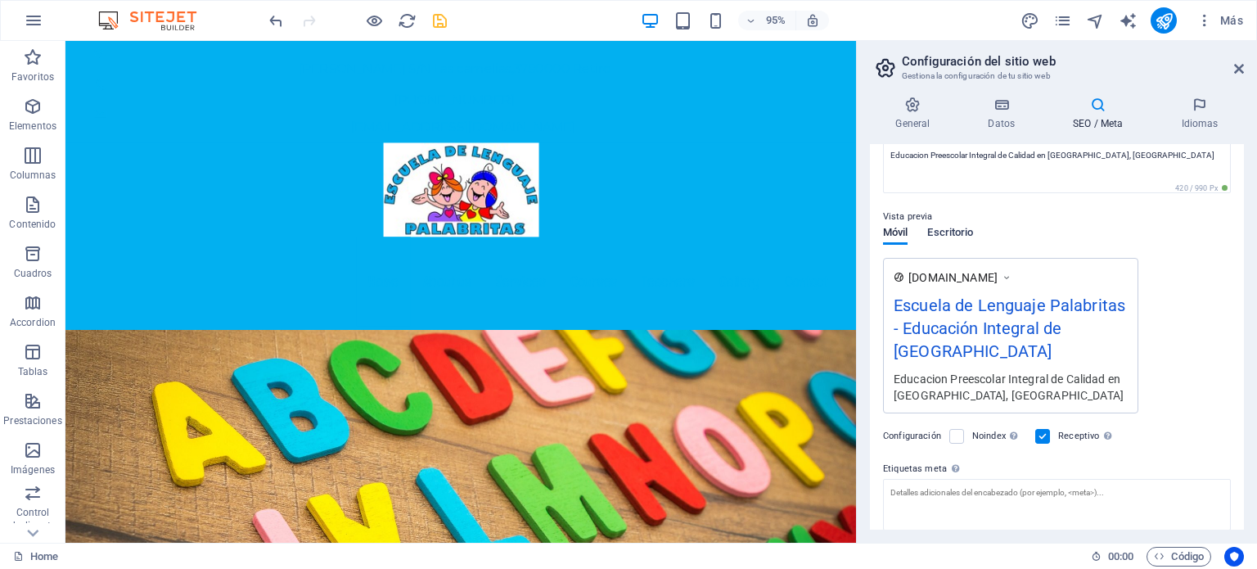
click at [954, 234] on span "Escritorio" at bounding box center [950, 234] width 46 height 23
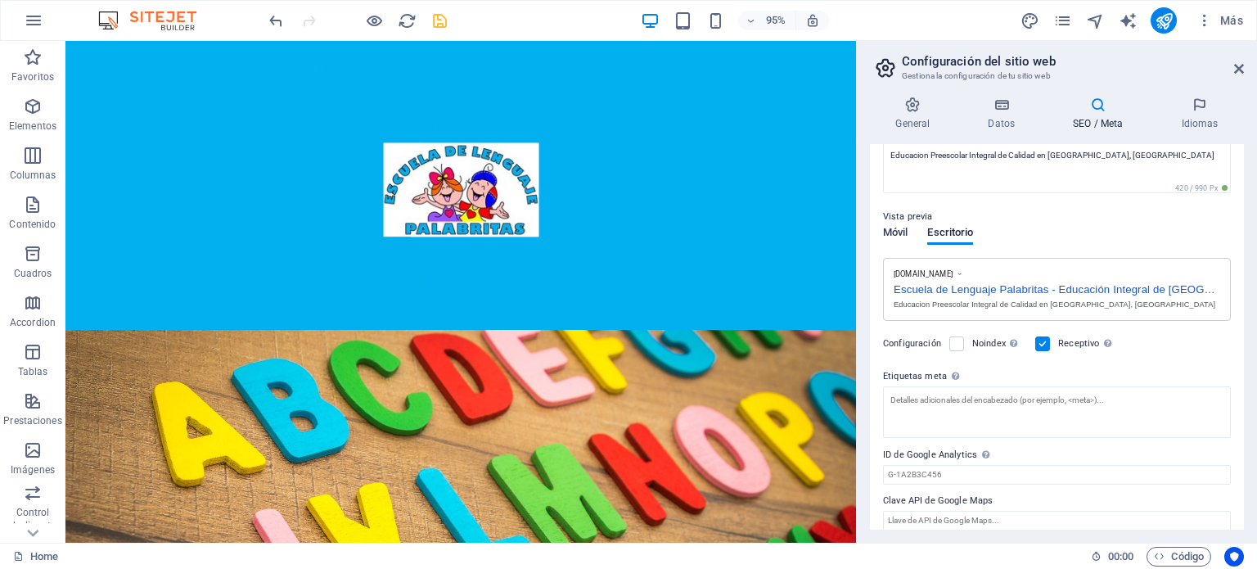
click at [890, 230] on span "Móvil" at bounding box center [895, 234] width 25 height 23
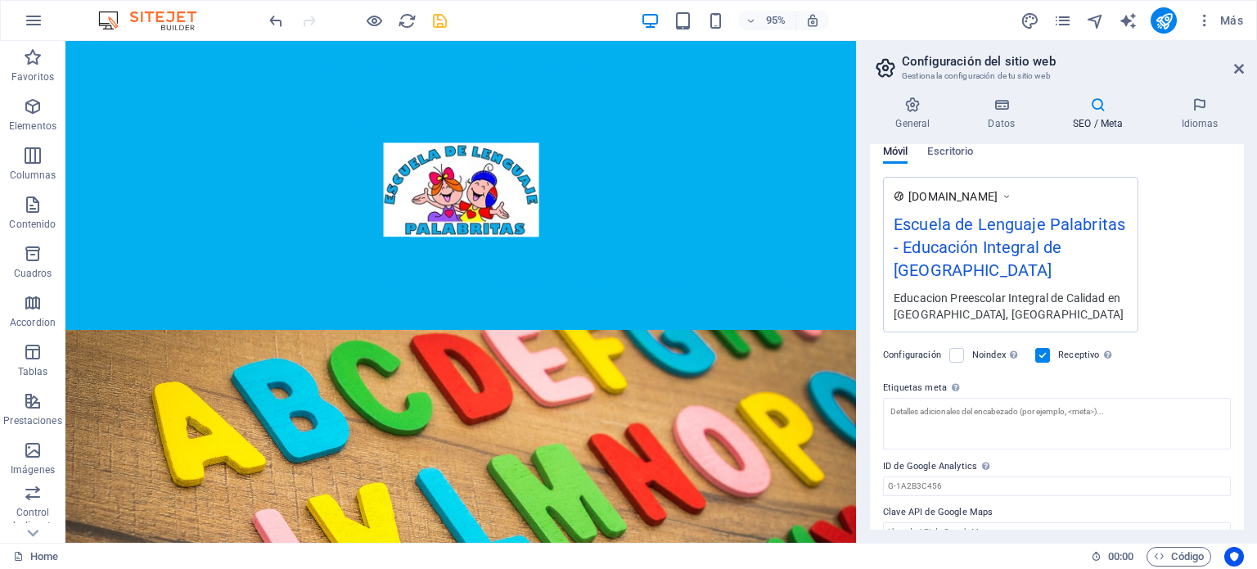
scroll to position [254, 0]
click at [439, 25] on icon "save" at bounding box center [439, 20] width 19 height 19
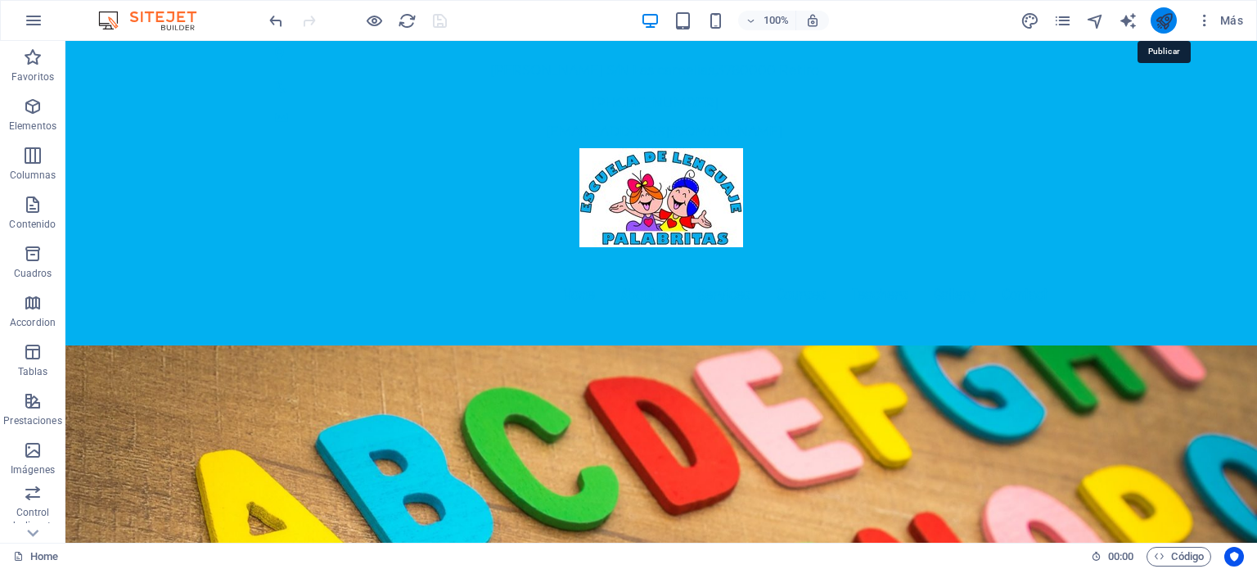
click at [1165, 22] on icon "publish" at bounding box center [1164, 20] width 19 height 19
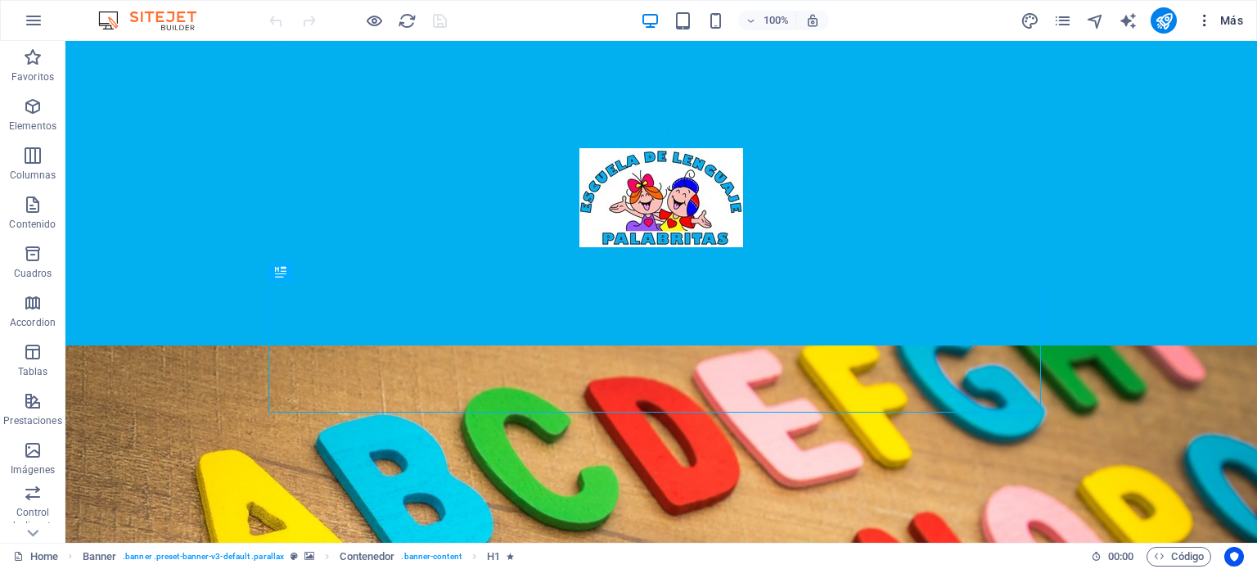
click at [1202, 16] on icon "button" at bounding box center [1204, 20] width 16 height 16
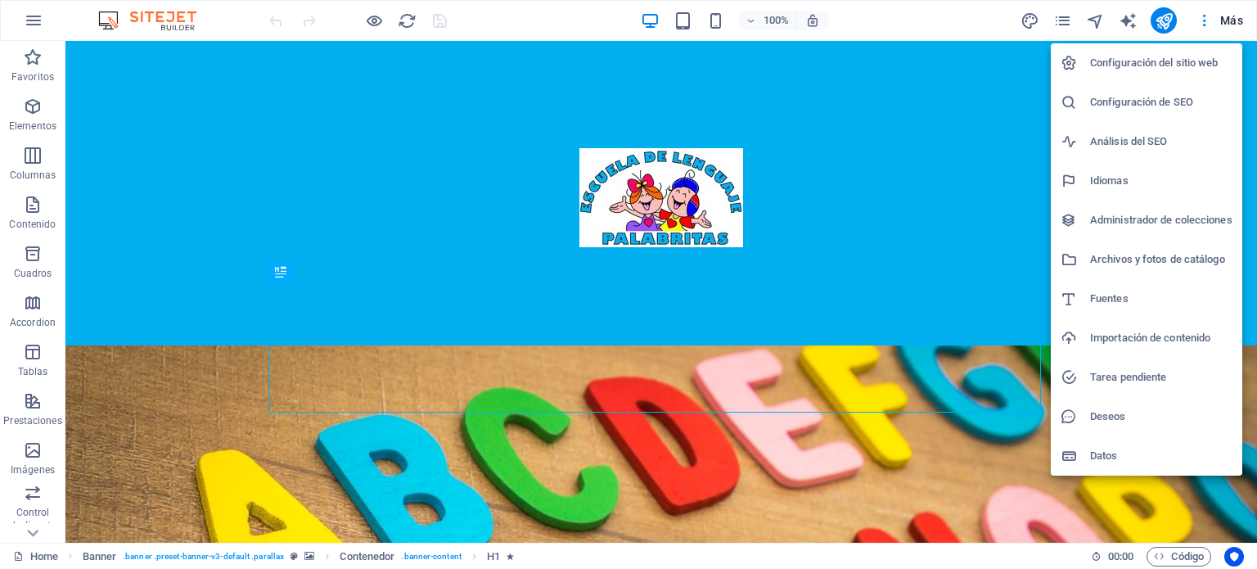
click at [1133, 179] on h6 "Idiomas" at bounding box center [1161, 181] width 142 height 20
select select "44"
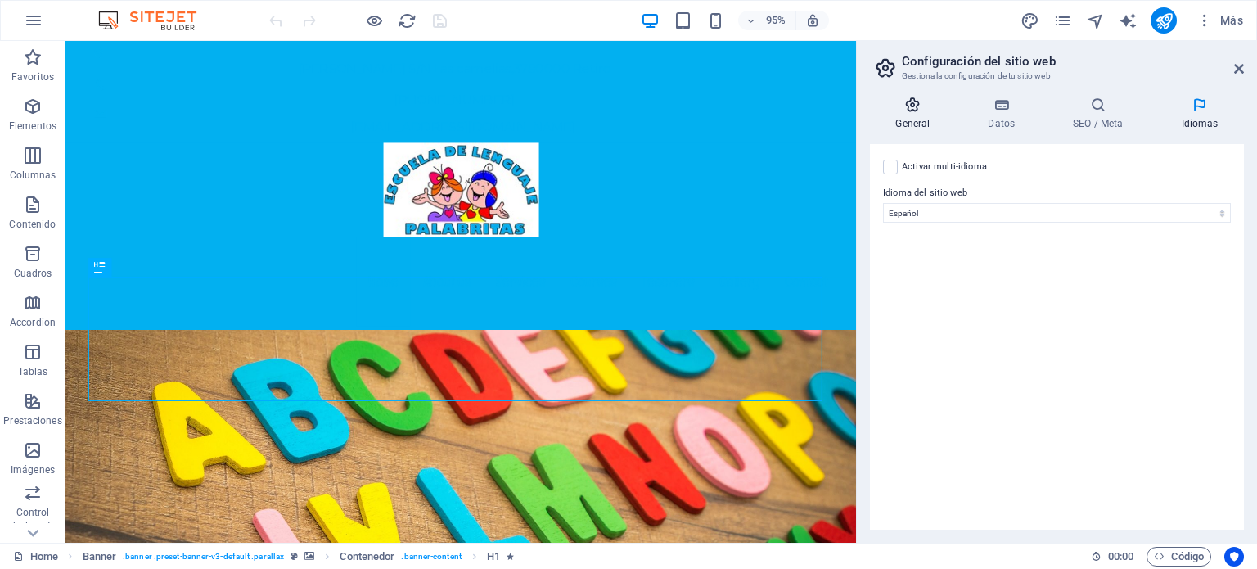
click at [921, 118] on h4 "General" at bounding box center [916, 114] width 92 height 34
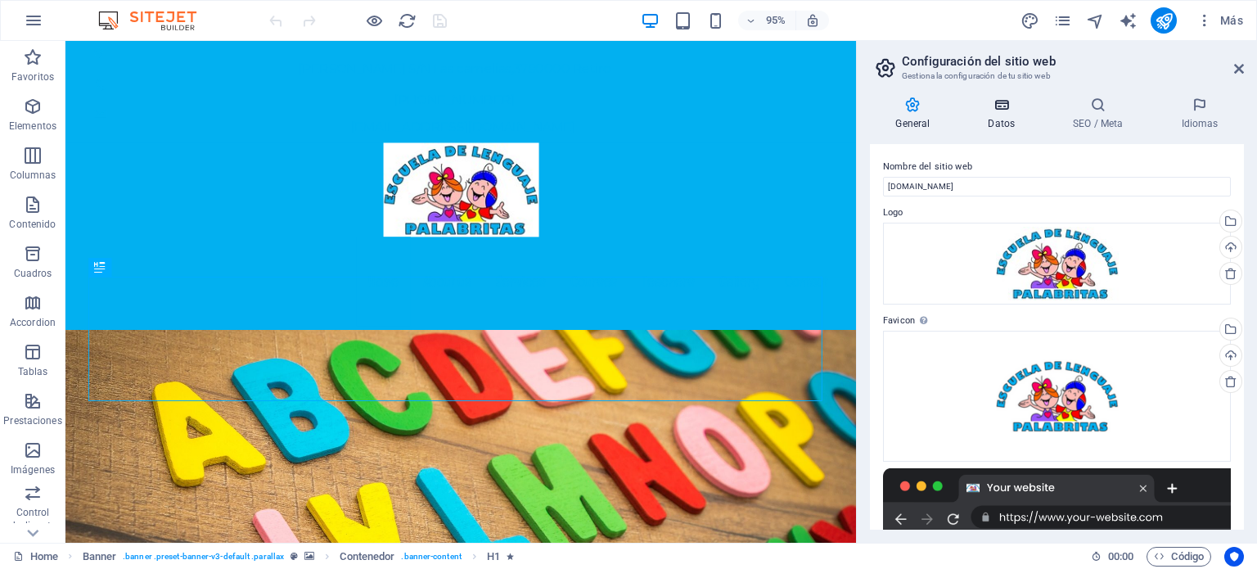
click at [1005, 110] on icon at bounding box center [1001, 105] width 79 height 16
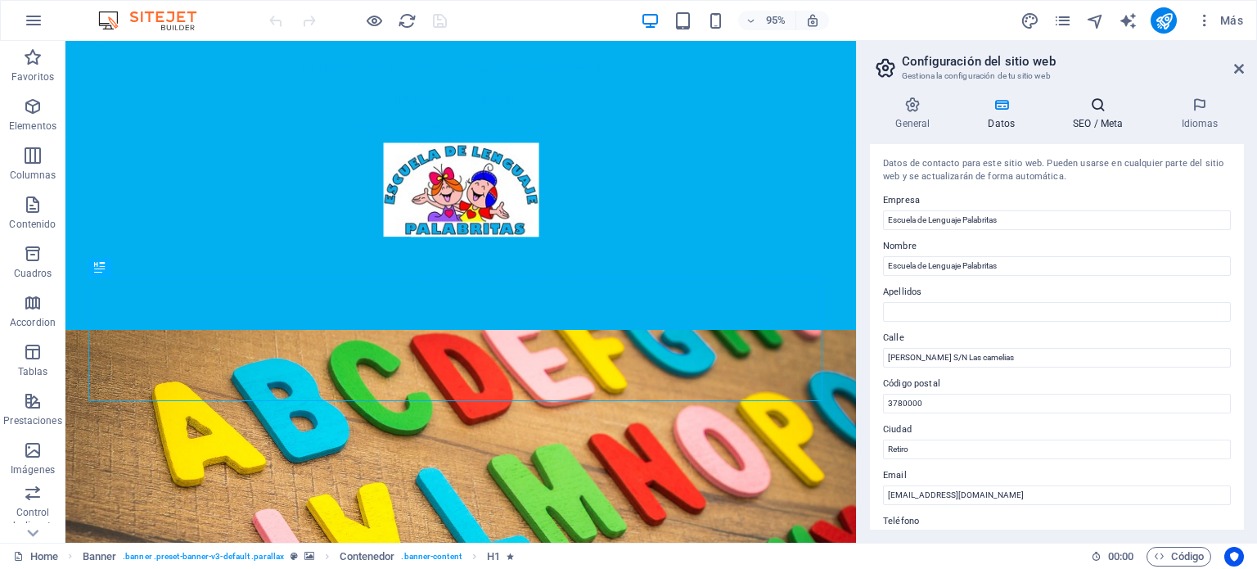
click at [1093, 127] on h4 "SEO / Meta" at bounding box center [1101, 114] width 108 height 34
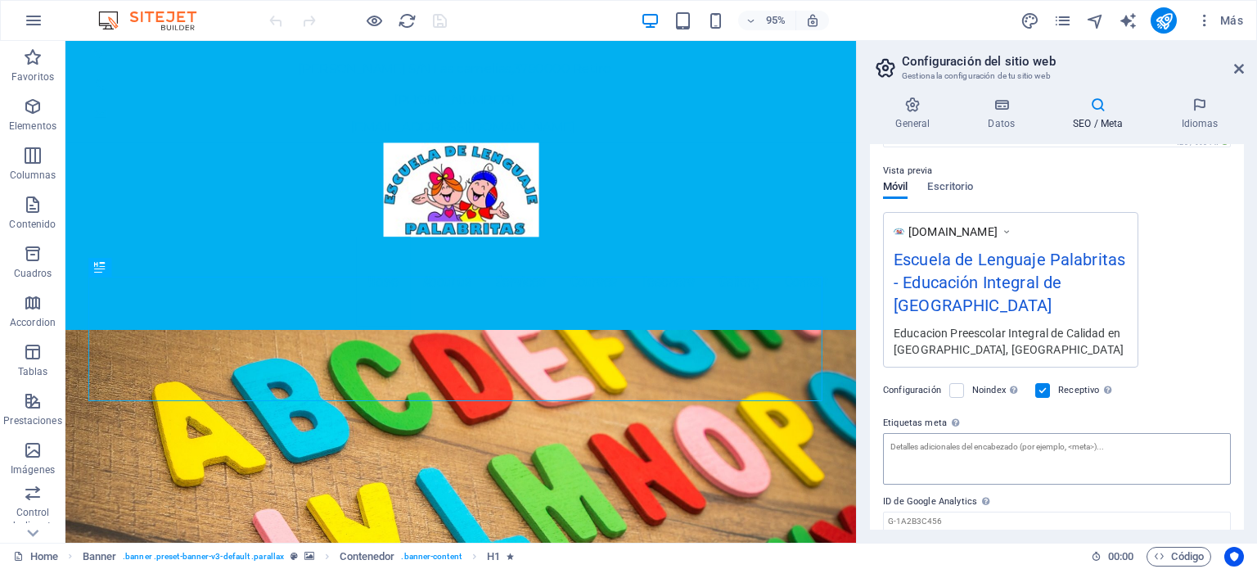
scroll to position [245, 0]
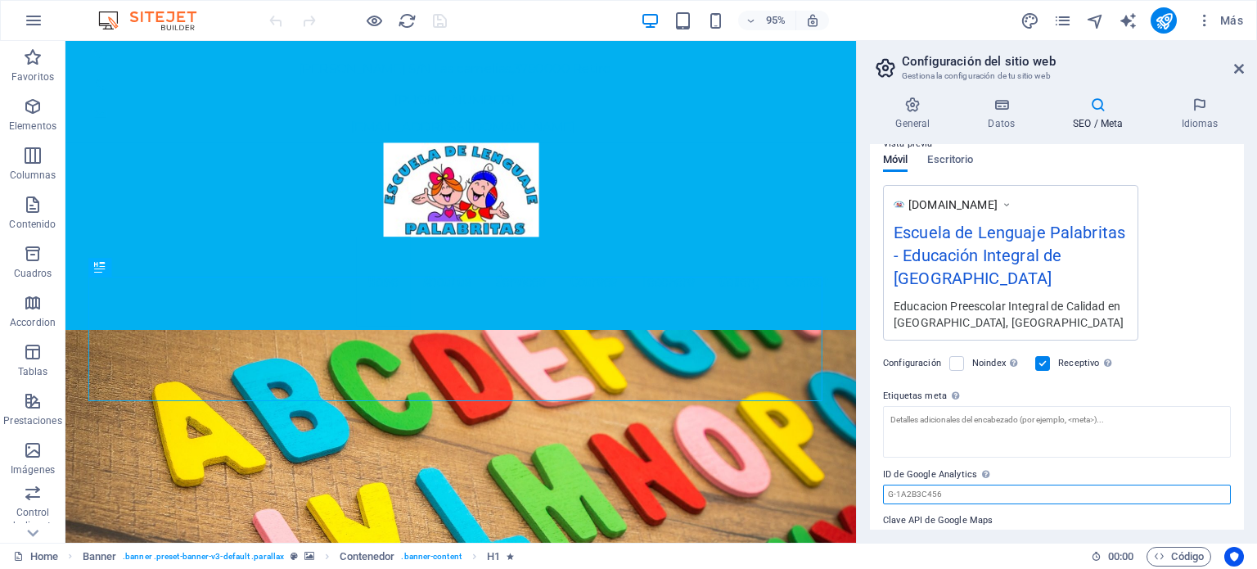
paste input "javascript:void(0);"
click at [982, 484] on input "javascript:void(0);" at bounding box center [1057, 494] width 348 height 20
type input "j"
click at [1003, 511] on label "Clave API de Google Maps" at bounding box center [1057, 521] width 348 height 20
click at [1003, 530] on input "Clave API de Google Maps" at bounding box center [1057, 540] width 348 height 20
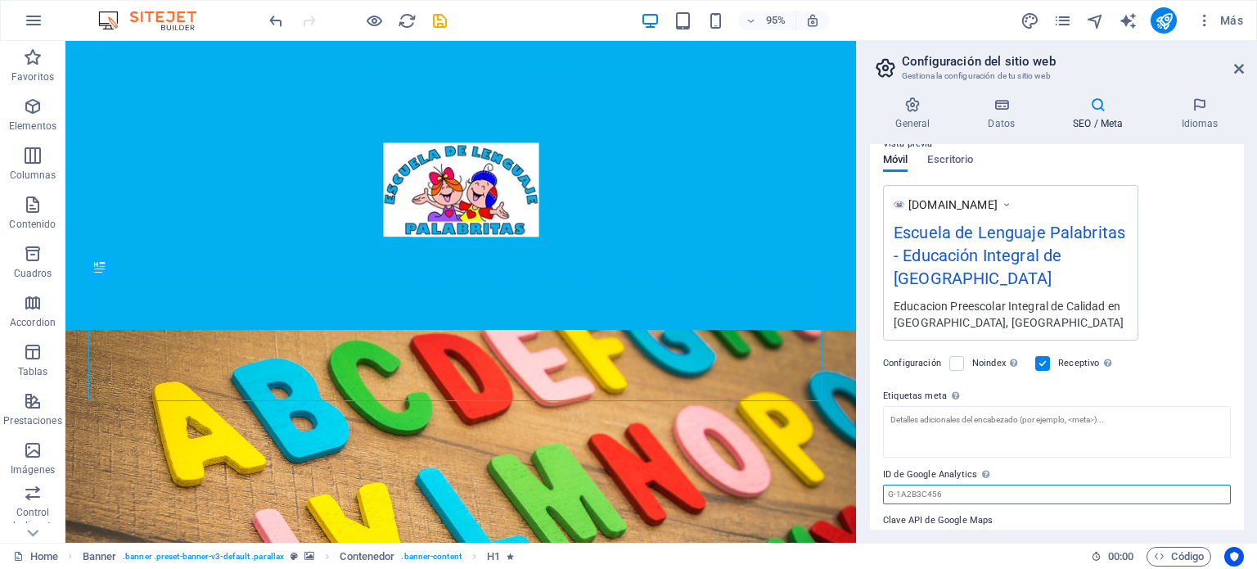
click at [931, 484] on input "ID de Google Analytics Añada únicamente el ID de Google Analytics. Incluimos el…" at bounding box center [1057, 494] width 348 height 20
paste input "G-JMN7Z24XRB"
type input "G-JMN7Z24XRB"
click at [1226, 465] on label "ID de Google Analytics Añada únicamente el ID de Google Analytics. Incluimos el…" at bounding box center [1057, 475] width 348 height 20
click at [1226, 484] on input "G-JMN7Z24XRB" at bounding box center [1057, 494] width 348 height 20
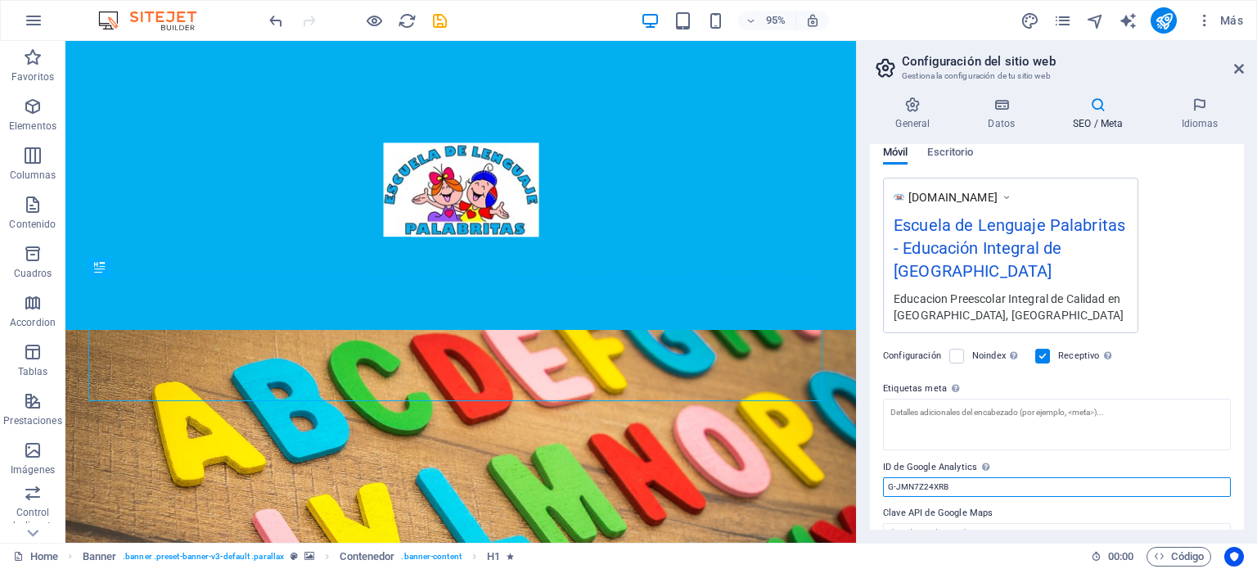
scroll to position [254, 0]
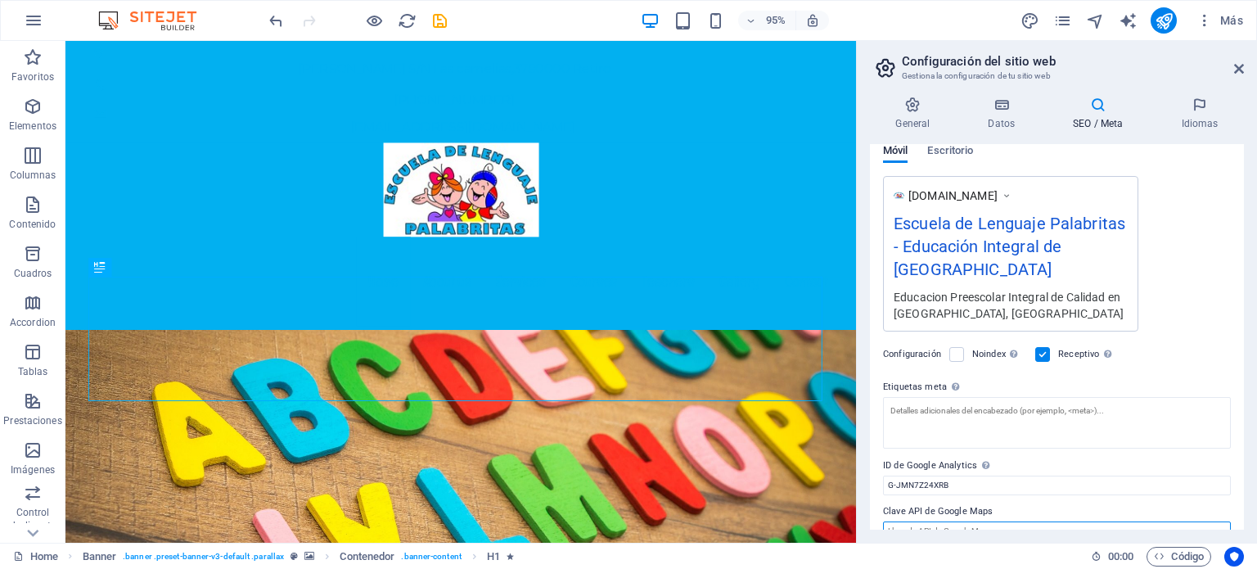
click at [983, 521] on input "Clave API de Google Maps" at bounding box center [1057, 531] width 348 height 20
click at [436, 16] on icon "save" at bounding box center [439, 20] width 19 height 19
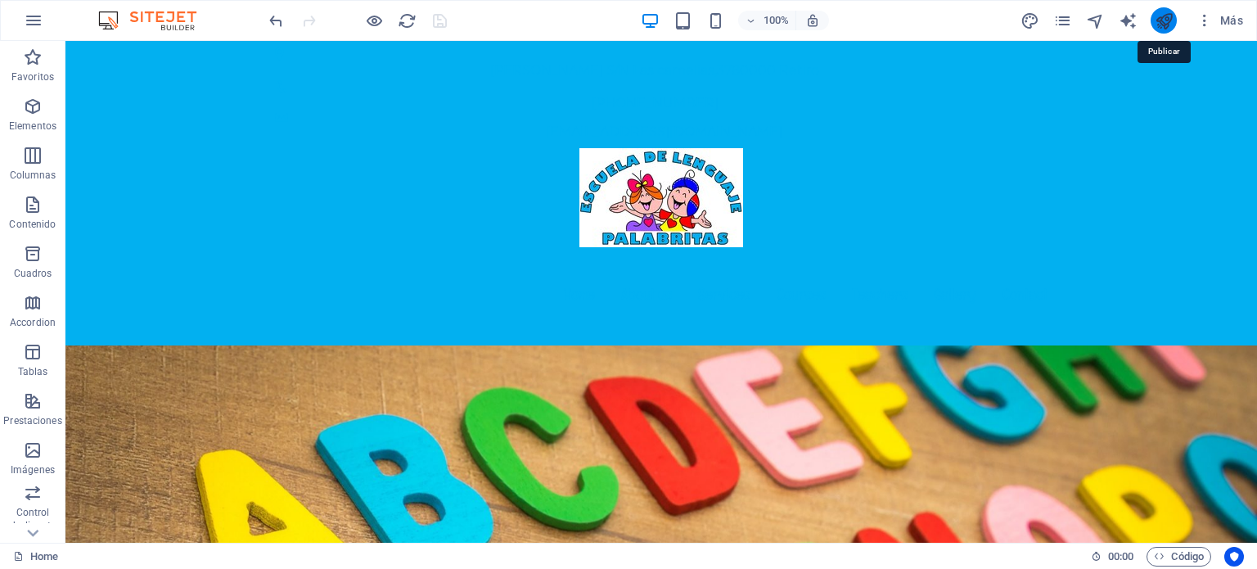
click at [1168, 25] on icon "publish" at bounding box center [1164, 20] width 19 height 19
